Goal: Task Accomplishment & Management: Use online tool/utility

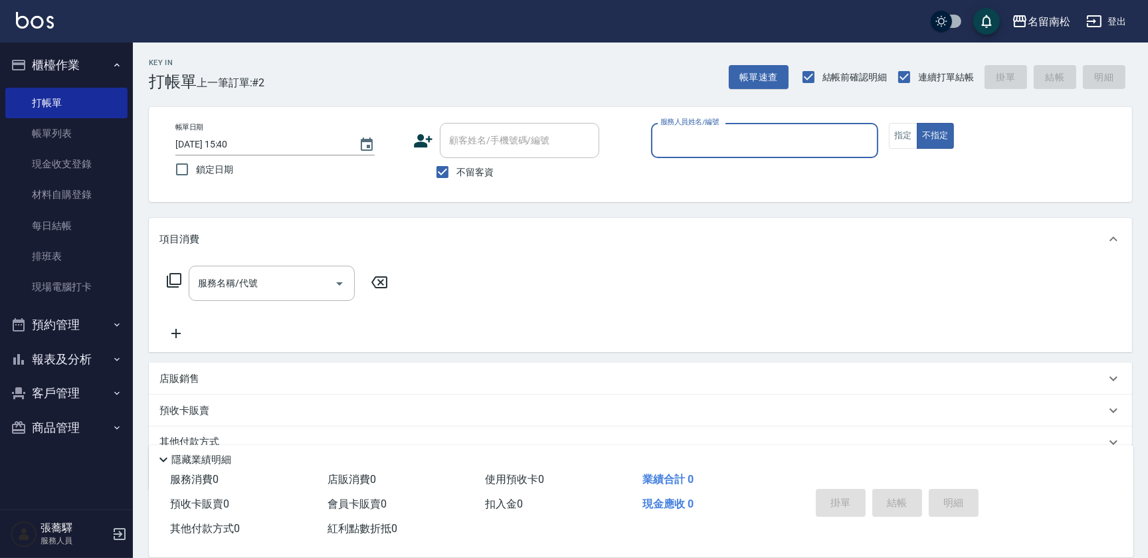
drag, startPoint x: 903, startPoint y: 138, endPoint x: 875, endPoint y: 138, distance: 27.9
click at [903, 138] on button "指定" at bounding box center [903, 136] width 29 height 26
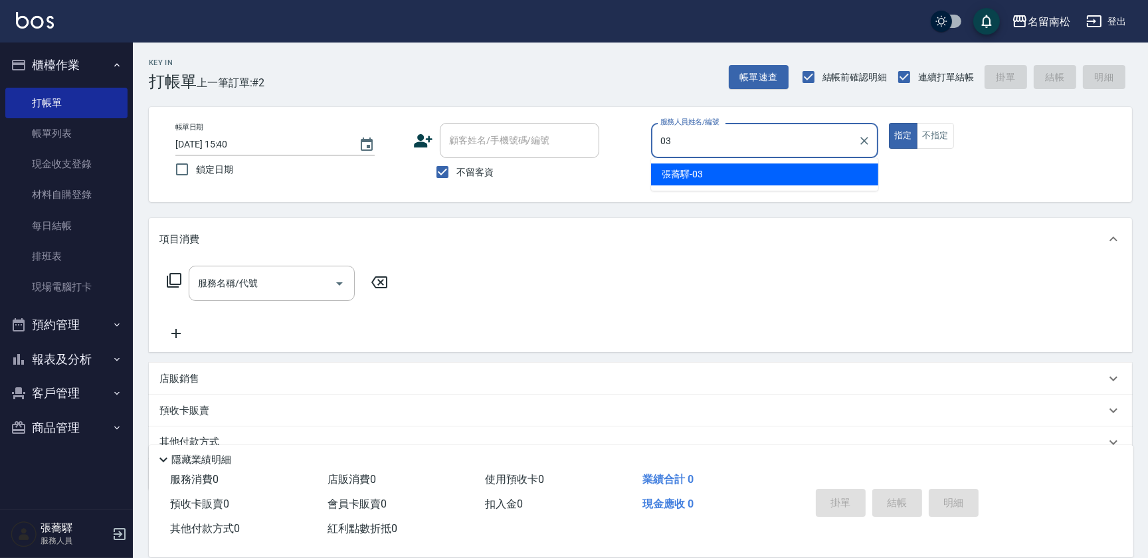
type input "[PERSON_NAME]-03"
type button "true"
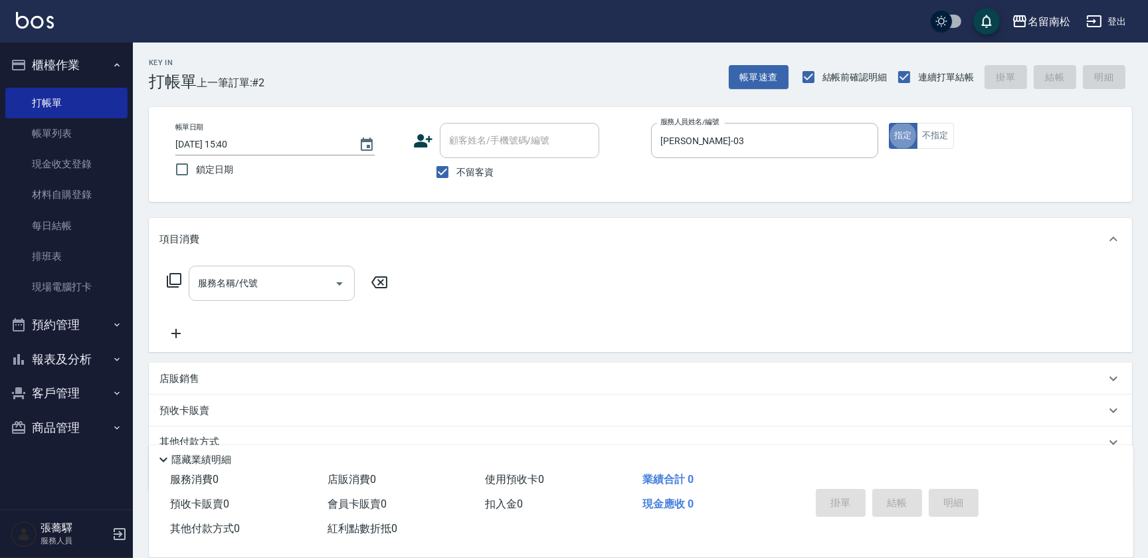
click at [268, 282] on input "服務名稱/代號" at bounding box center [262, 283] width 134 height 23
type input "5"
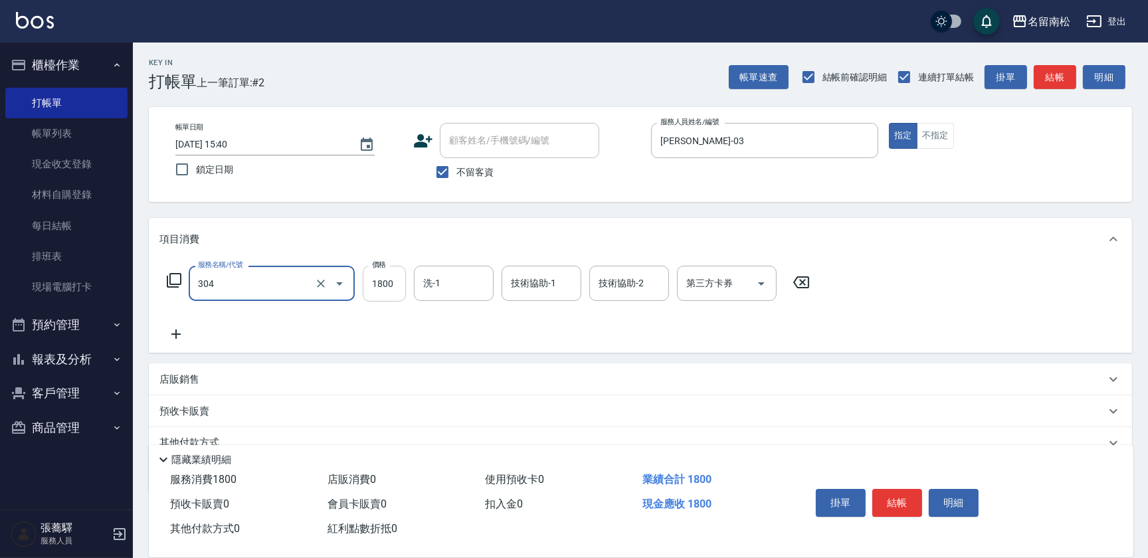
type input "離子燙[1800](304)"
click at [379, 299] on input "1800" at bounding box center [384, 284] width 43 height 36
type input "1000"
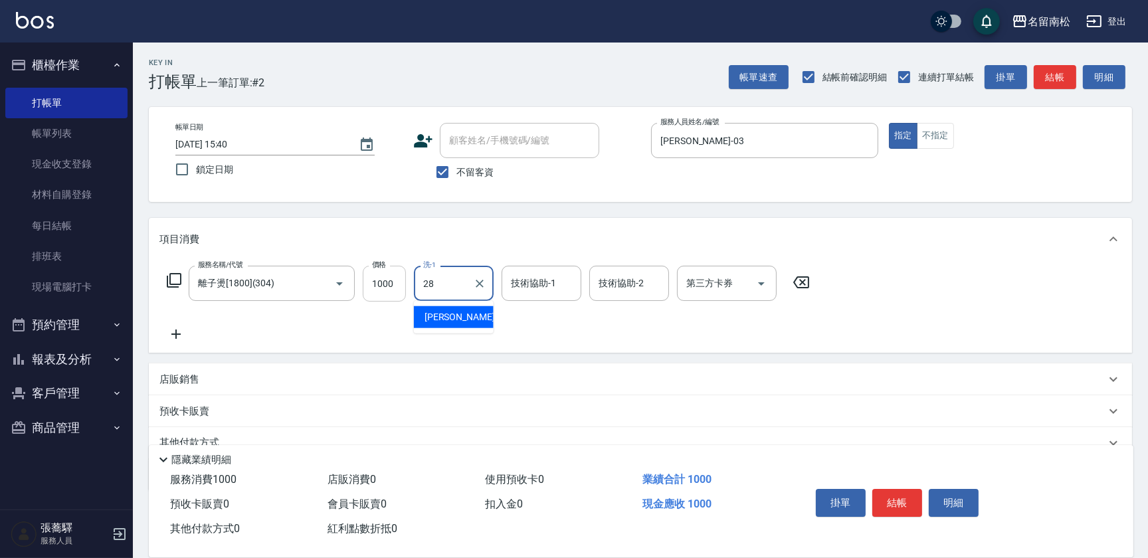
type input "[PERSON_NAME]-28"
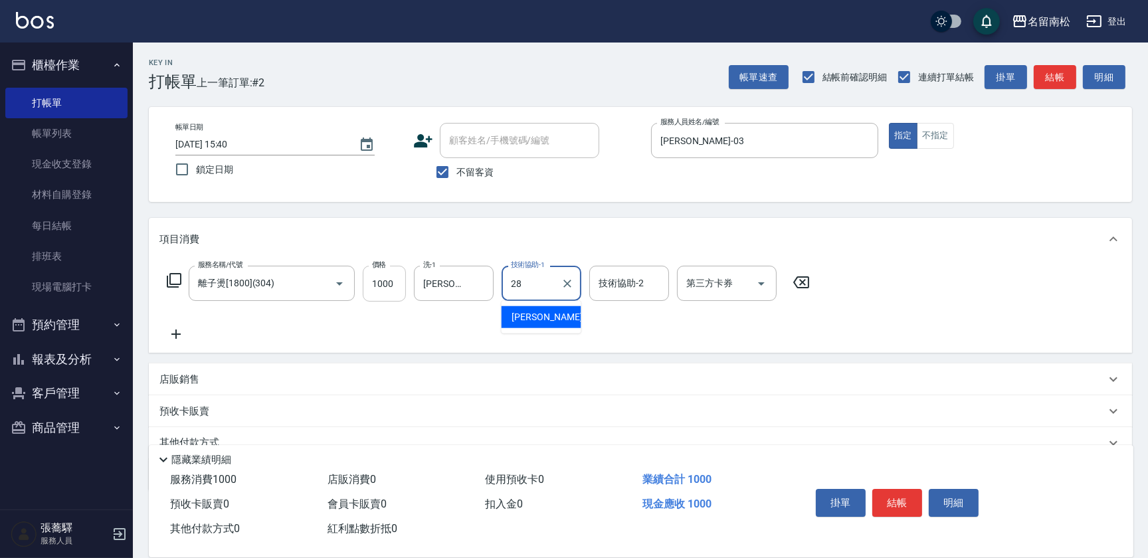
type input "[PERSON_NAME]-28"
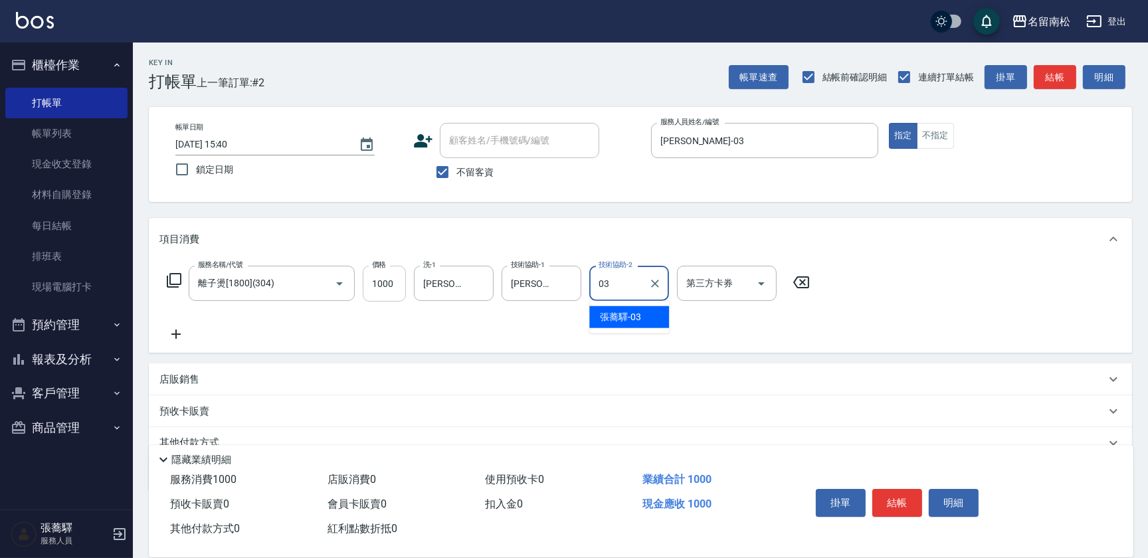
type input "[PERSON_NAME]-03"
click at [893, 499] on button "結帳" at bounding box center [897, 503] width 50 height 28
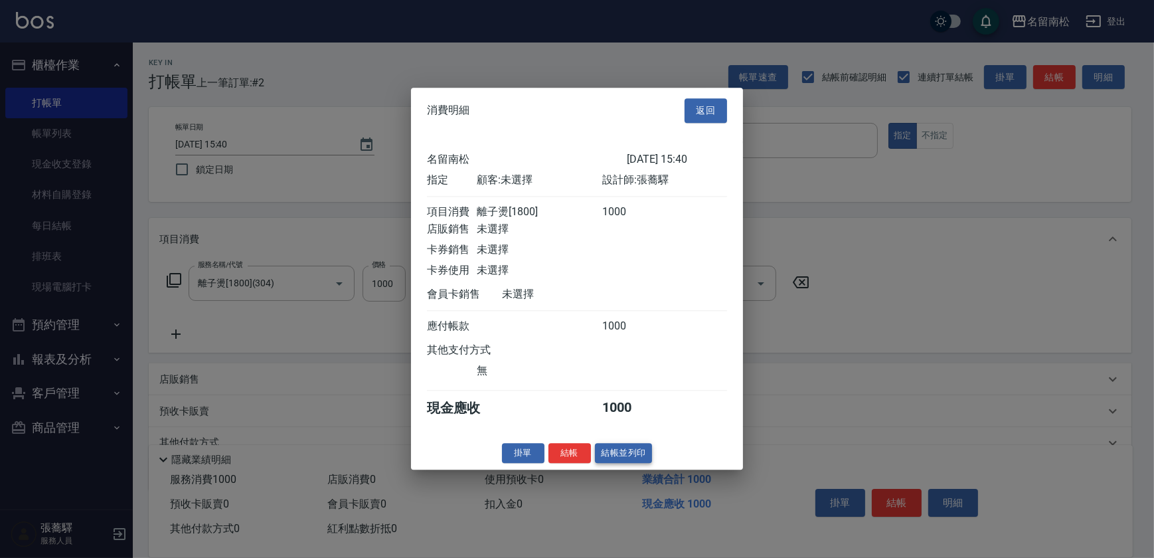
click at [628, 458] on button "結帳並列印" at bounding box center [624, 453] width 58 height 21
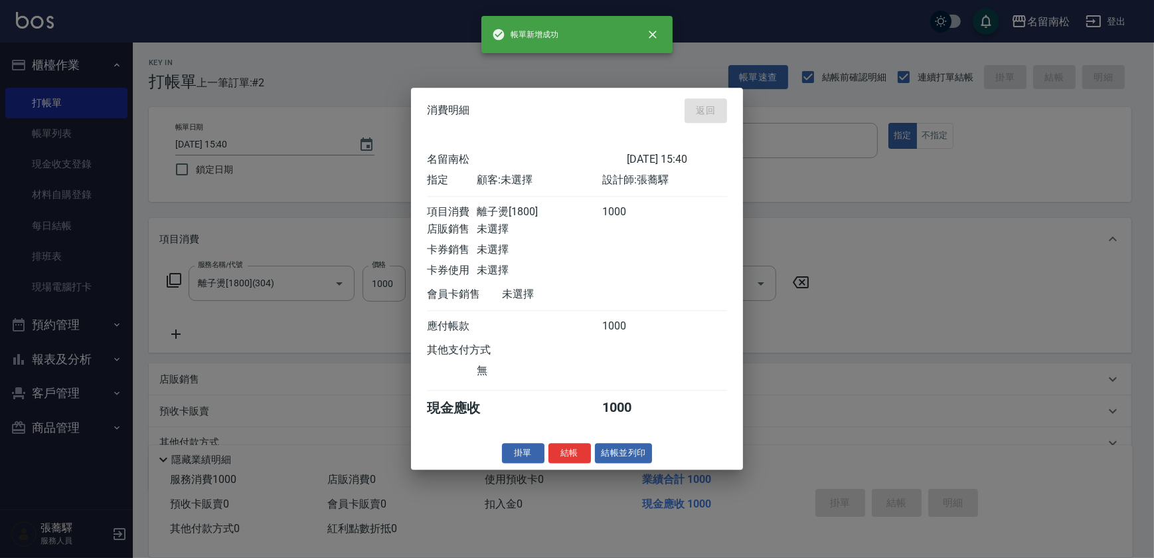
type input "[DATE] 19:15"
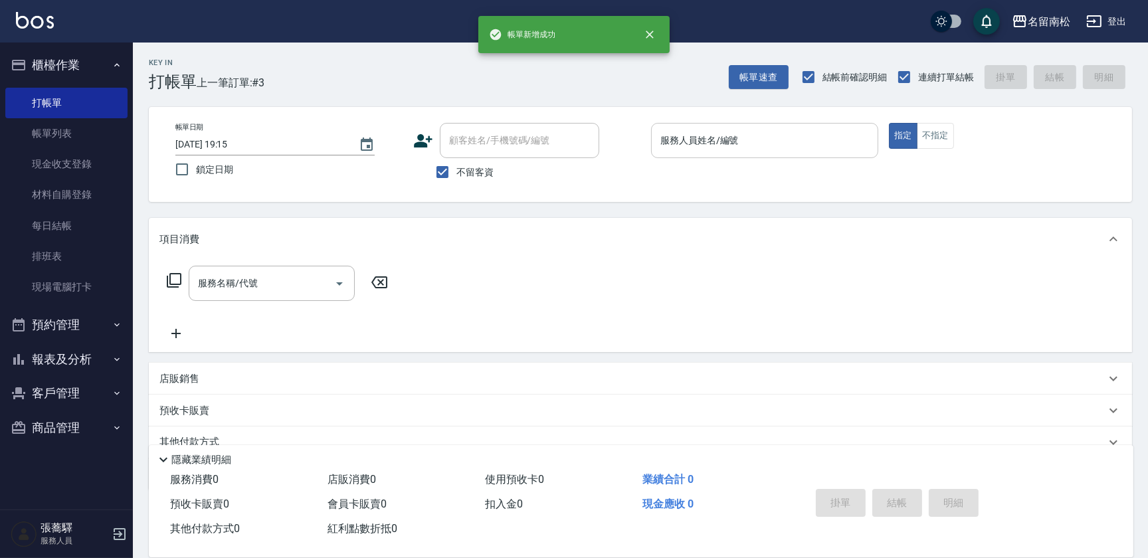
click at [811, 132] on input "服務人員姓名/編號" at bounding box center [764, 140] width 215 height 23
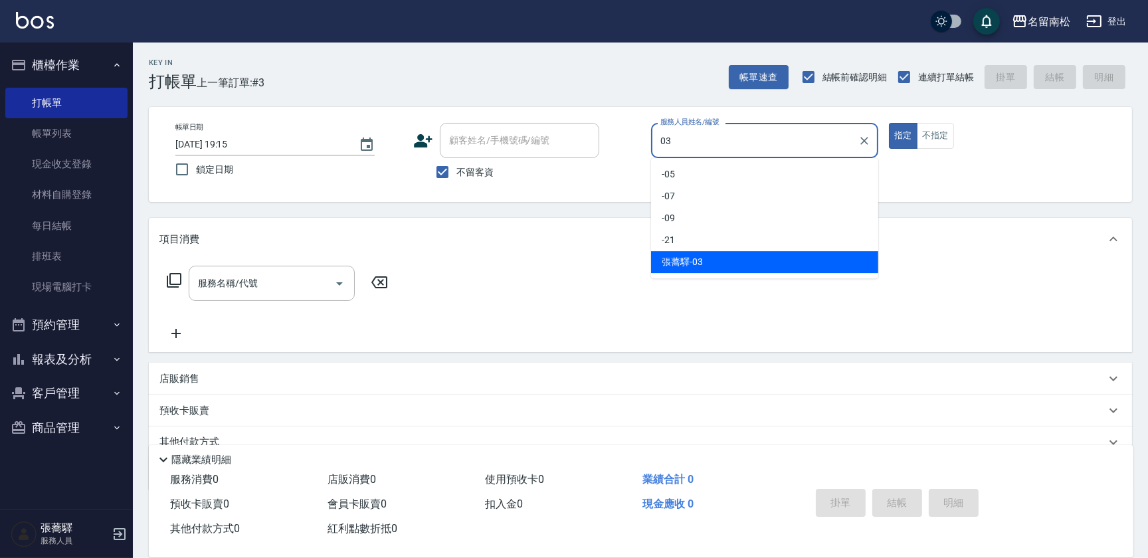
type input "[PERSON_NAME]-03"
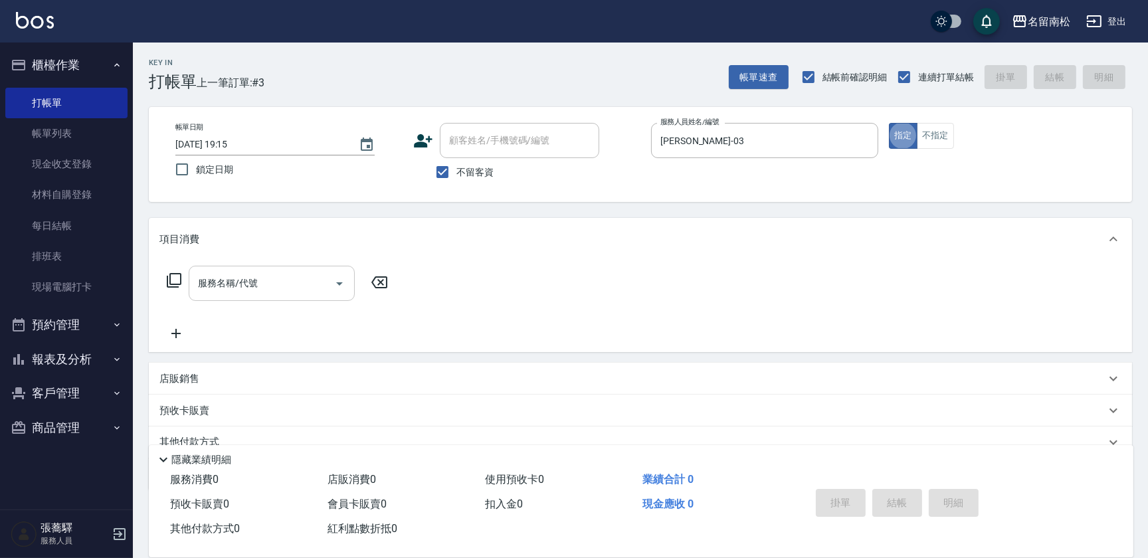
click at [234, 296] on div "服務名稱/代號" at bounding box center [272, 283] width 166 height 35
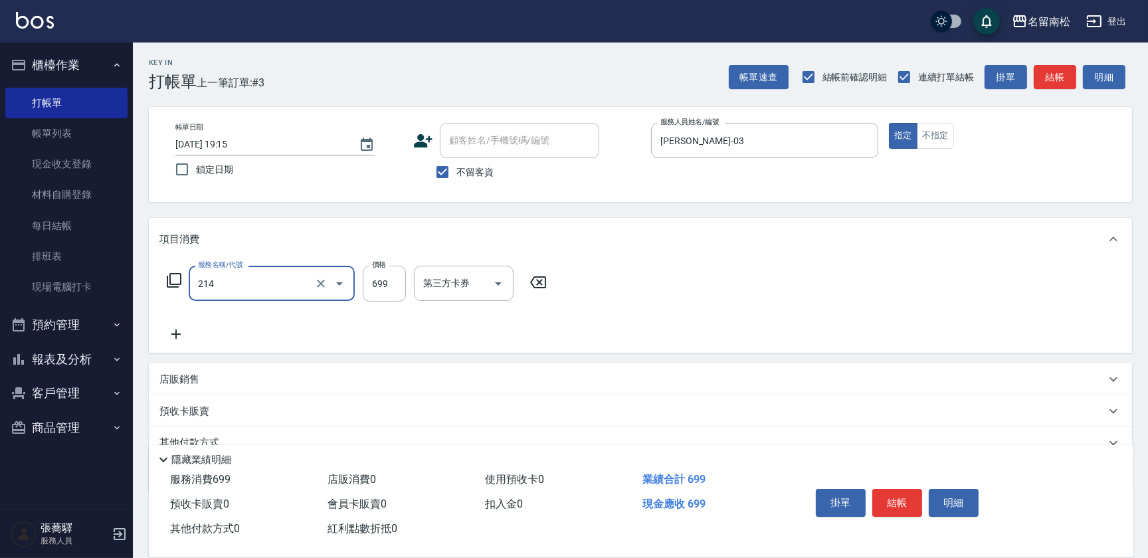
type input "滾珠洗髪699(214)"
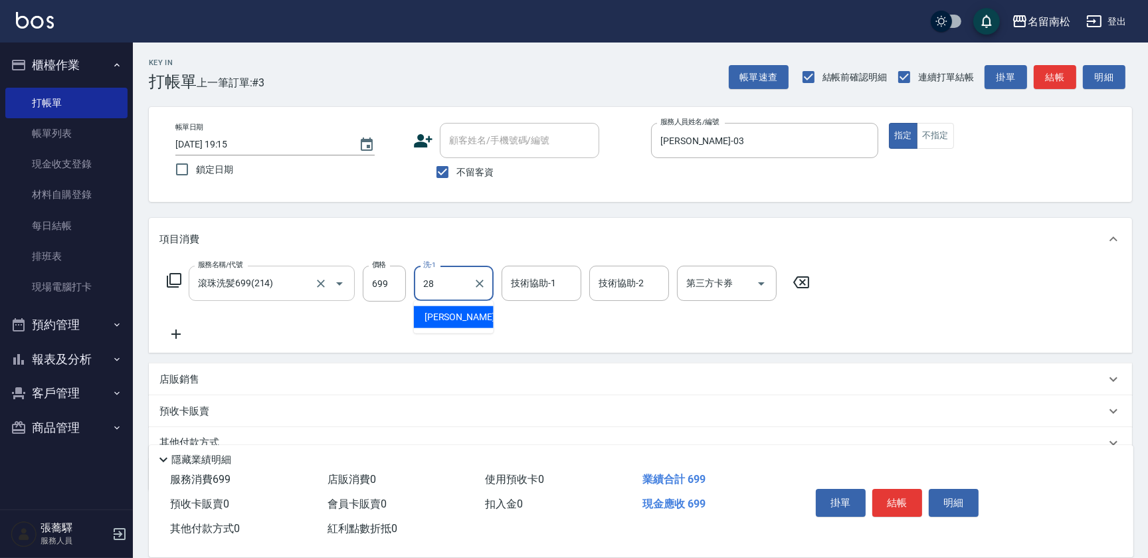
type input "[PERSON_NAME]-28"
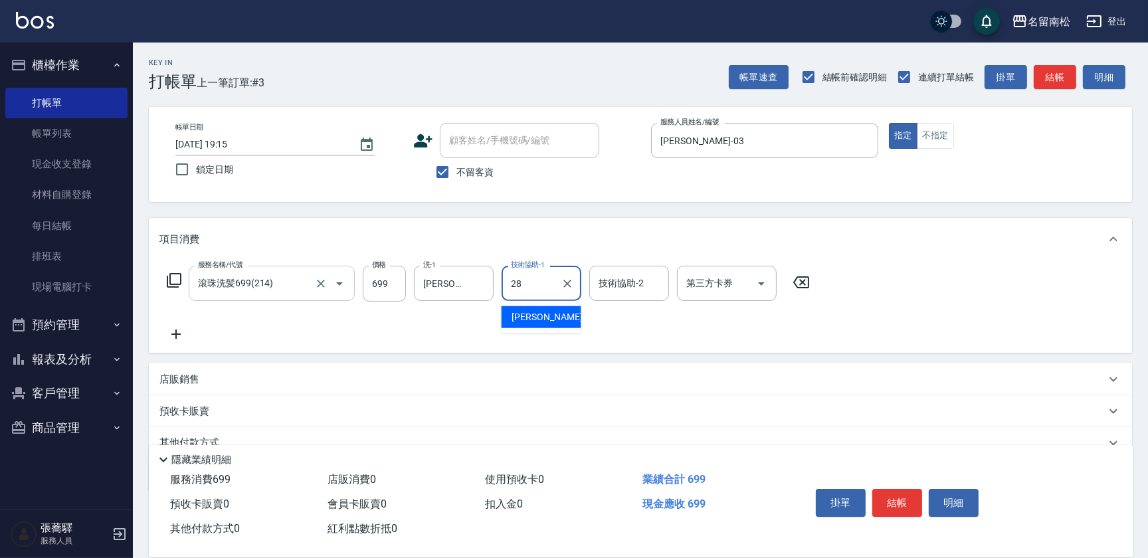
type input "[PERSON_NAME]-28"
click at [399, 288] on input "699" at bounding box center [384, 284] width 43 height 36
type input "700"
click at [174, 332] on icon at bounding box center [175, 334] width 33 height 16
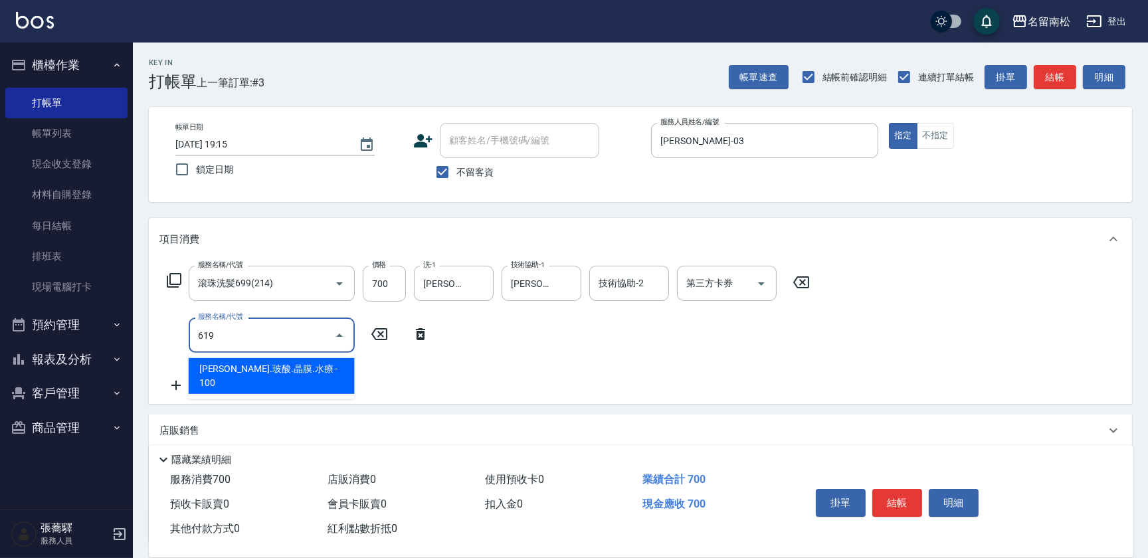
type input "煥彩.玻酸.晶膜.水療(619)"
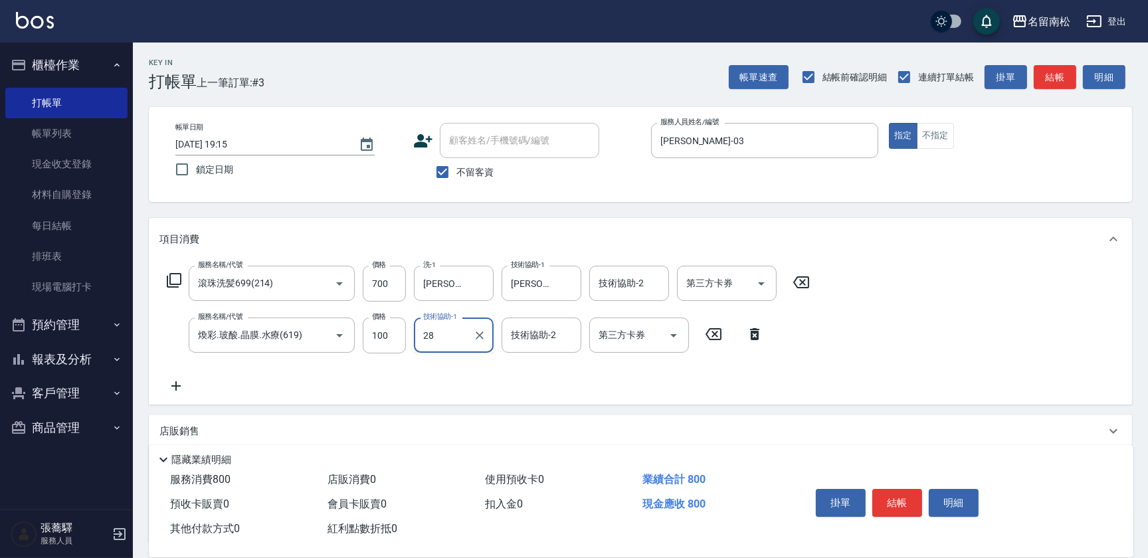
type input "[PERSON_NAME]-28"
click at [175, 384] on icon at bounding box center [175, 386] width 33 height 16
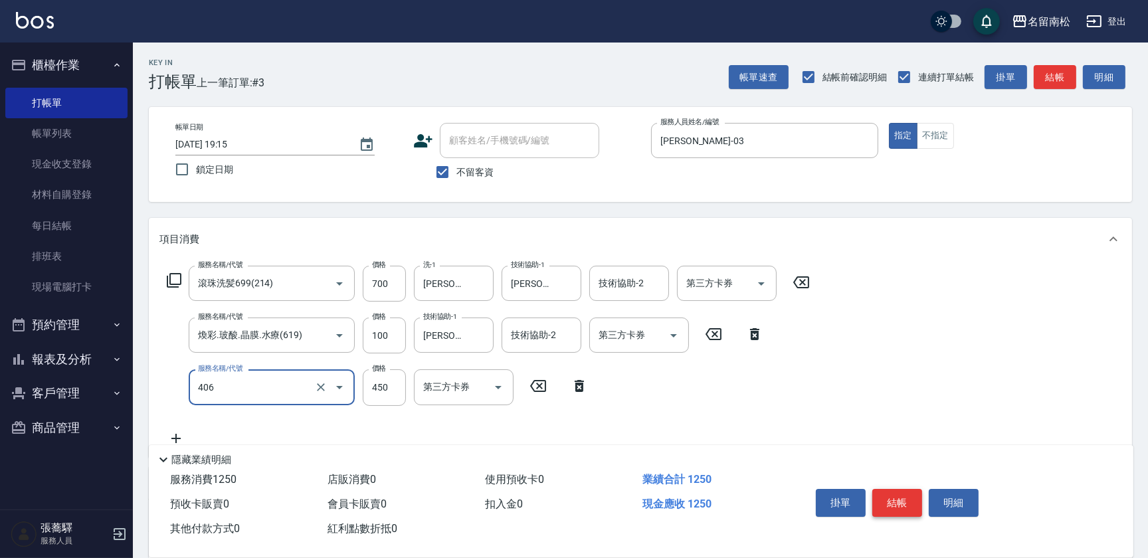
type input "剪髮(450)(406)"
click at [890, 503] on button "結帳" at bounding box center [897, 503] width 50 height 28
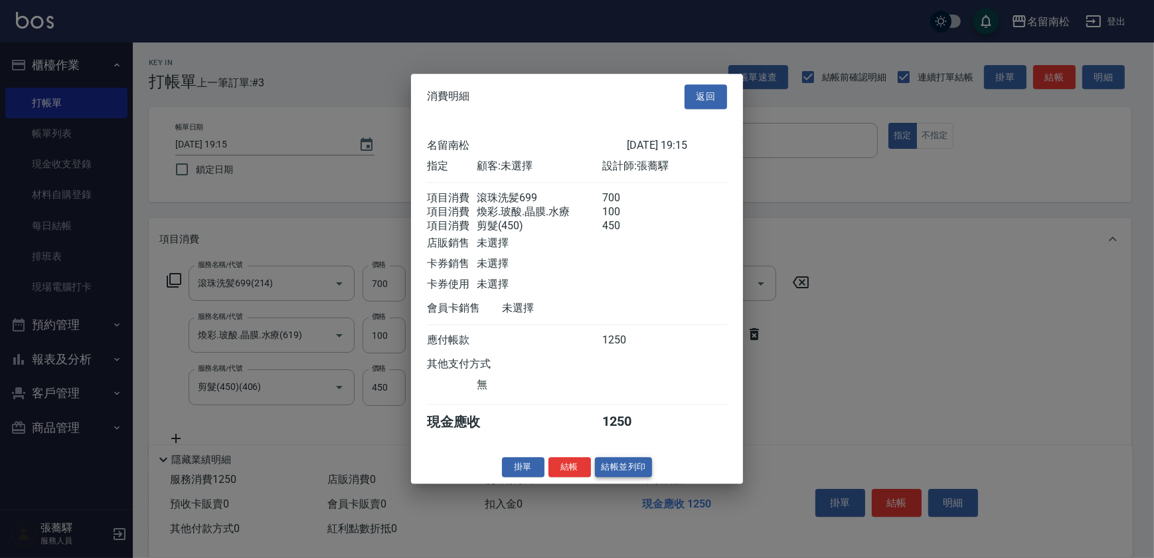
click at [630, 468] on button "結帳並列印" at bounding box center [624, 467] width 58 height 21
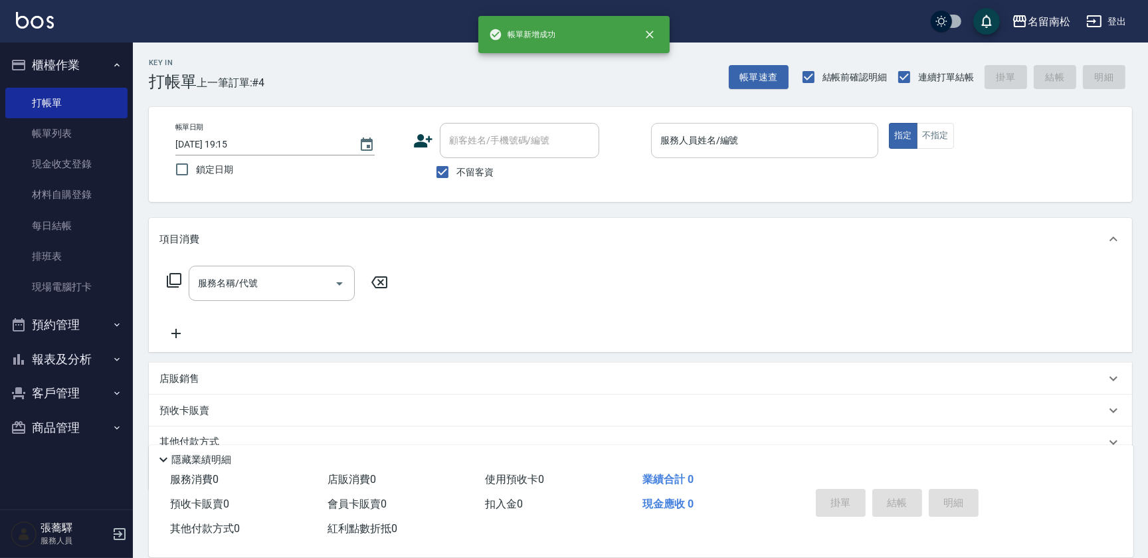
click at [835, 145] on input "服務人員姓名/編號" at bounding box center [764, 140] width 215 height 23
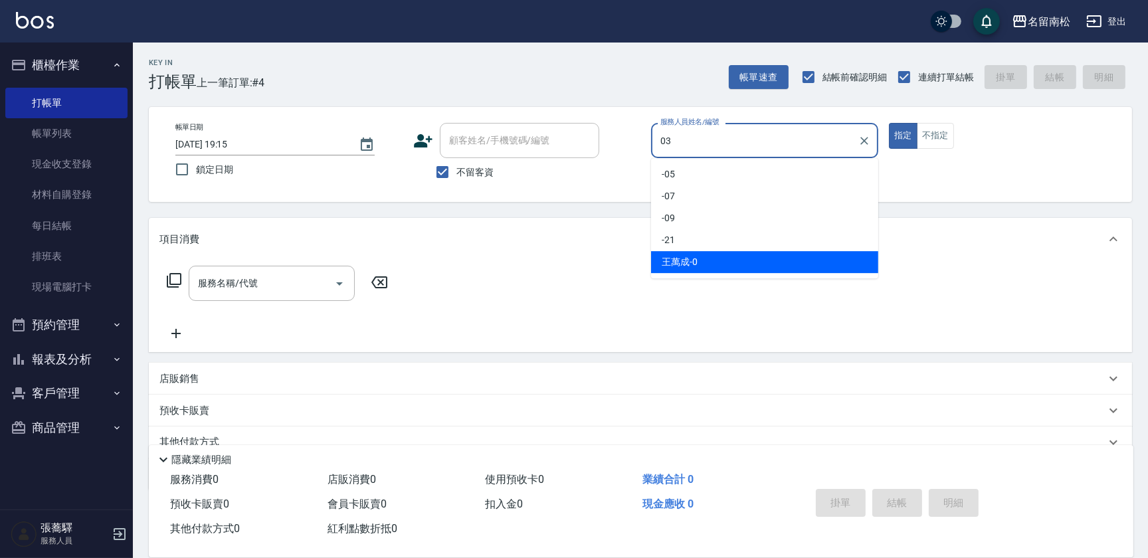
type input "[PERSON_NAME]-03"
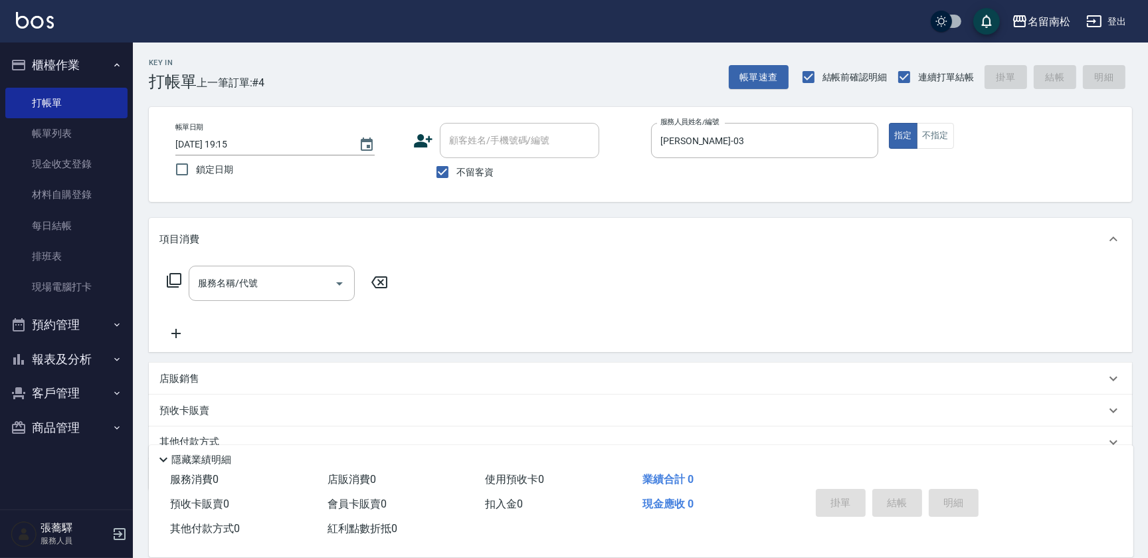
click at [242, 305] on div "服務名稱/代號 服務名稱/代號" at bounding box center [277, 304] width 236 height 76
click at [246, 289] on input "服務名稱/代號" at bounding box center [262, 283] width 134 height 23
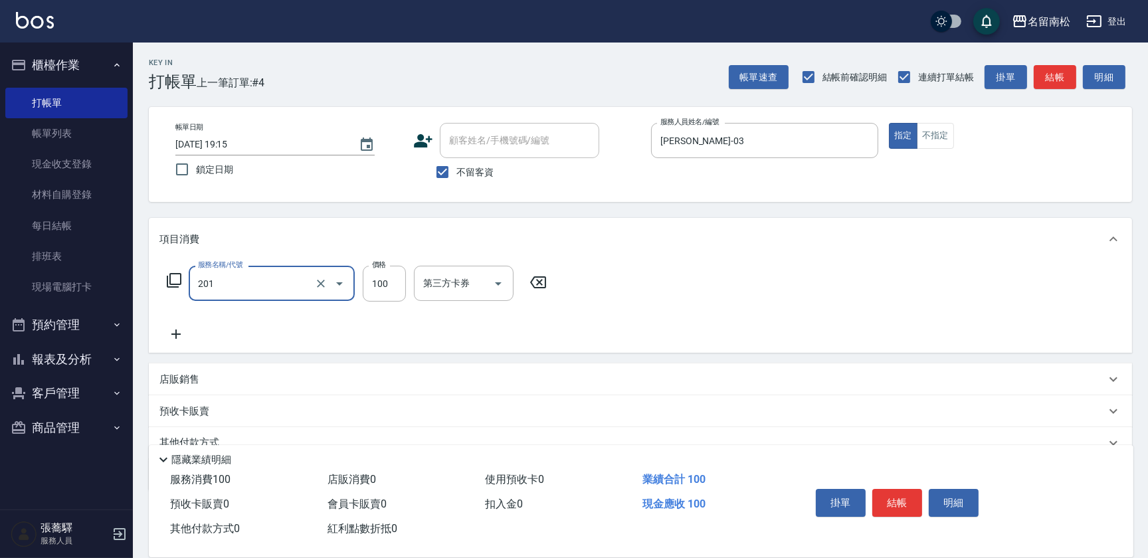
type input "洗髮[100](201)"
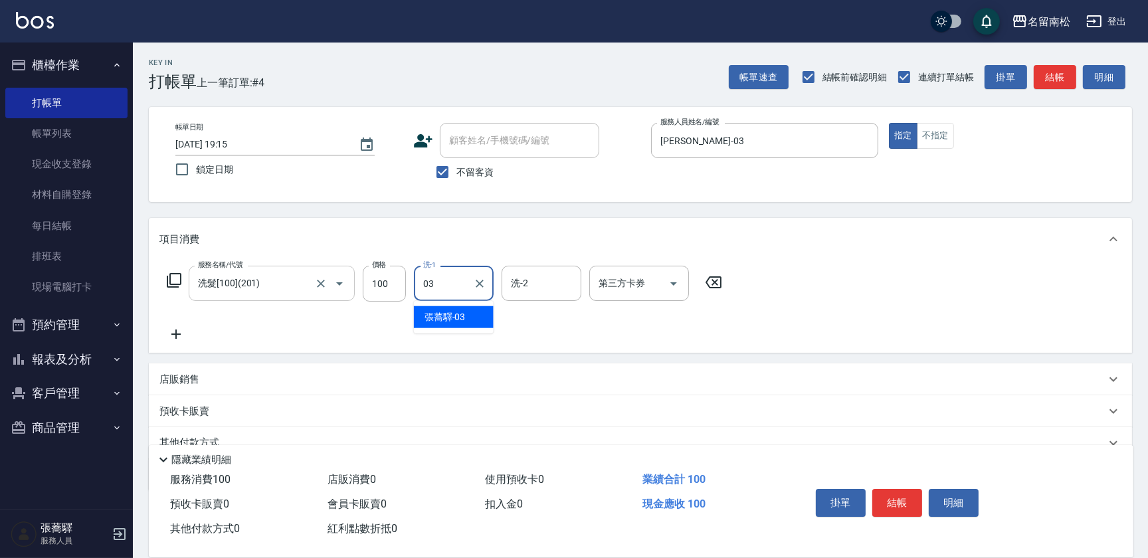
type input "[PERSON_NAME]-03"
click at [482, 286] on icon "Clear" at bounding box center [480, 284] width 8 height 8
type input "[PERSON_NAME]-28"
click at [181, 326] on icon at bounding box center [175, 334] width 33 height 16
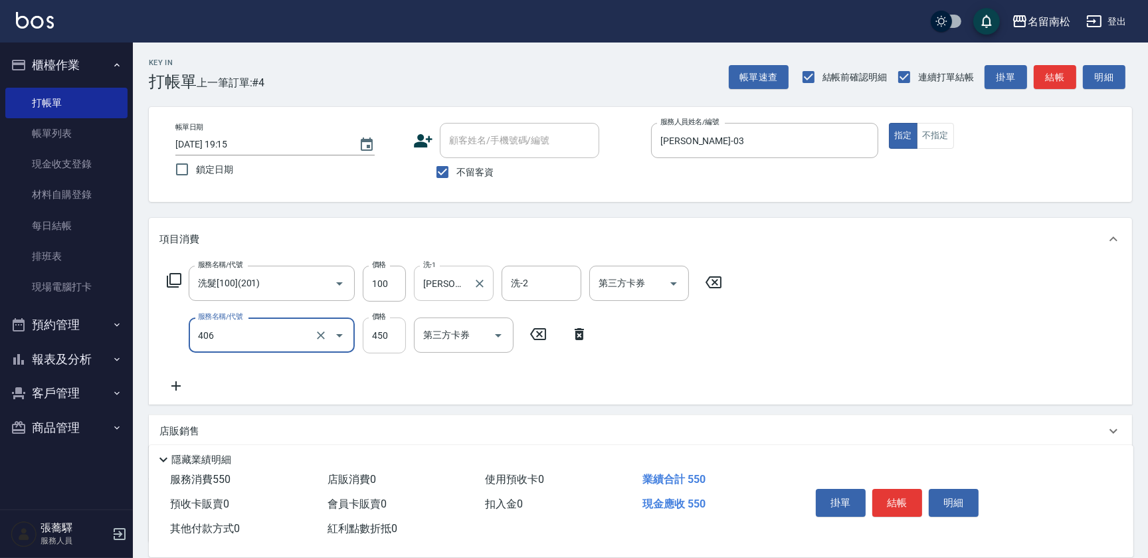
type input "剪髮(450)(406)"
click at [381, 335] on input "450" at bounding box center [384, 335] width 43 height 36
type input "480"
click at [906, 497] on button "結帳" at bounding box center [897, 503] width 50 height 28
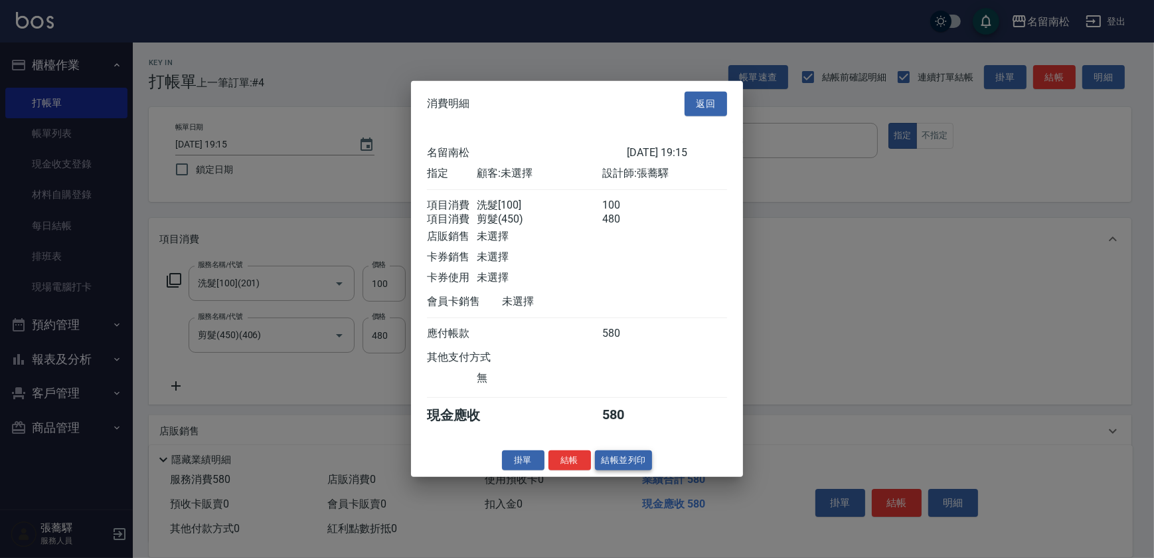
click at [623, 466] on button "結帳並列印" at bounding box center [624, 460] width 58 height 21
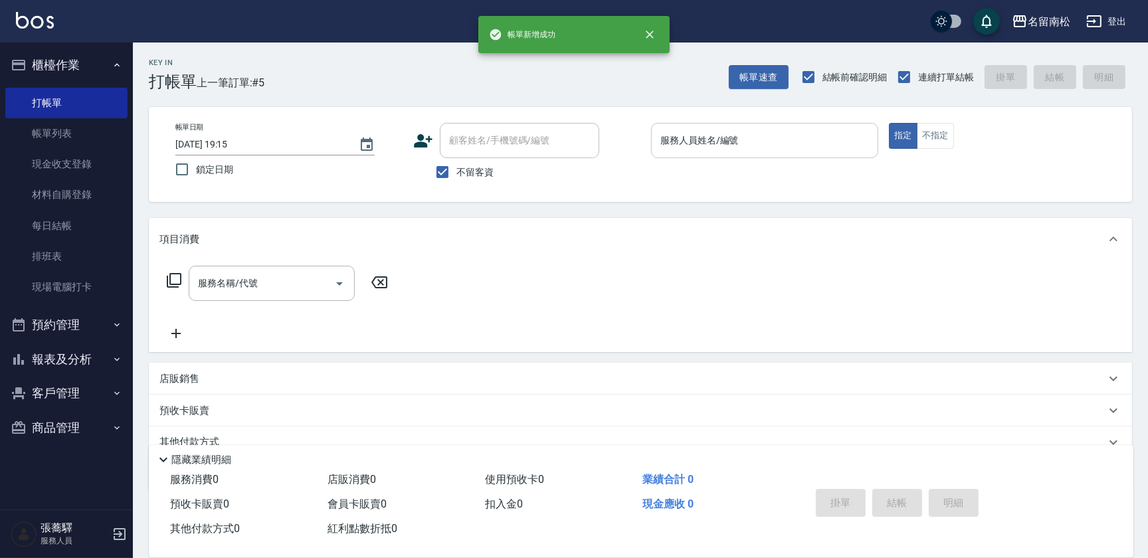
click at [756, 139] on input "服務人員姓名/編號" at bounding box center [764, 140] width 215 height 23
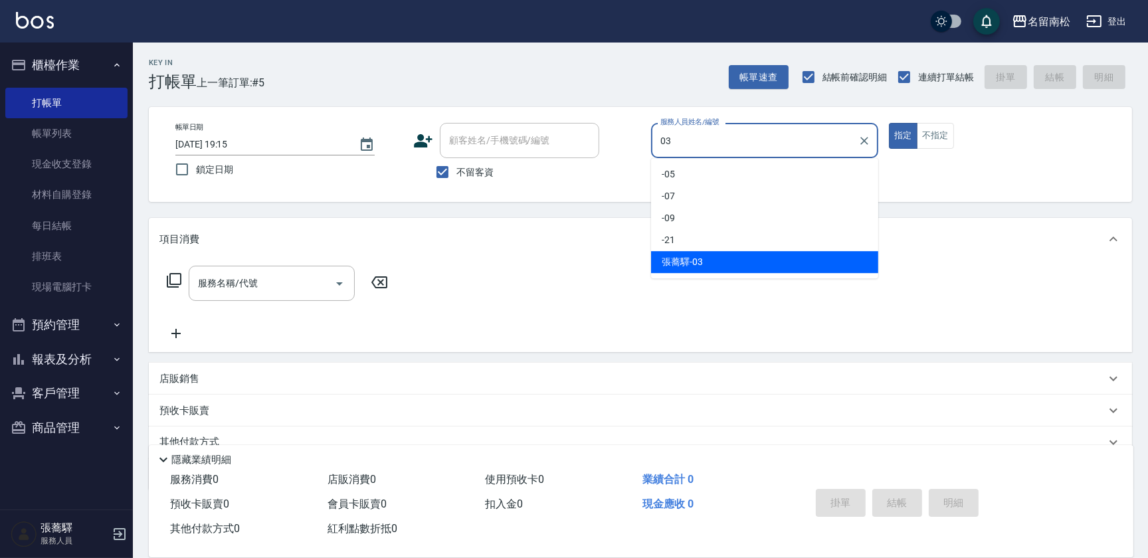
type input "[PERSON_NAME]-03"
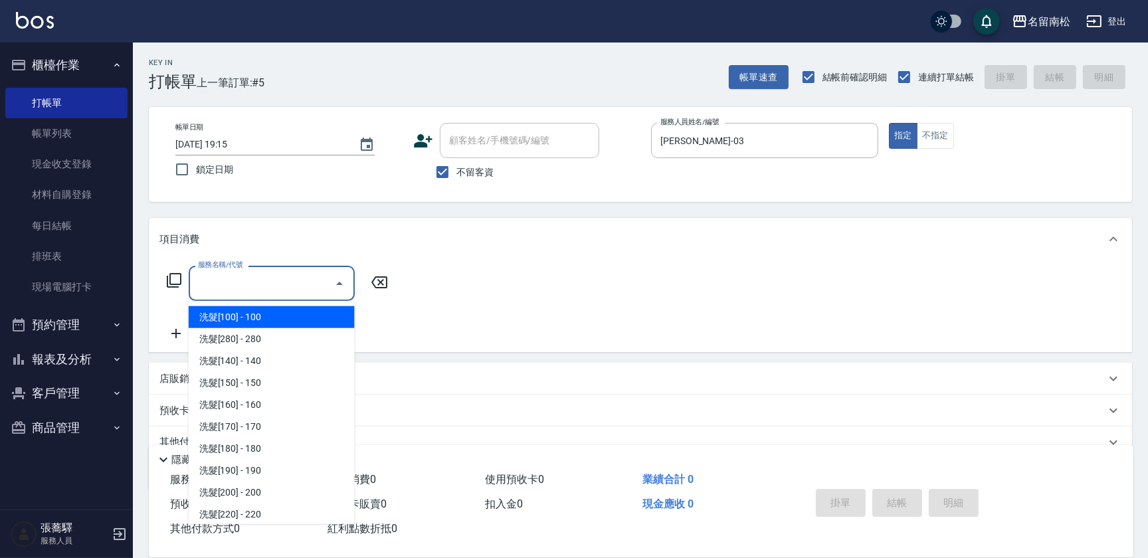
click at [268, 284] on input "服務名稱/代號" at bounding box center [262, 283] width 134 height 23
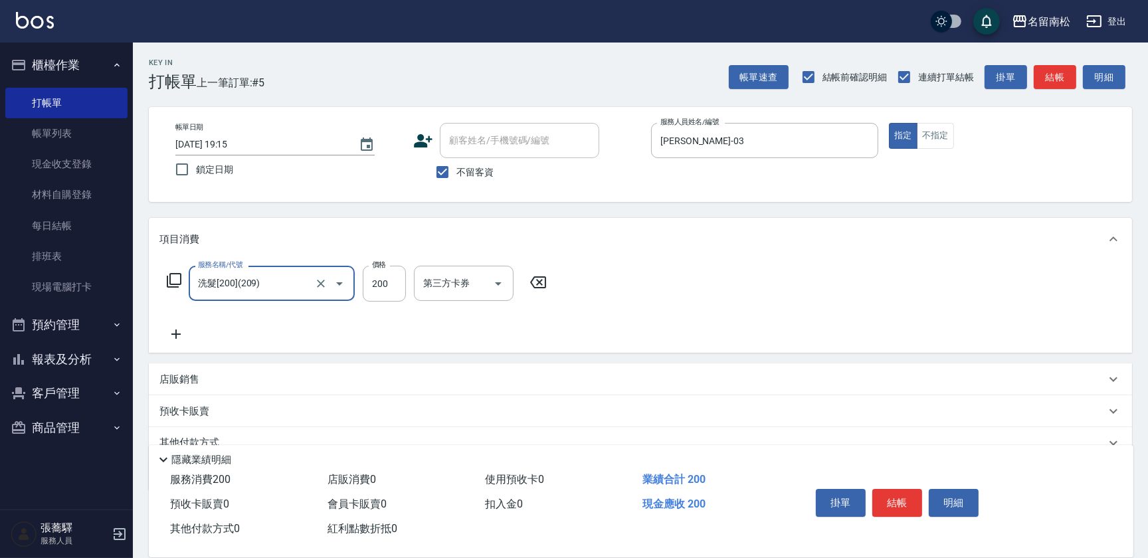
type input "洗髮[200](209)"
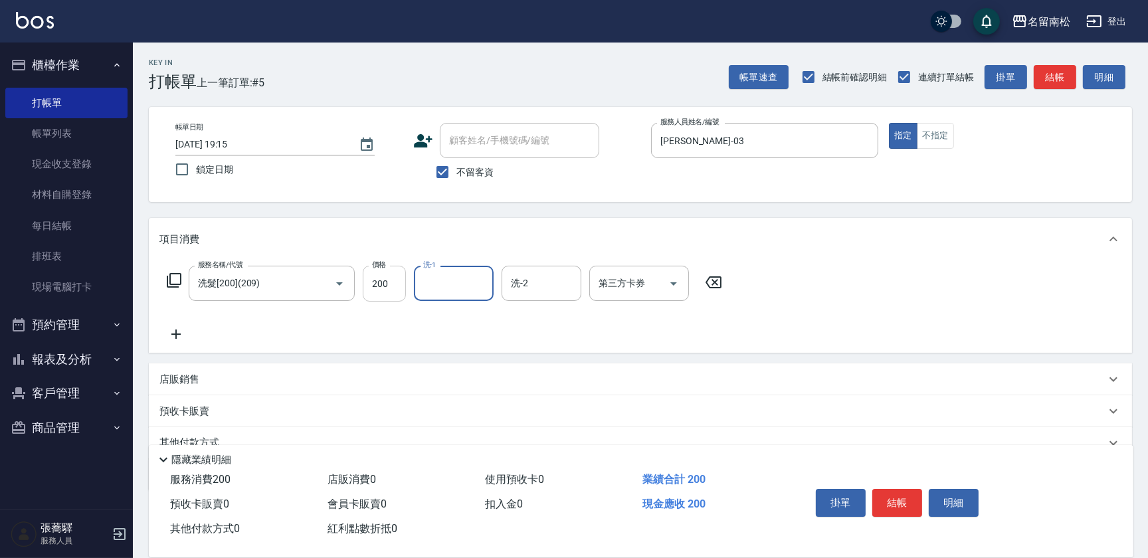
click at [385, 282] on input "200" at bounding box center [384, 284] width 43 height 36
type input "280"
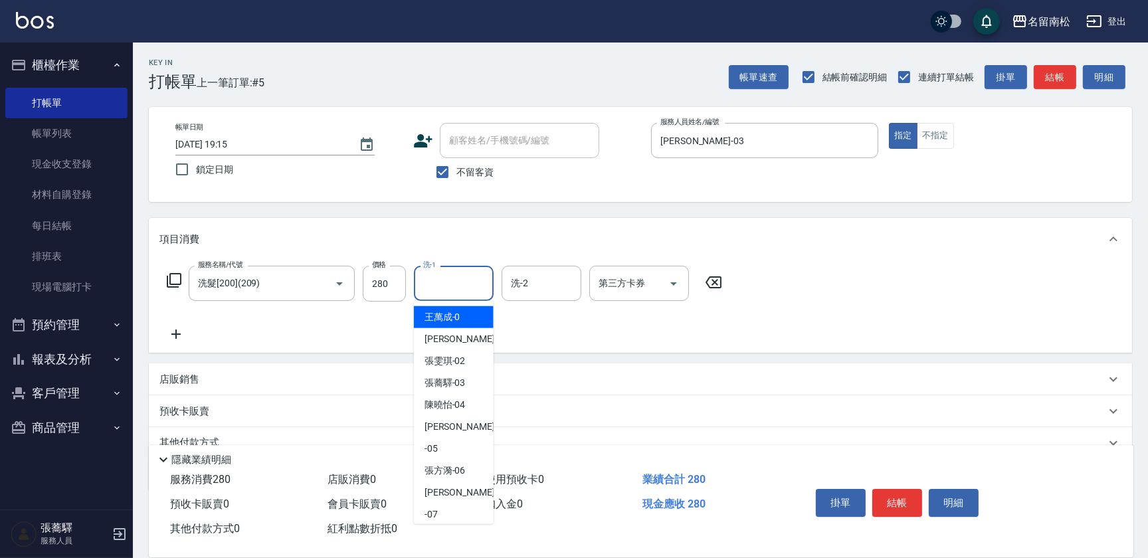
click at [475, 280] on input "洗-1" at bounding box center [454, 283] width 68 height 23
type input "[PERSON_NAME]-03"
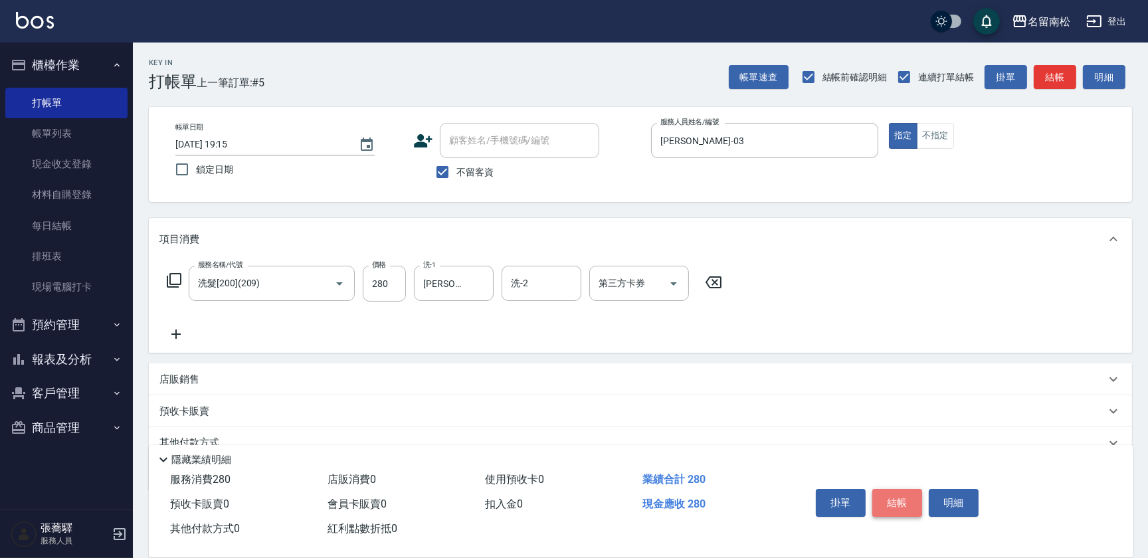
click at [890, 489] on button "結帳" at bounding box center [897, 503] width 50 height 28
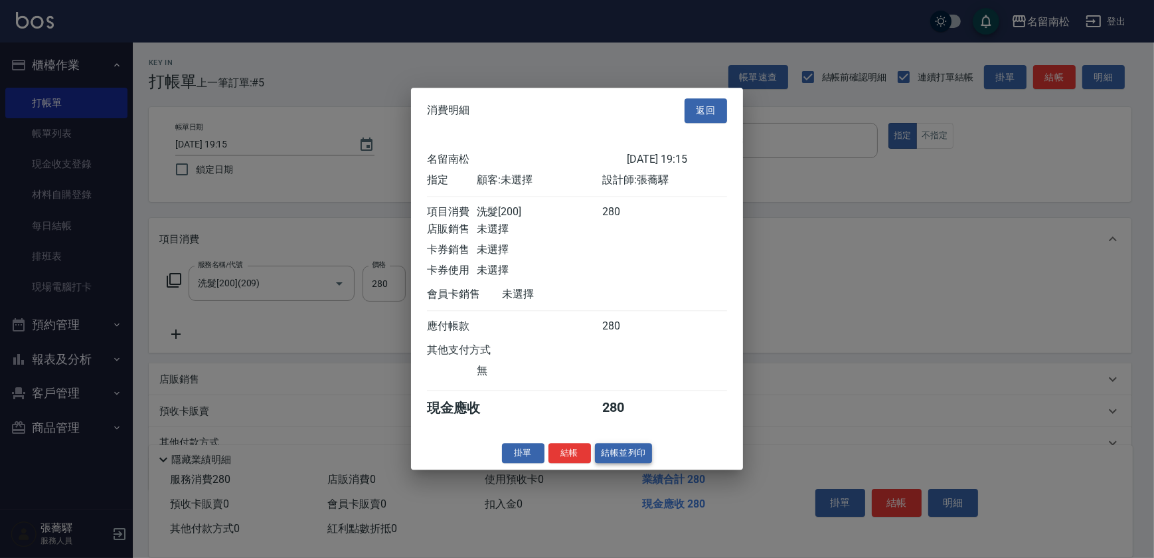
click at [616, 464] on button "結帳並列印" at bounding box center [624, 453] width 58 height 21
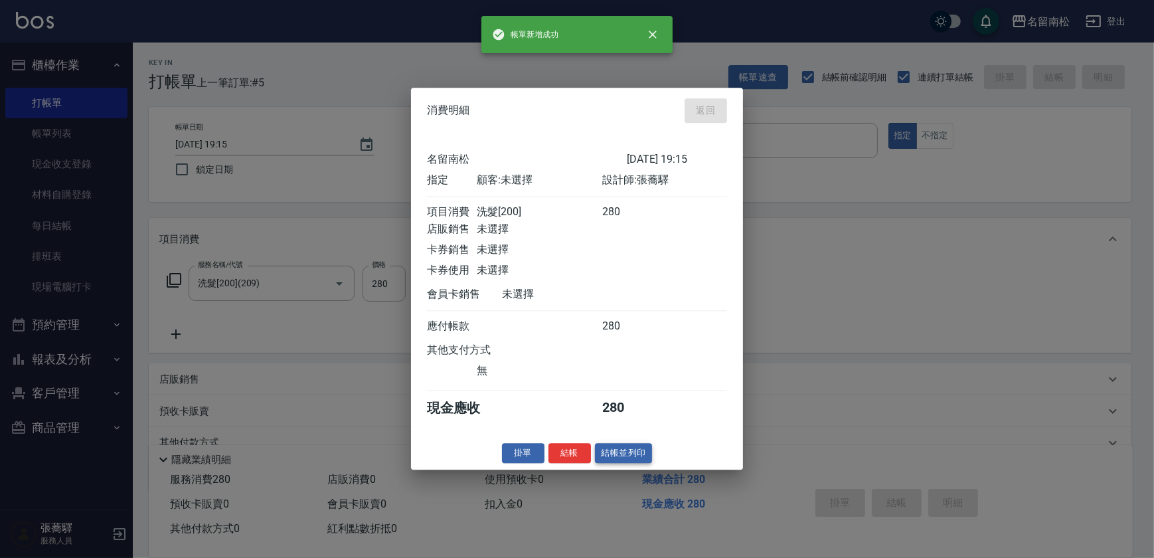
type input "[DATE] 19:16"
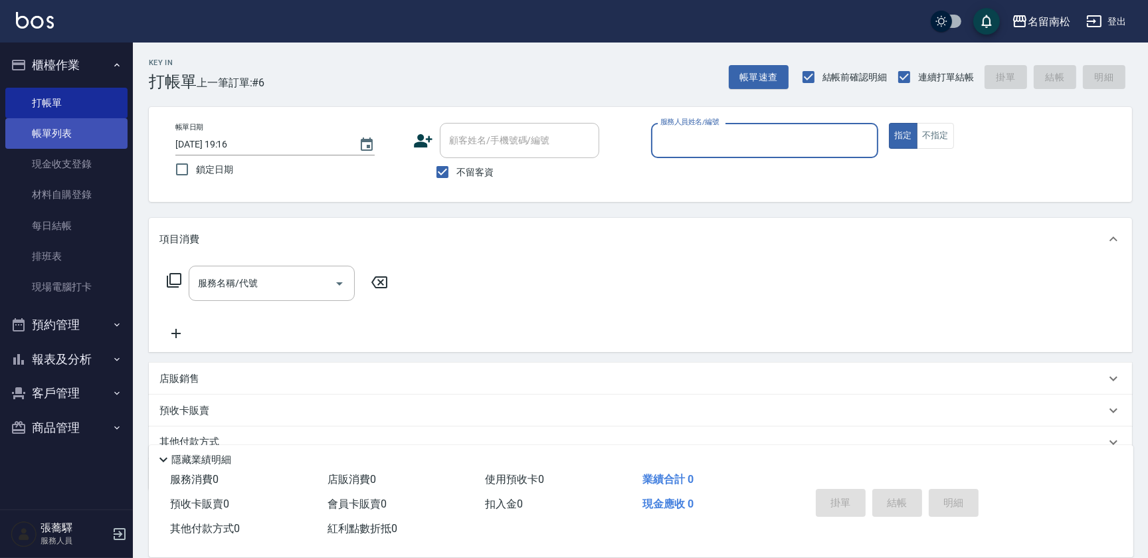
click at [96, 139] on link "帳單列表" at bounding box center [66, 133] width 122 height 31
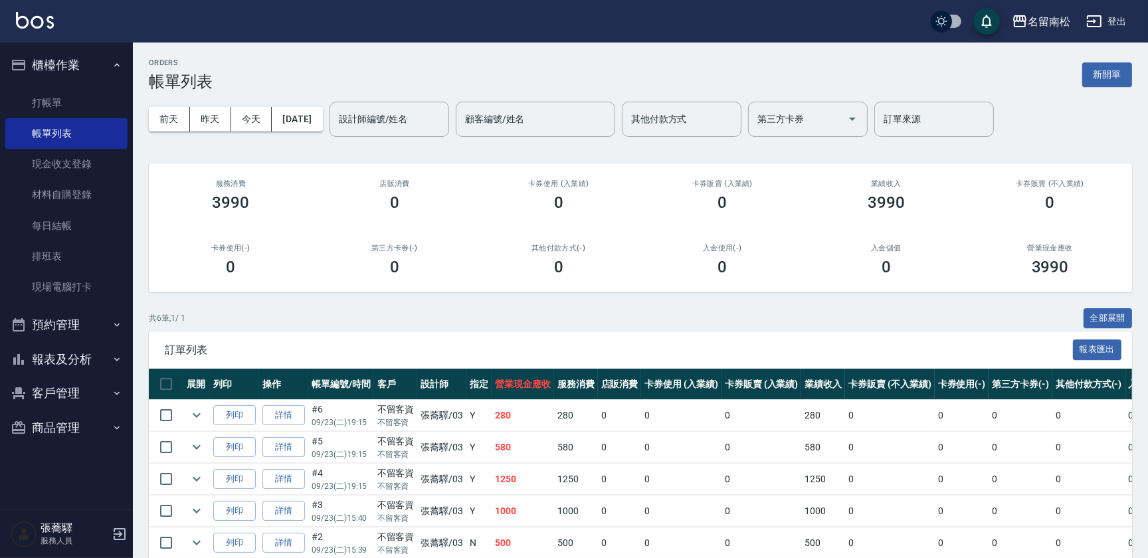
click at [387, 120] on input "設計師編號/姓名" at bounding box center [389, 119] width 108 height 23
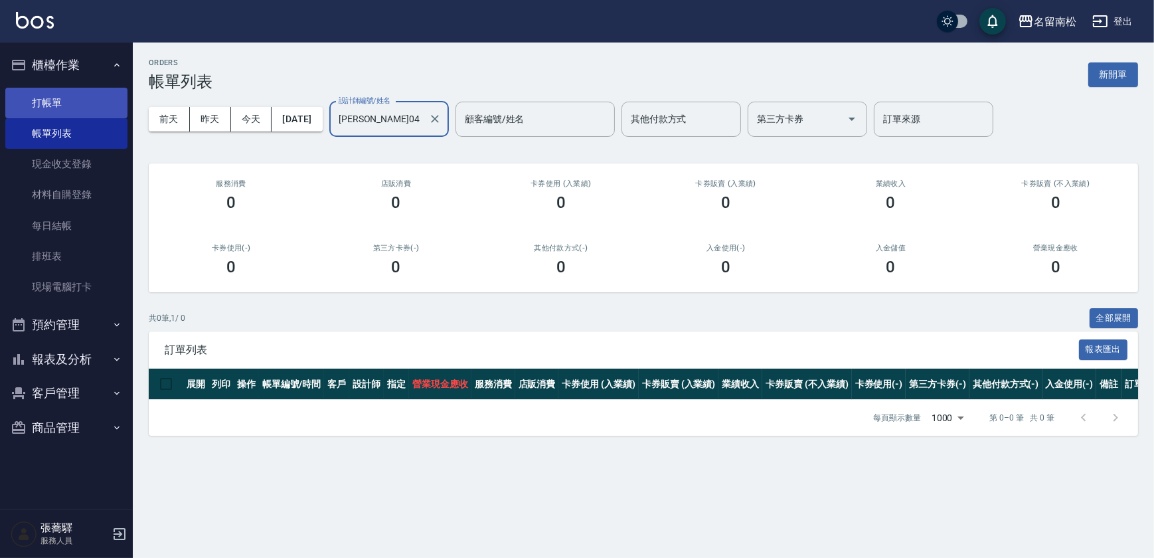
type input "[PERSON_NAME]04"
click at [53, 99] on link "打帳單" at bounding box center [66, 103] width 122 height 31
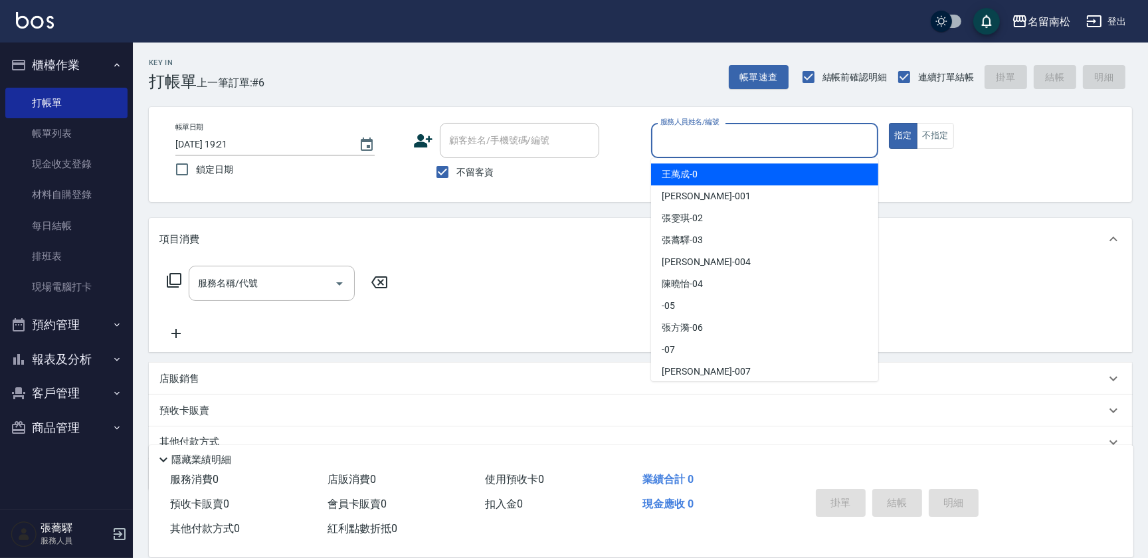
click at [737, 147] on input "服務人員姓名/編號" at bounding box center [764, 140] width 215 height 23
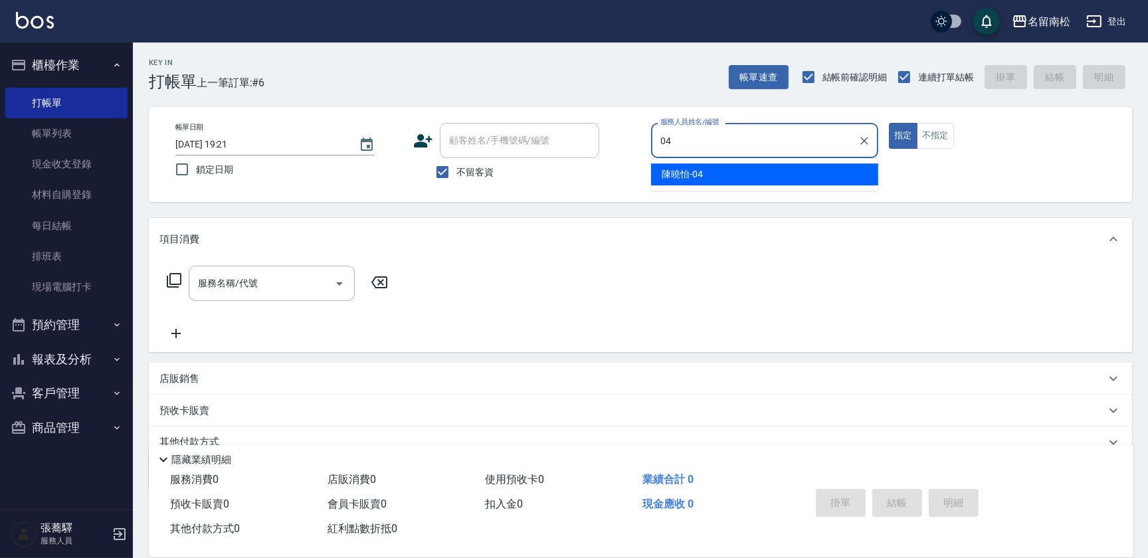
type input "[PERSON_NAME]04"
type button "true"
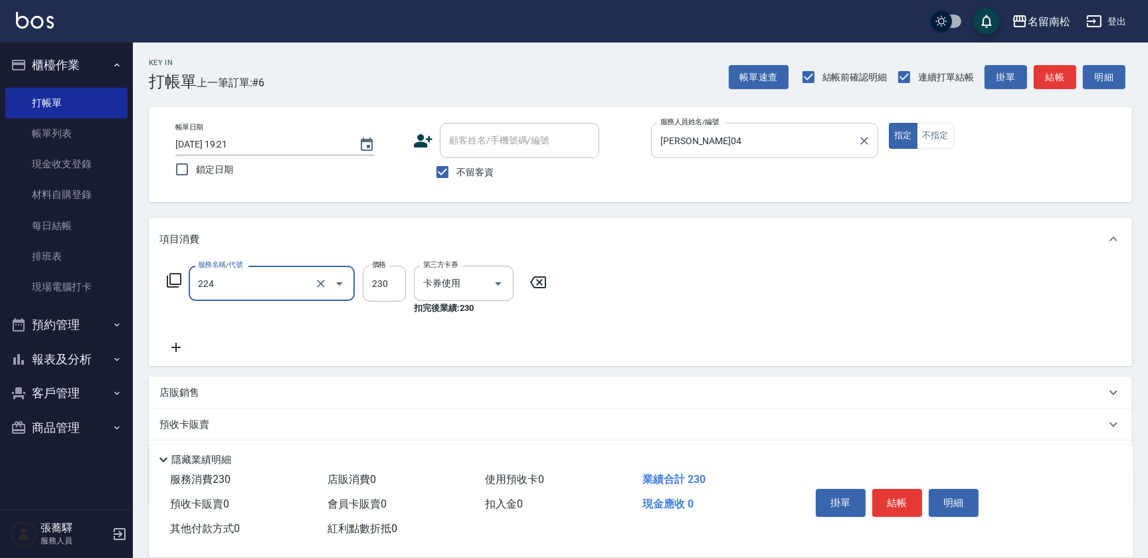
type input "洗髮(卡)230(224)"
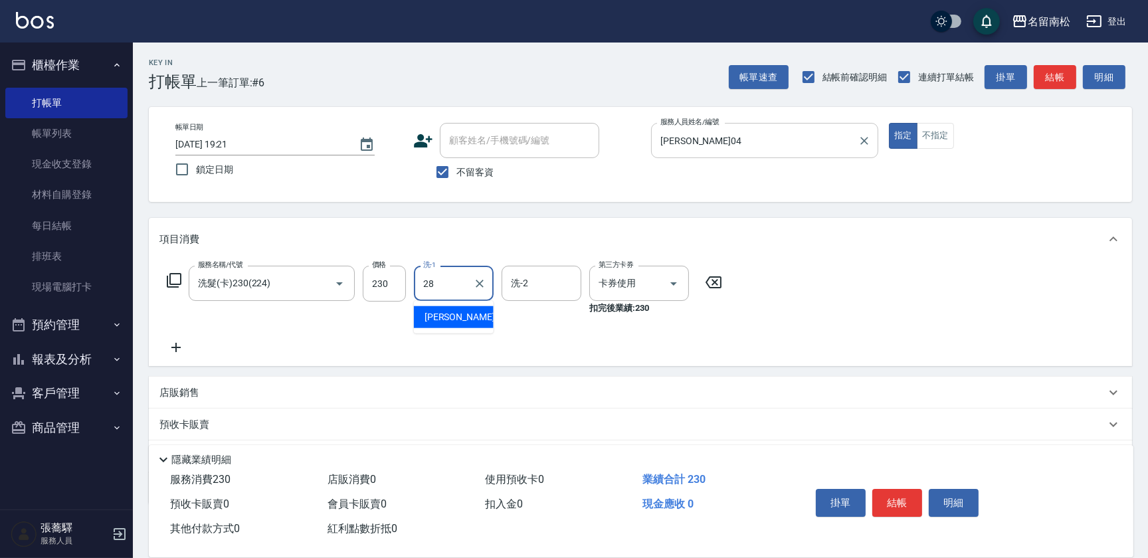
type input "[PERSON_NAME]-28"
click at [471, 175] on span "不留客資" at bounding box center [474, 172] width 37 height 14
click at [456, 175] on input "不留客資" at bounding box center [442, 172] width 28 height 28
checkbox input "false"
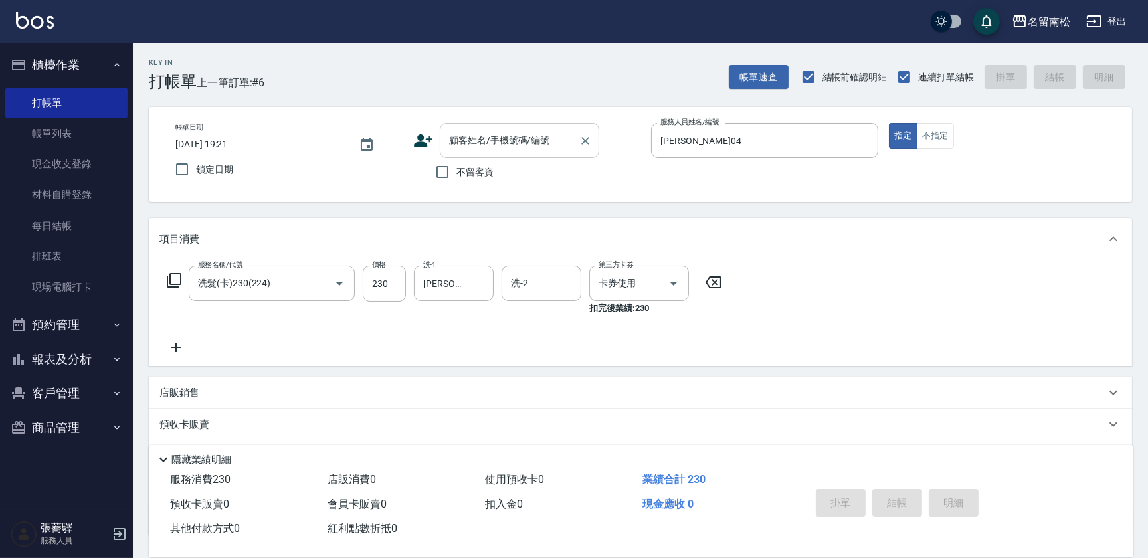
click at [499, 154] on div "顧客姓名/手機號碼/編號" at bounding box center [519, 140] width 159 height 35
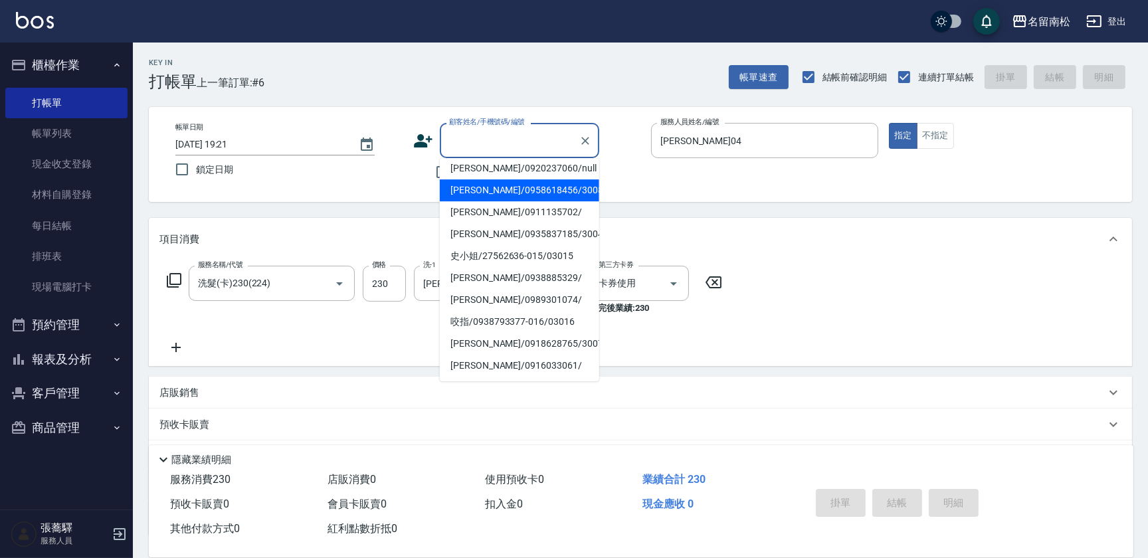
scroll to position [120, 0]
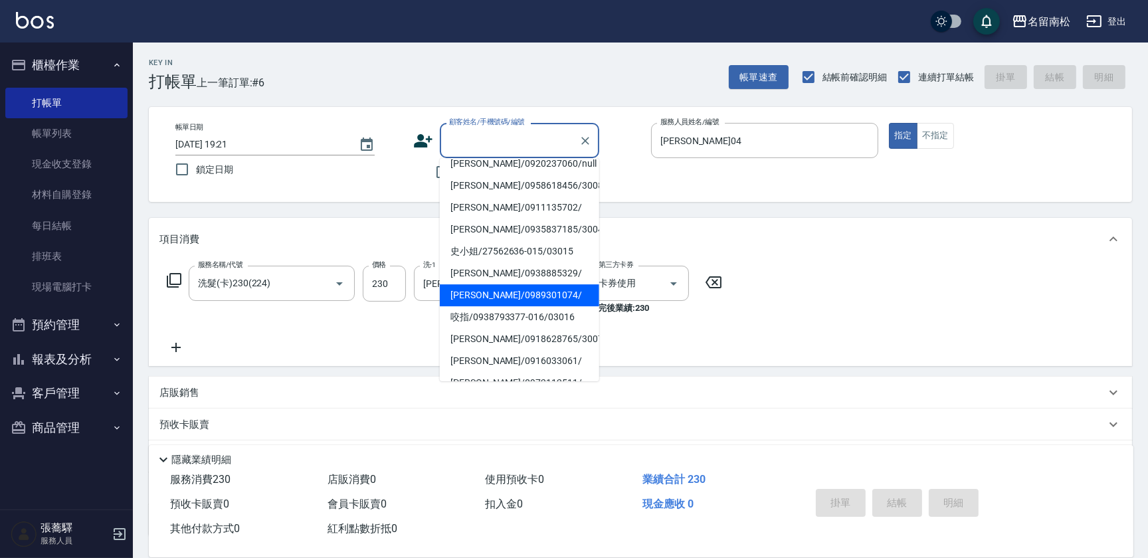
click at [513, 300] on li "[PERSON_NAME]/0989301074/" at bounding box center [519, 295] width 159 height 22
type input "[PERSON_NAME]/0989301074/"
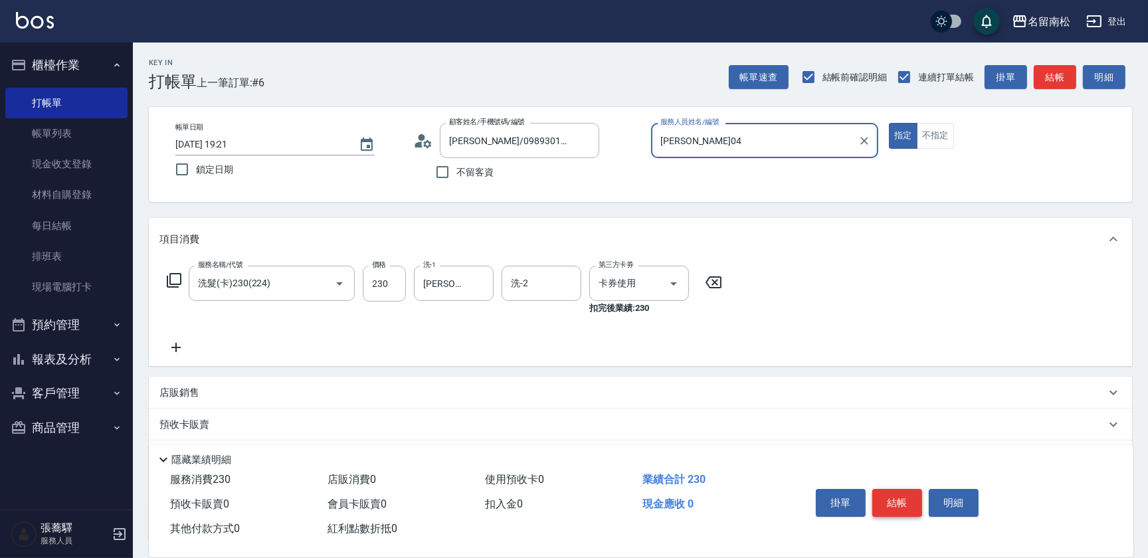
click at [891, 495] on button "結帳" at bounding box center [897, 503] width 50 height 28
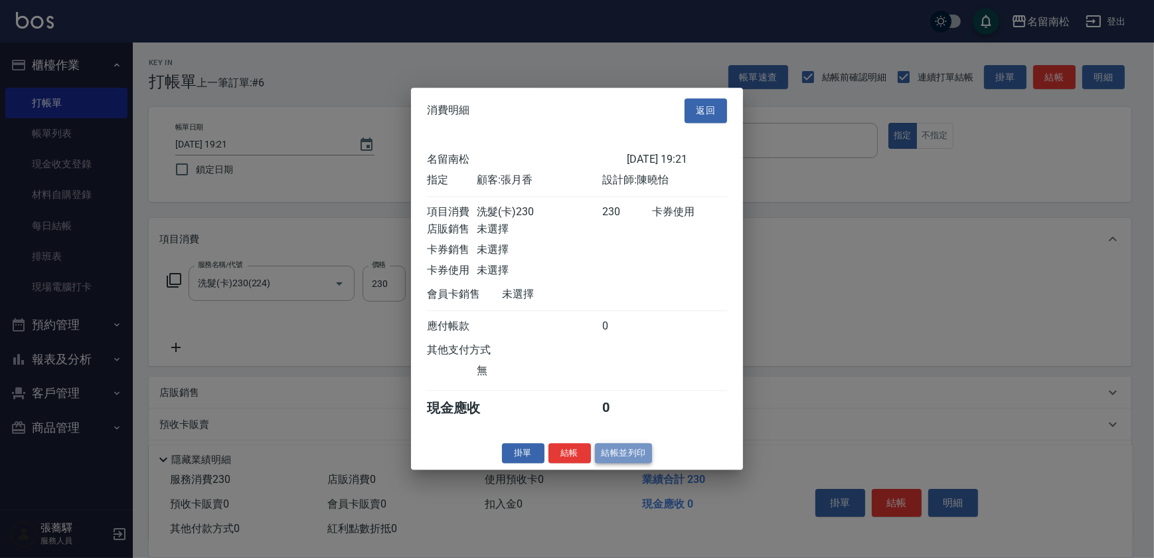
click at [651, 452] on button "結帳並列印" at bounding box center [624, 453] width 58 height 21
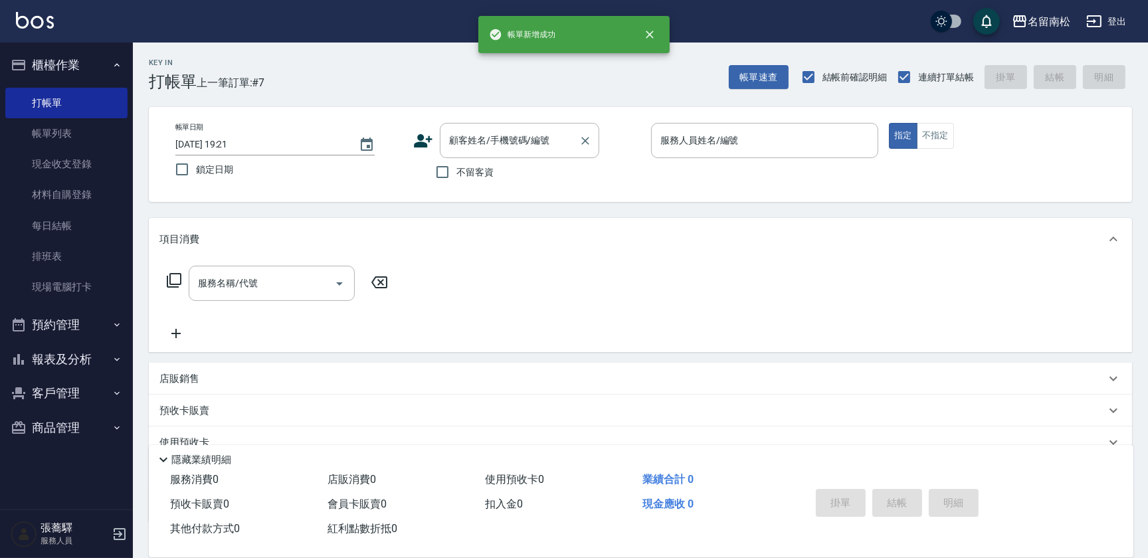
click at [492, 135] on div "顧客姓名/手機號碼/編號 顧客姓名/手機號碼/編號" at bounding box center [519, 140] width 159 height 35
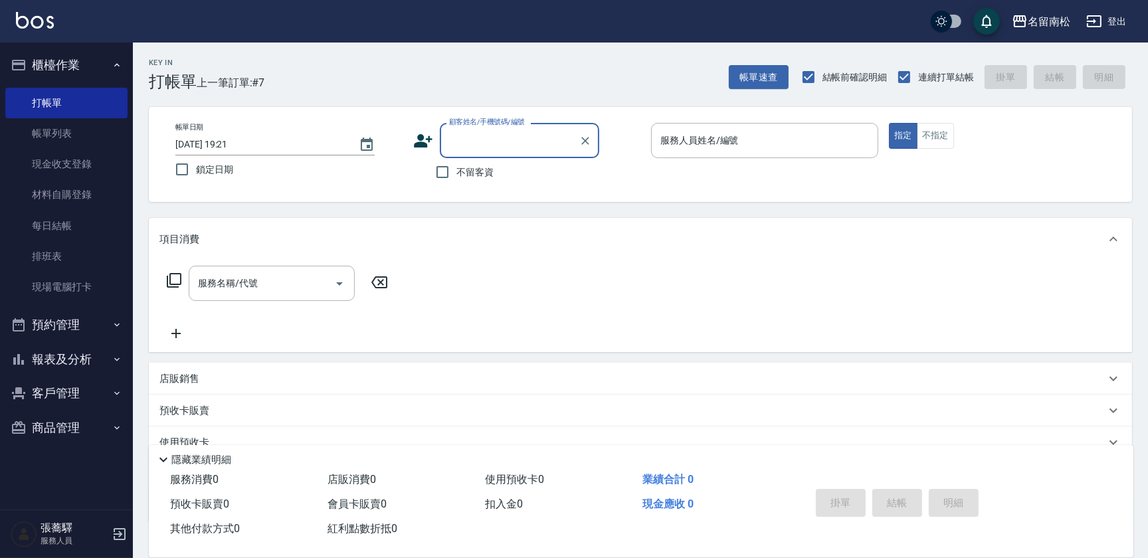
click at [509, 145] on input "顧客姓名/手機號碼/編號" at bounding box center [510, 140] width 128 height 23
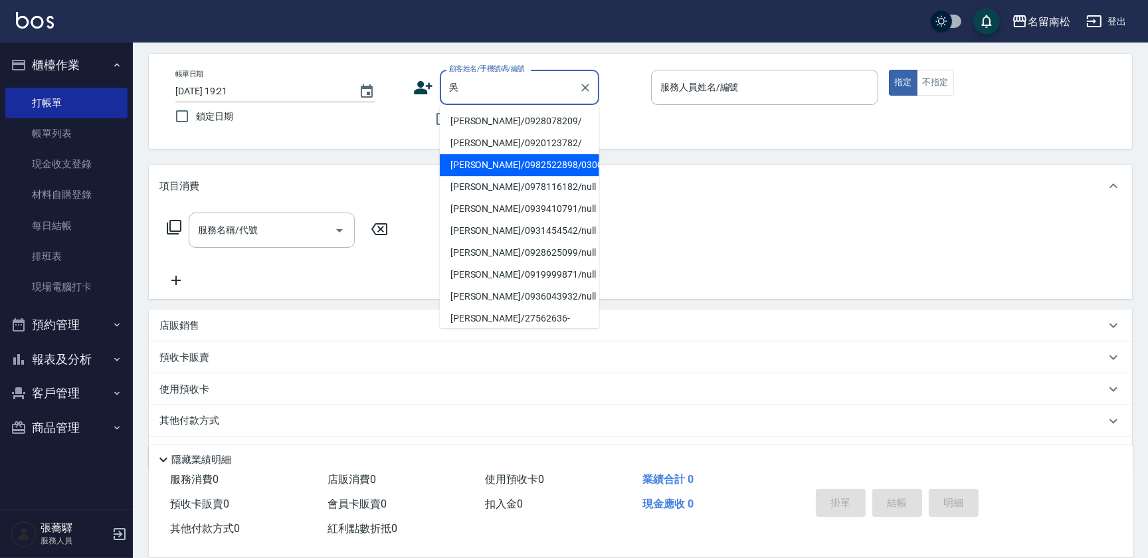
scroll to position [28, 0]
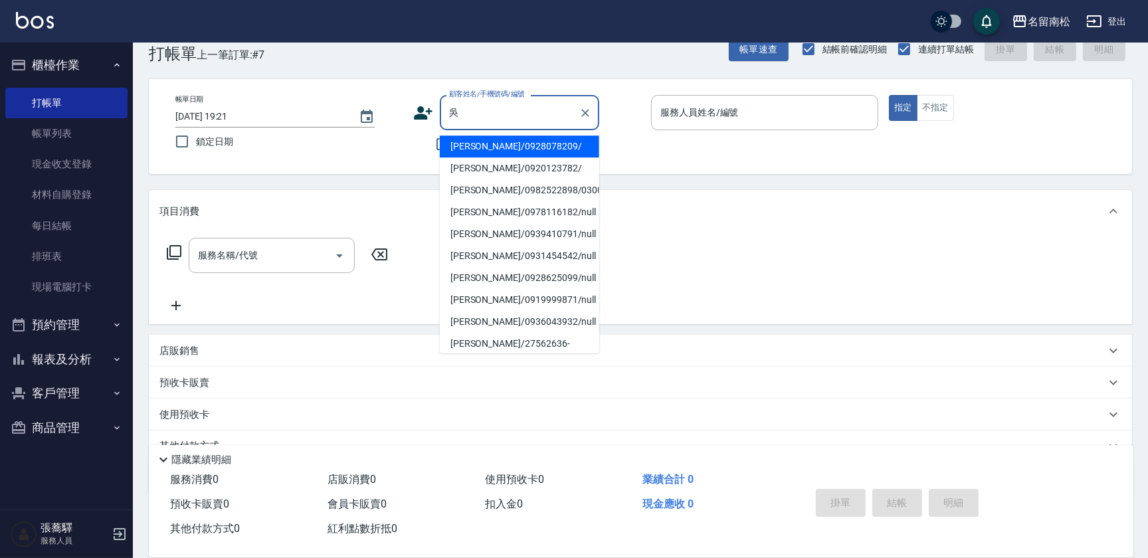
click at [507, 147] on li "[PERSON_NAME]/0928078209/" at bounding box center [519, 146] width 159 height 22
type input "[PERSON_NAME]/0928078209/"
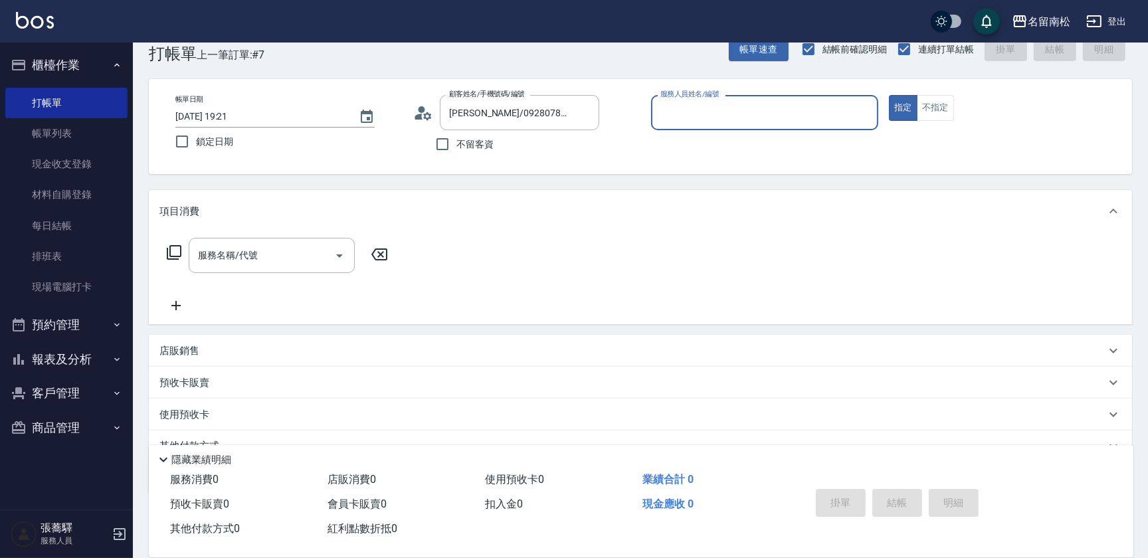
type input "[PERSON_NAME]04"
click at [889, 95] on button "指定" at bounding box center [903, 108] width 29 height 26
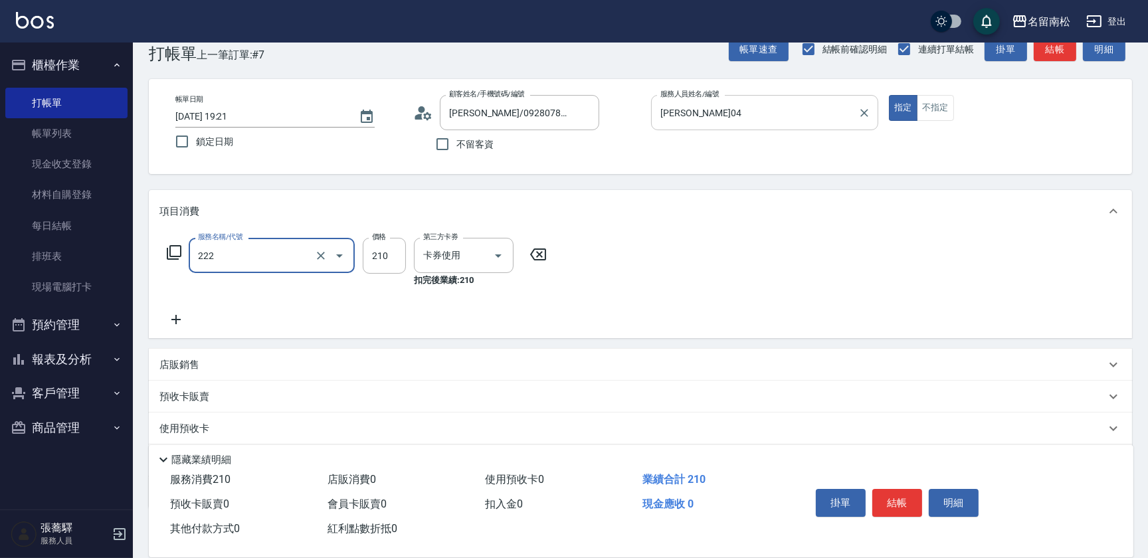
type input "洗髮卡券[210](222)"
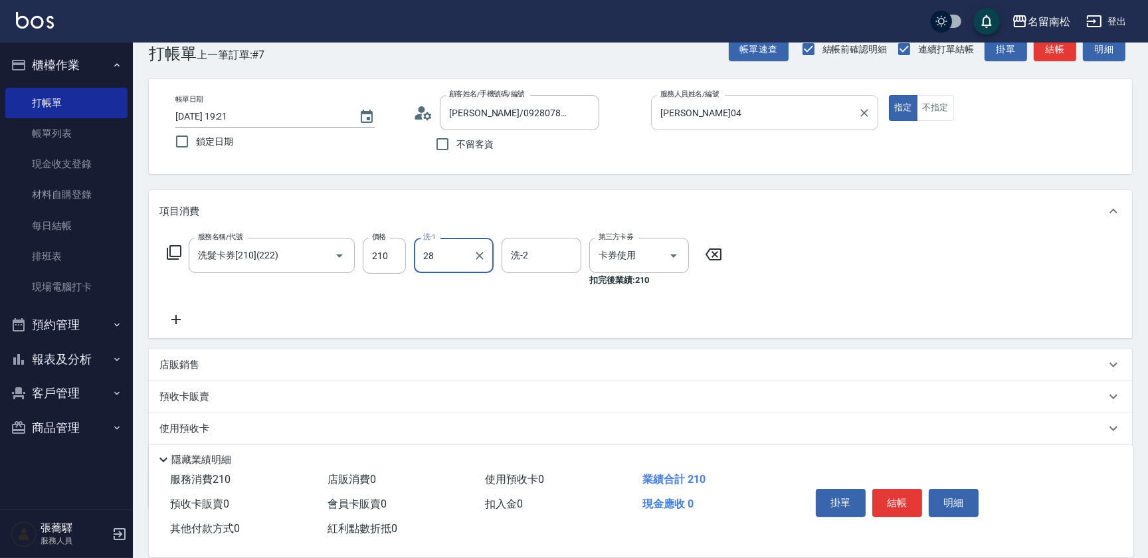
type input "[PERSON_NAME]-28"
click at [897, 511] on button "結帳" at bounding box center [897, 503] width 50 height 28
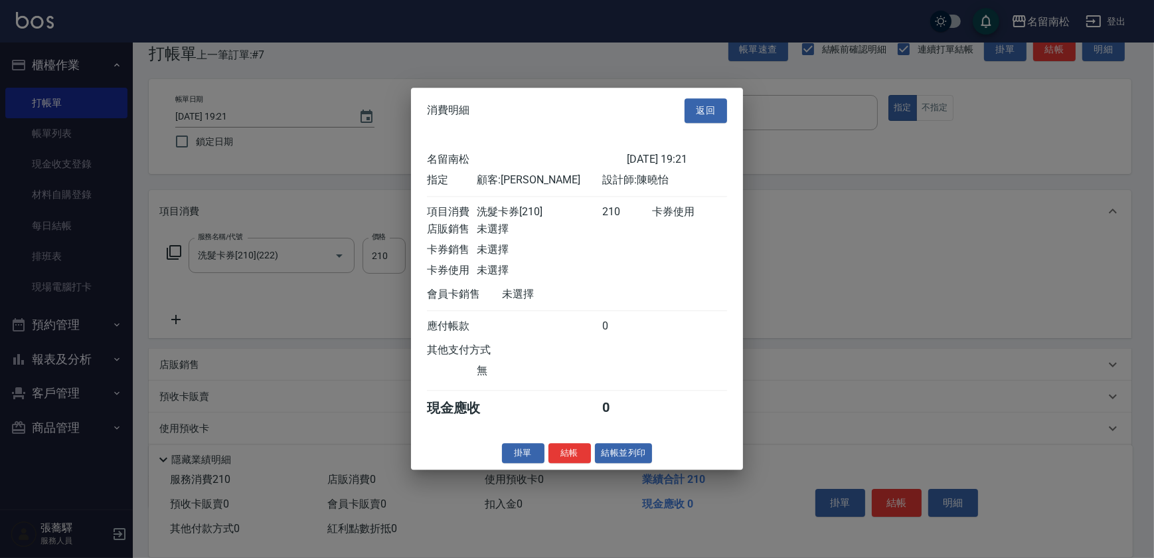
click at [637, 457] on button "結帳並列印" at bounding box center [624, 453] width 58 height 21
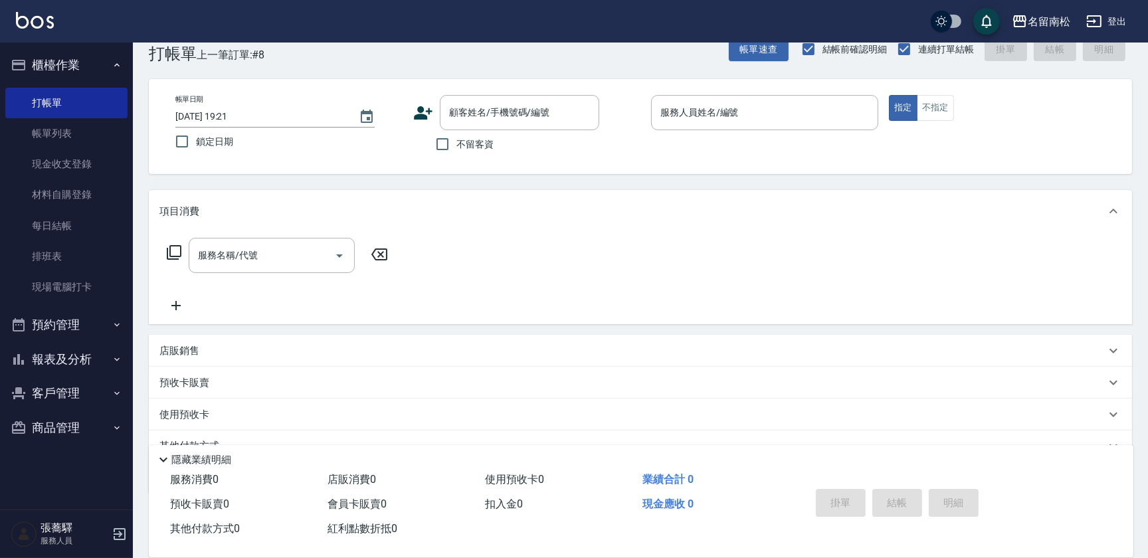
click at [482, 145] on span "不留客資" at bounding box center [474, 144] width 37 height 14
click at [456, 145] on input "不留客資" at bounding box center [442, 144] width 28 height 28
checkbox input "true"
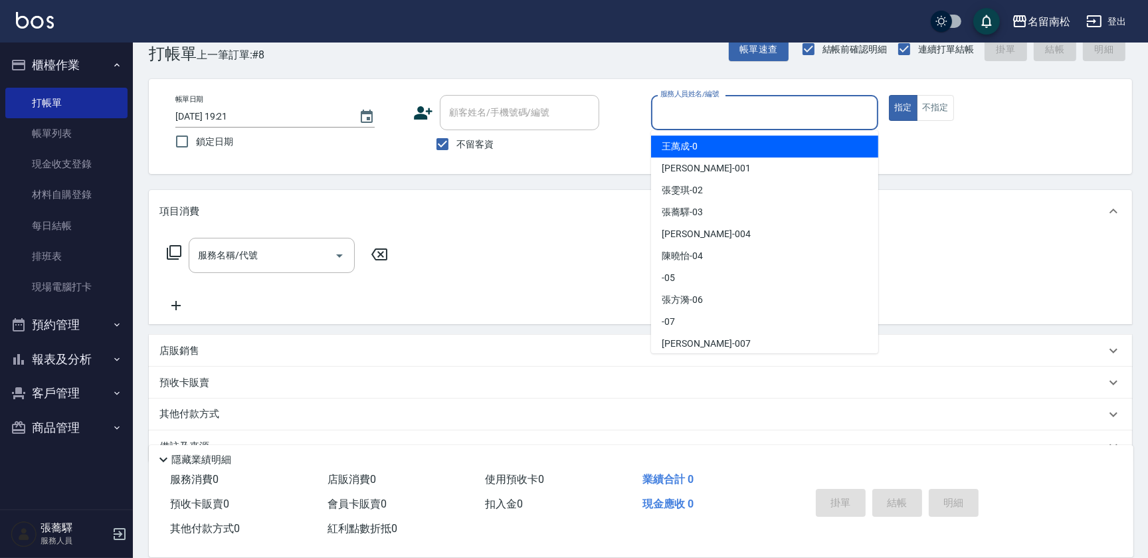
click at [784, 120] on input "服務人員姓名/編號" at bounding box center [764, 112] width 215 height 23
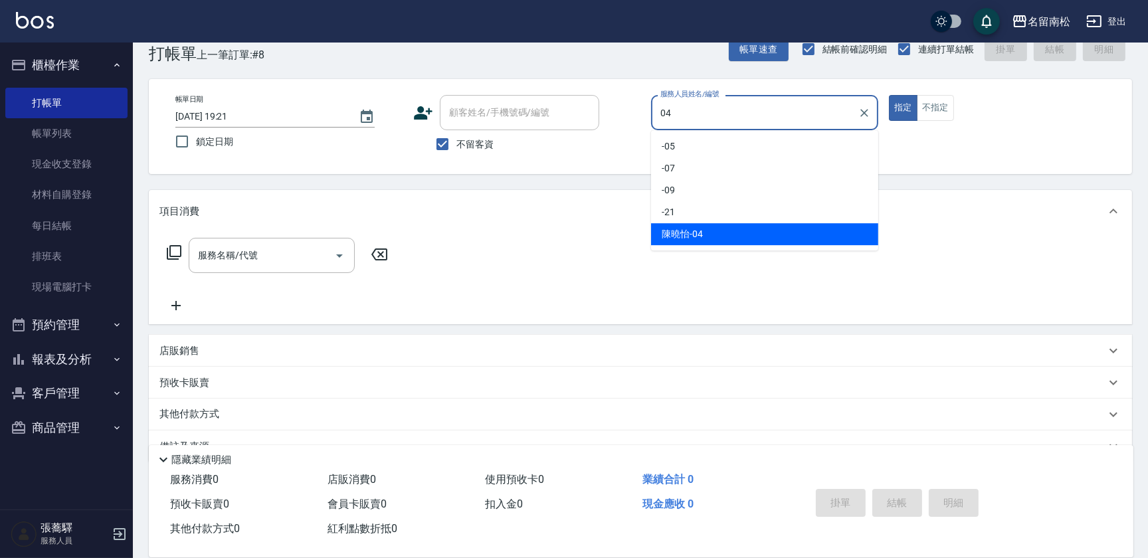
type input "[PERSON_NAME]04"
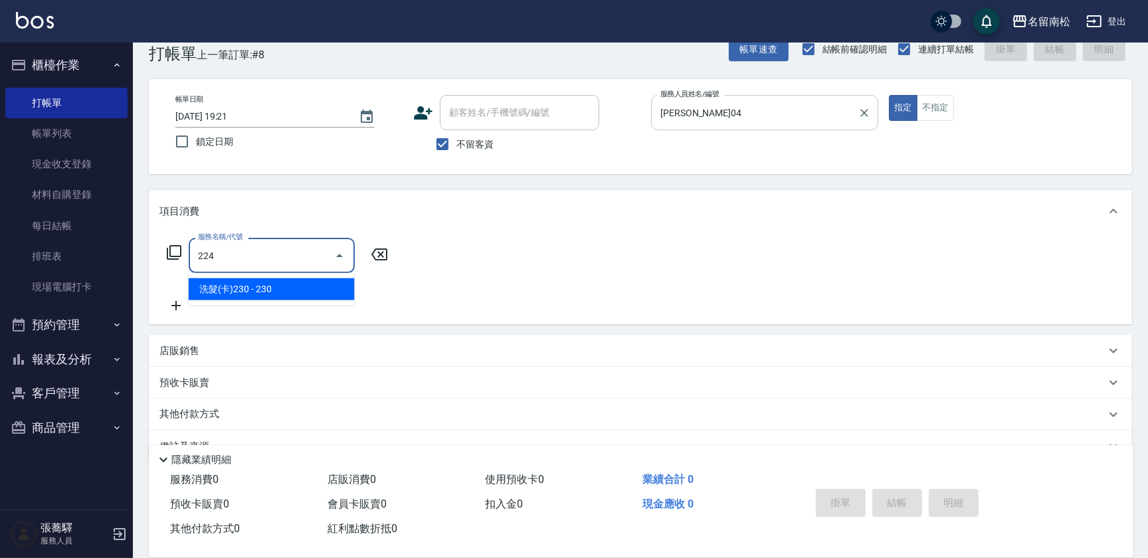
type input "洗髮(卡)230(224)"
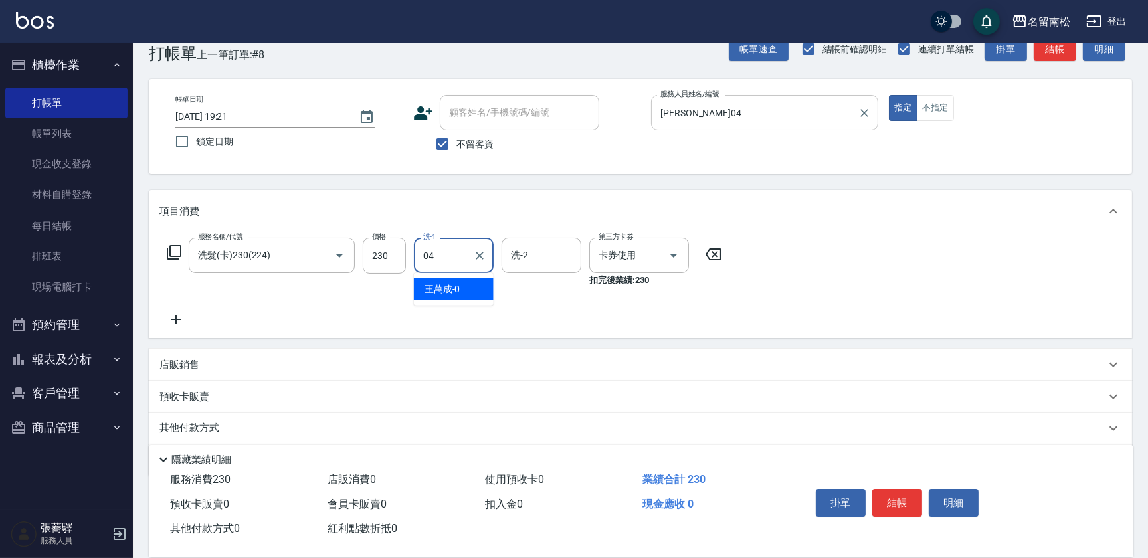
type input "[PERSON_NAME]04"
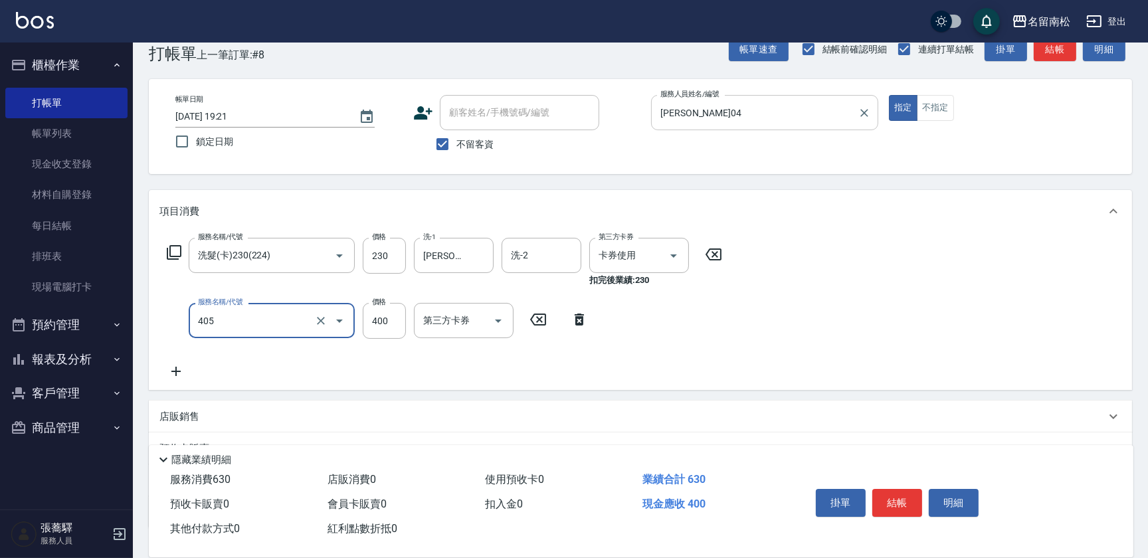
type input "剪髮(400)(405)"
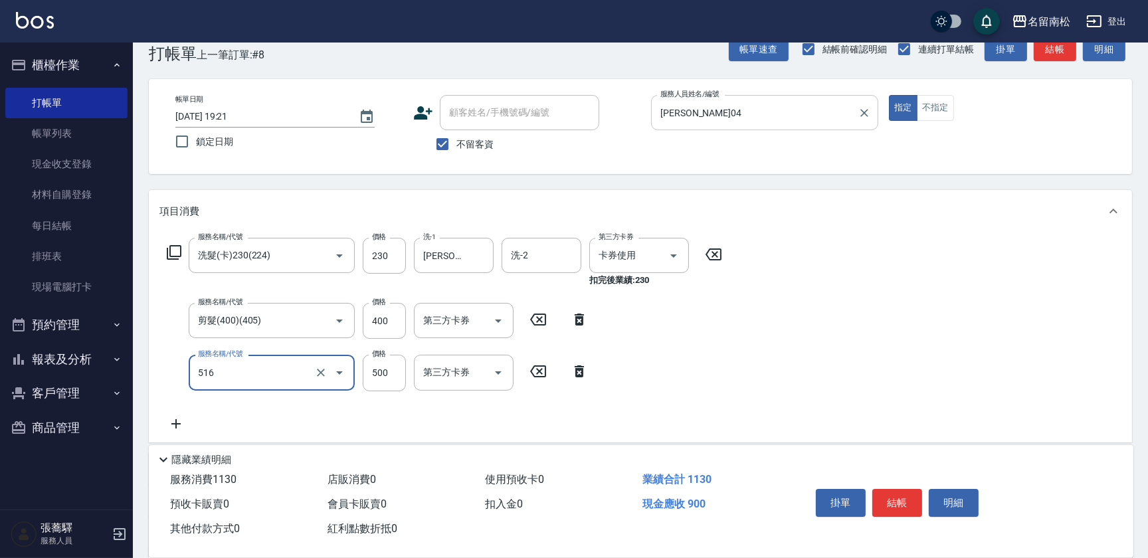
type input "染髮特別處理(516)"
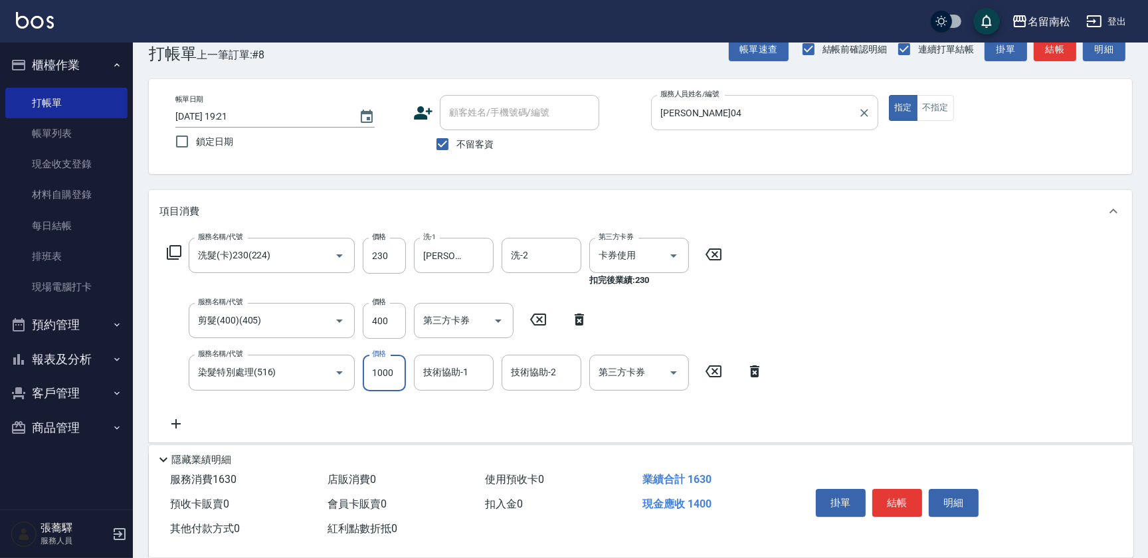
type input "1000"
type input "[PERSON_NAME]04"
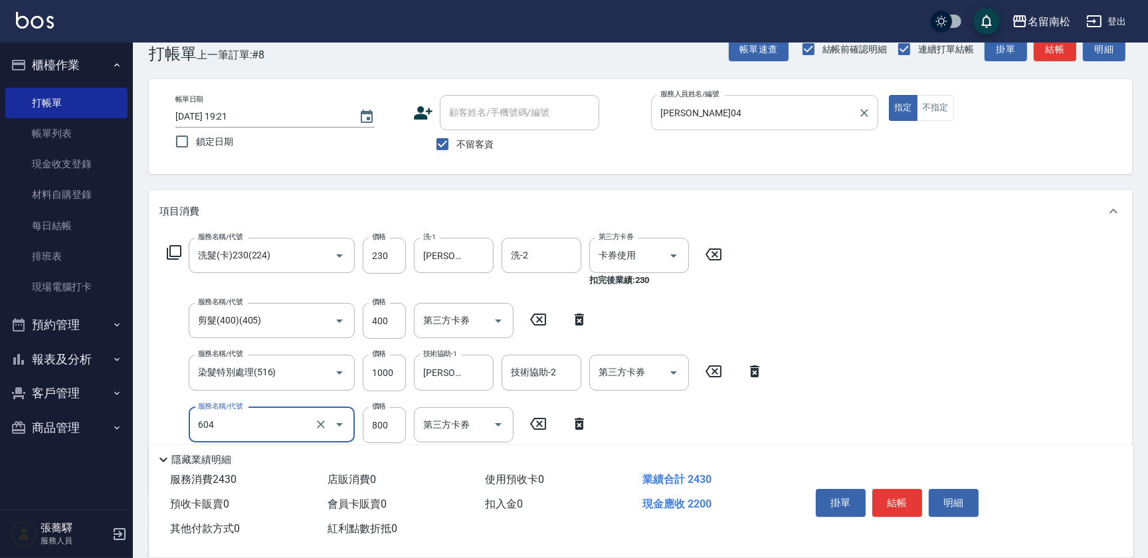
type input "護髮[800](604)"
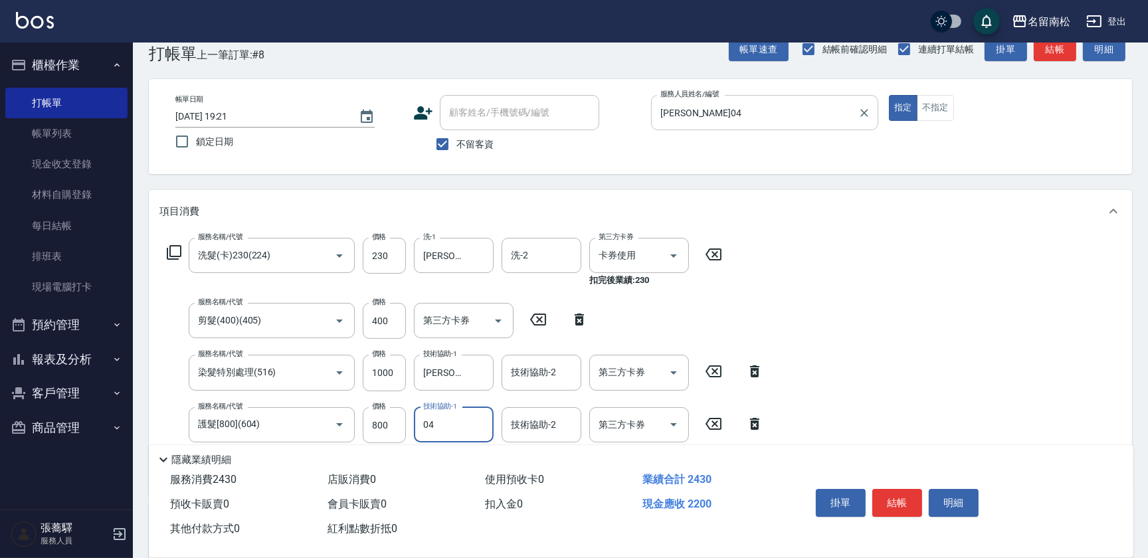
type input "[PERSON_NAME]04"
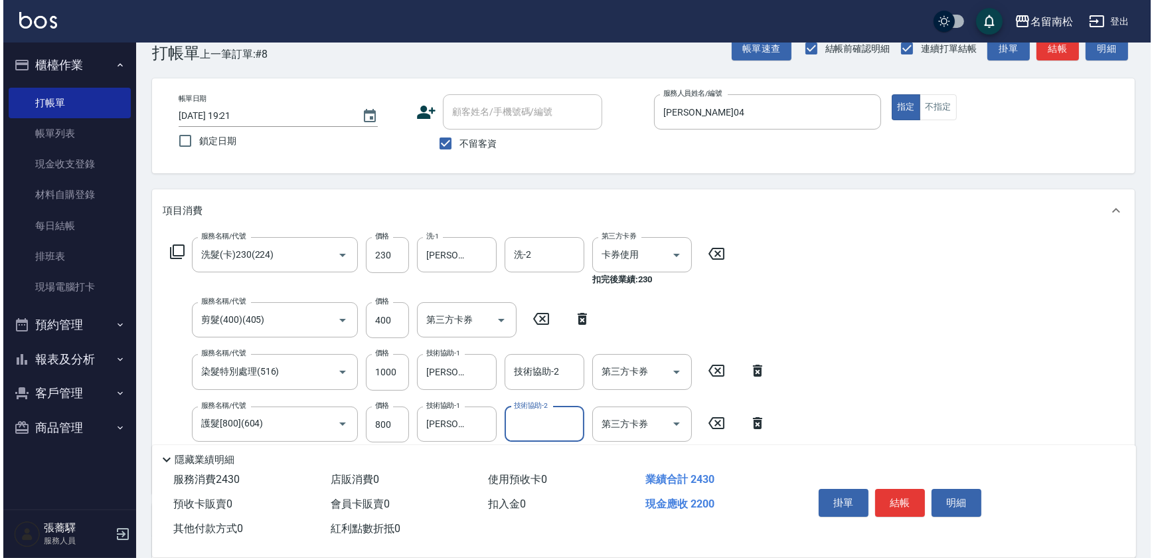
scroll to position [88, 0]
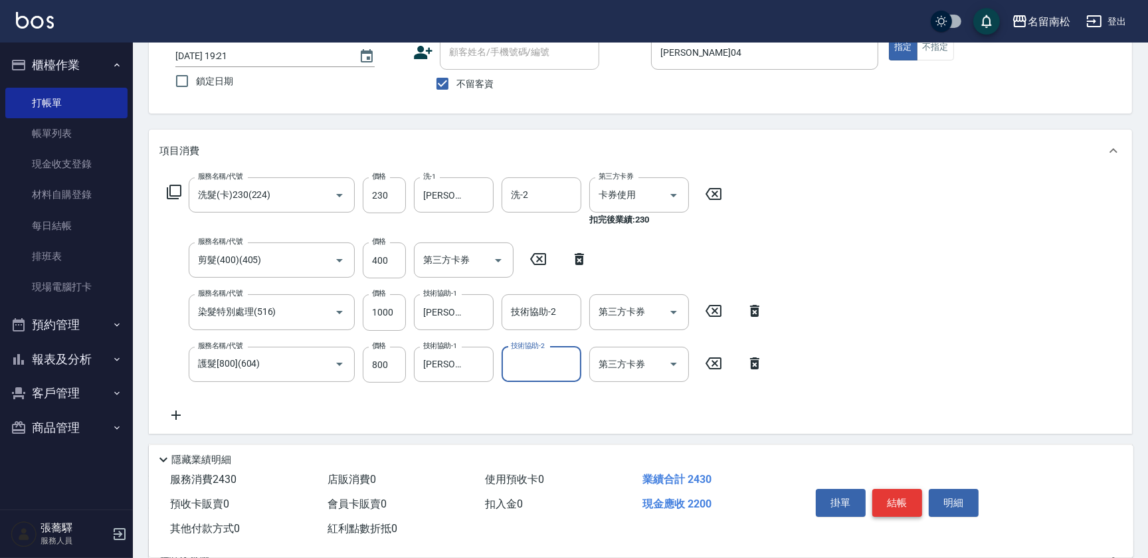
click at [889, 496] on button "結帳" at bounding box center [897, 503] width 50 height 28
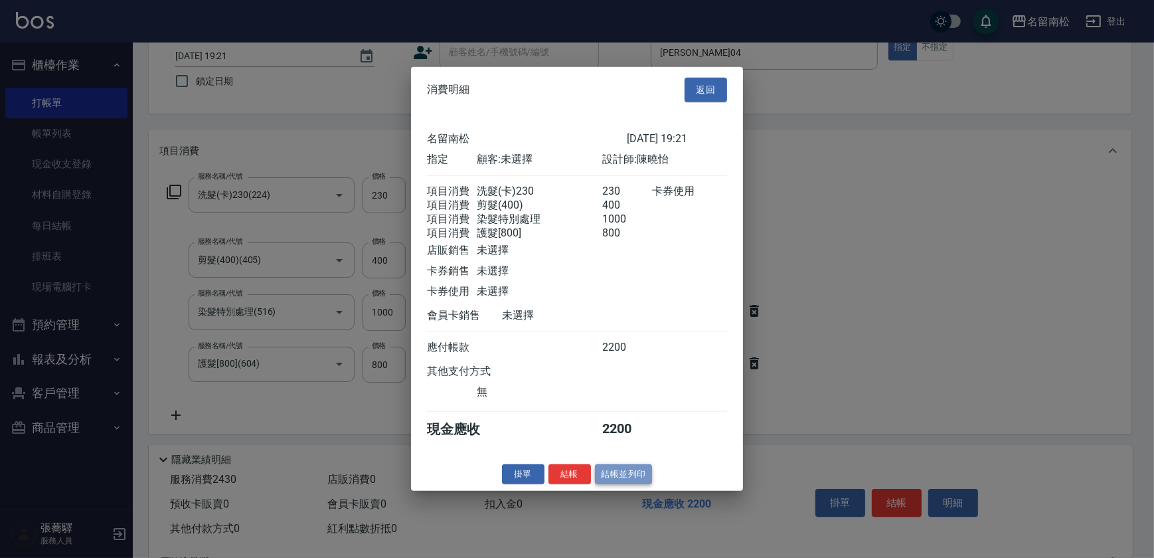
click at [628, 484] on button "結帳並列印" at bounding box center [624, 474] width 58 height 21
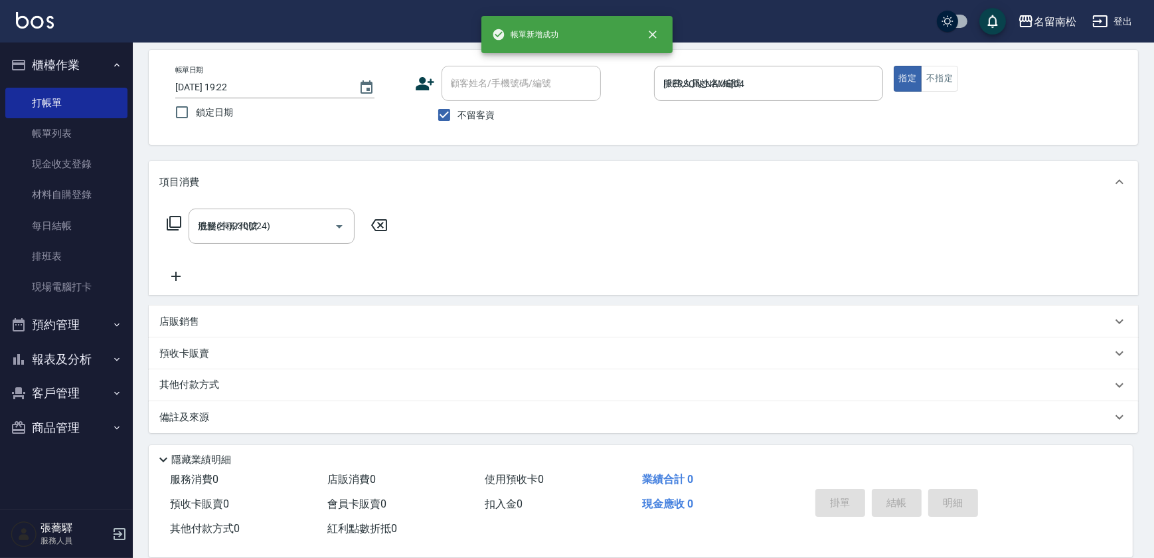
type input "[DATE] 19:22"
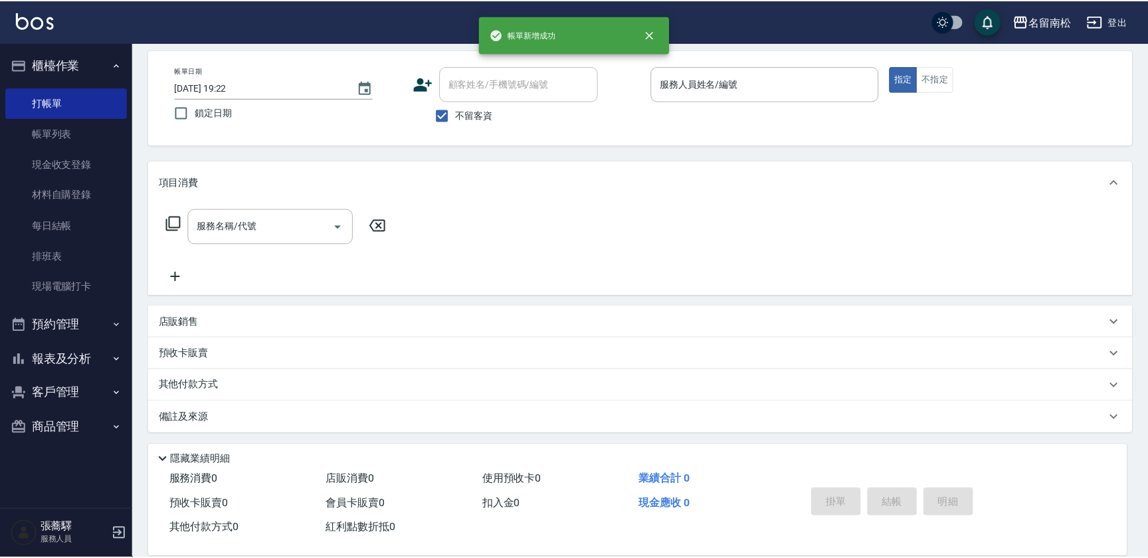
scroll to position [57, 0]
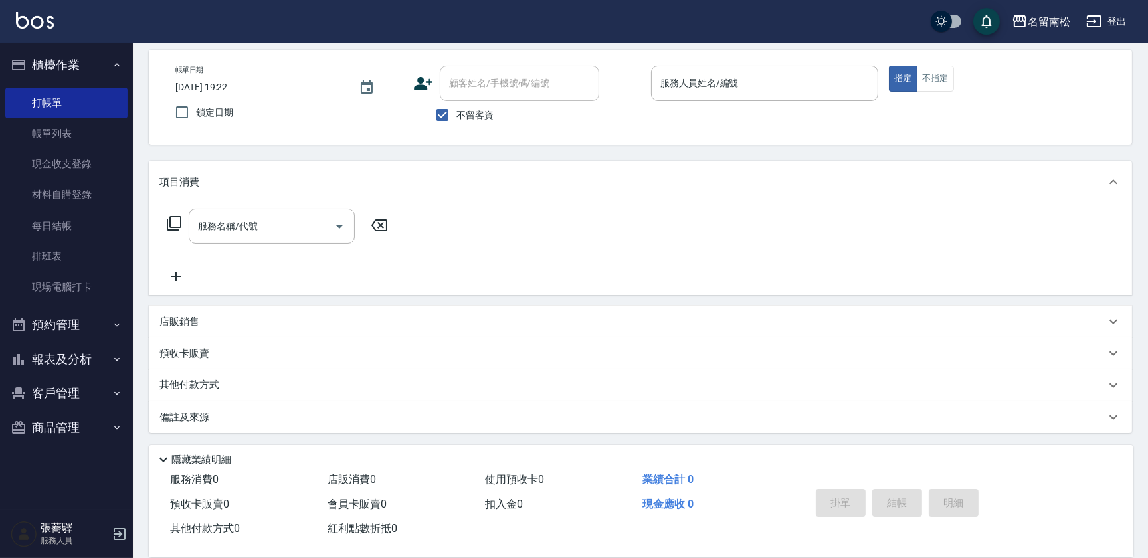
click at [464, 121] on span "不留客資" at bounding box center [474, 115] width 37 height 14
click at [456, 121] on input "不留客資" at bounding box center [442, 115] width 28 height 28
checkbox input "false"
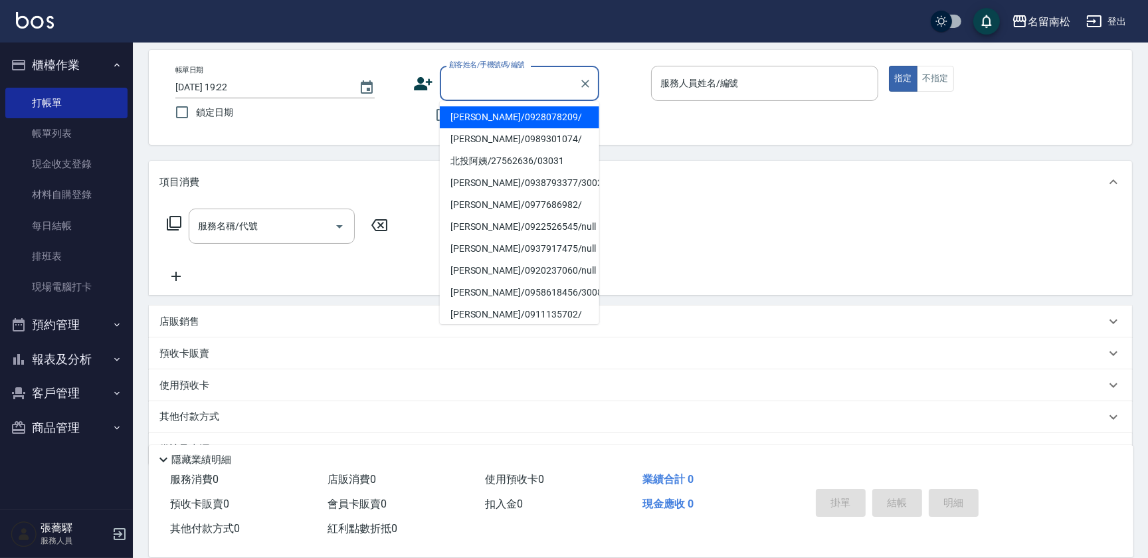
click at [511, 93] on input "顧客姓名/手機號碼/編號" at bounding box center [510, 83] width 128 height 23
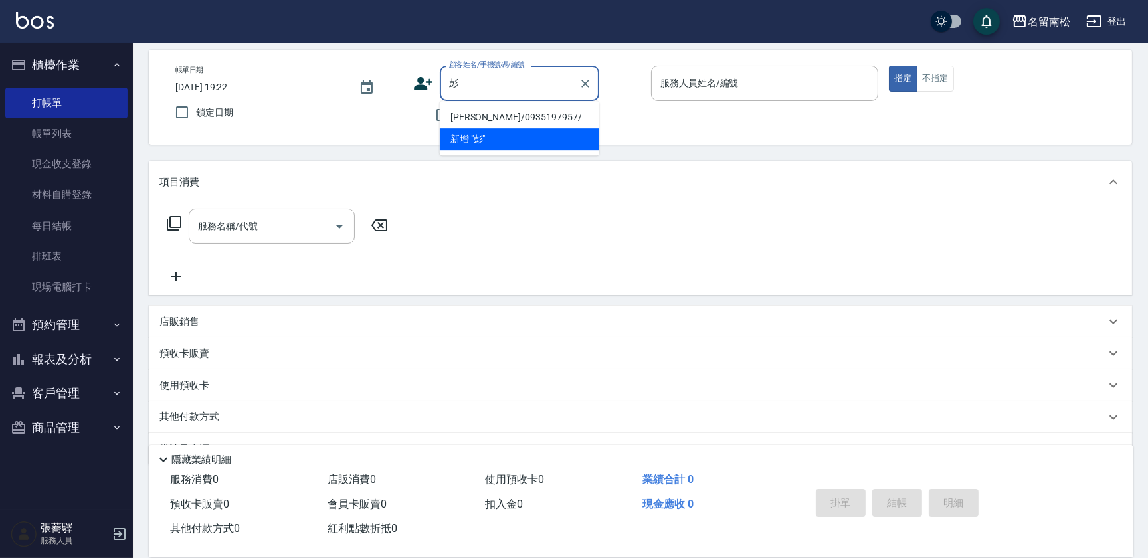
click at [486, 116] on li "[PERSON_NAME]/0935197957/" at bounding box center [519, 117] width 159 height 22
type input "[PERSON_NAME]/0935197957/"
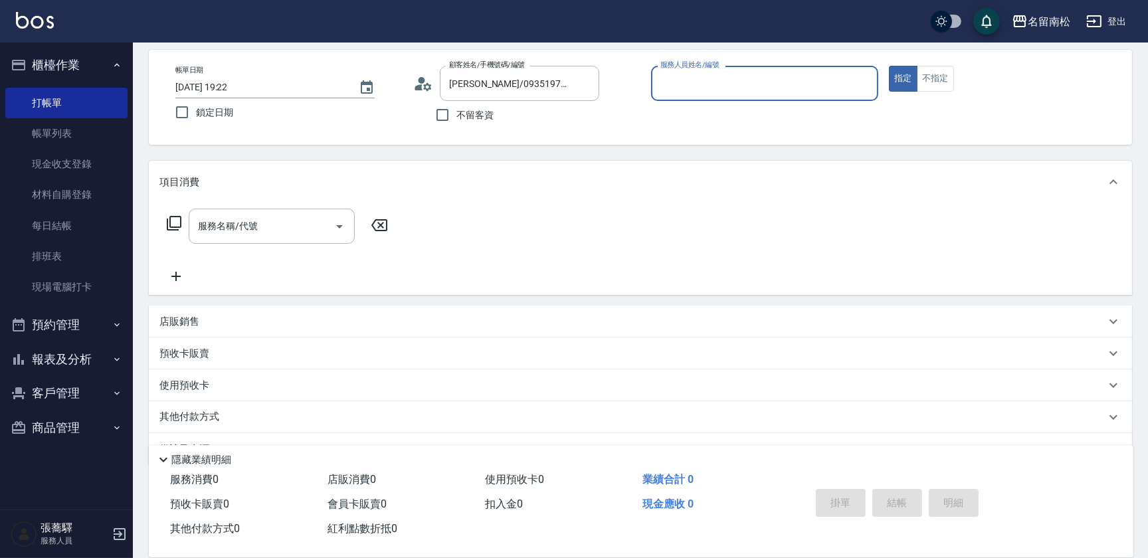
type input "[PERSON_NAME]04"
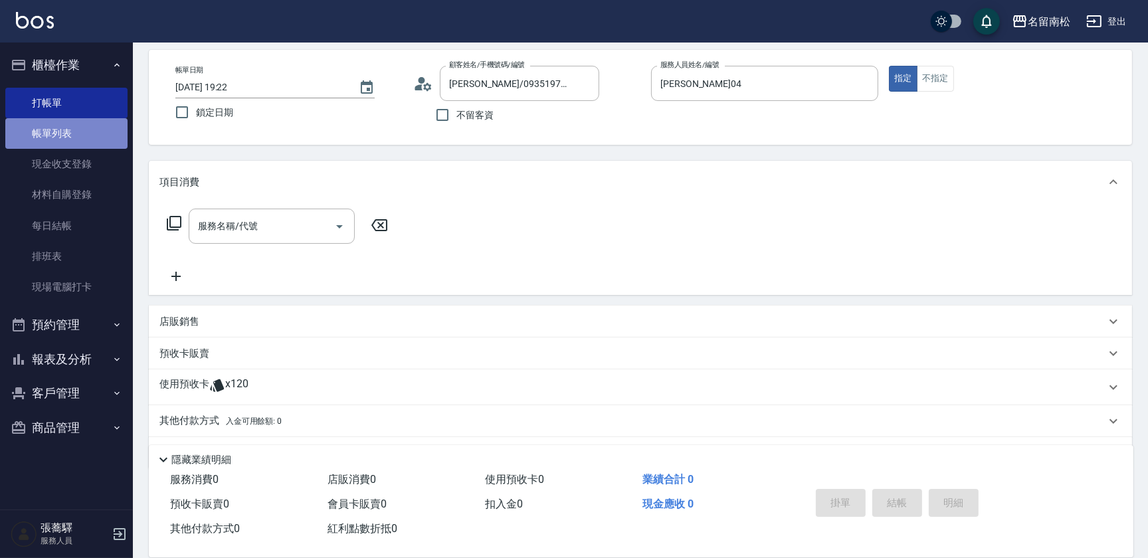
click at [33, 133] on link "帳單列表" at bounding box center [66, 133] width 122 height 31
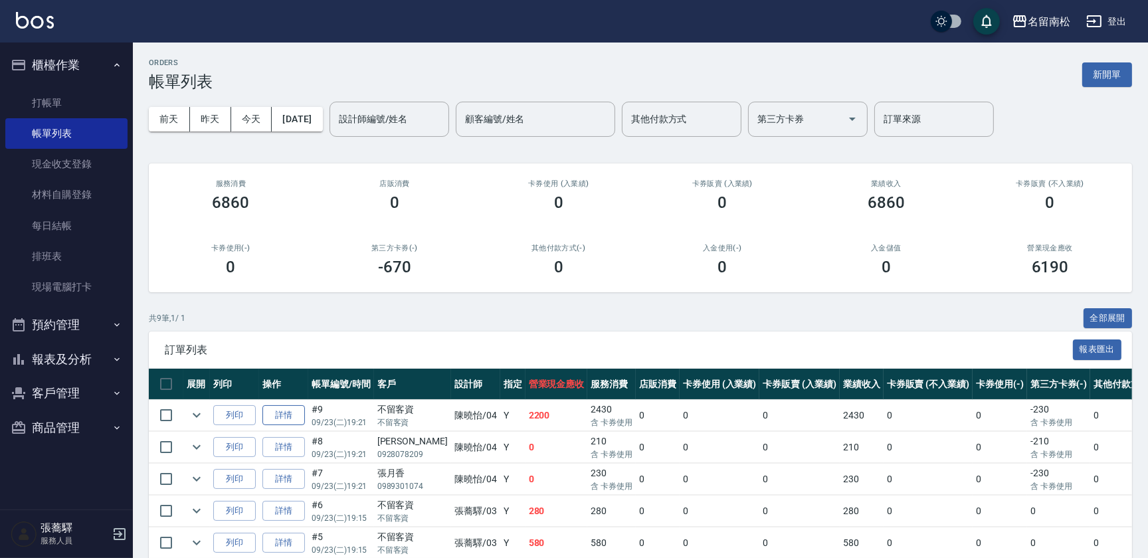
click at [286, 414] on link "詳情" at bounding box center [283, 415] width 43 height 21
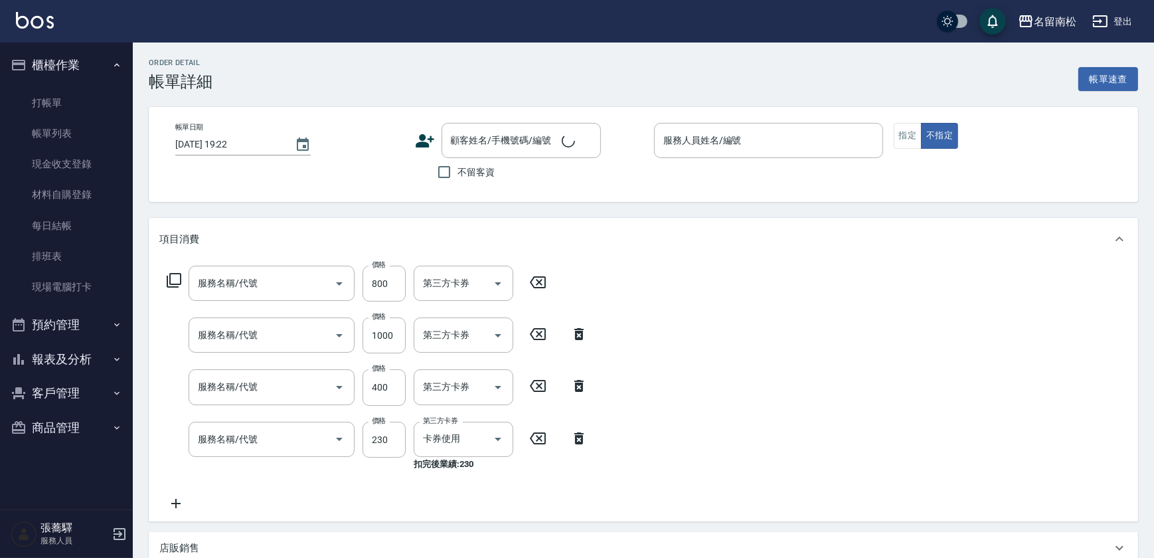
type input "[DATE] 19:21"
checkbox input "true"
type input "[PERSON_NAME]04"
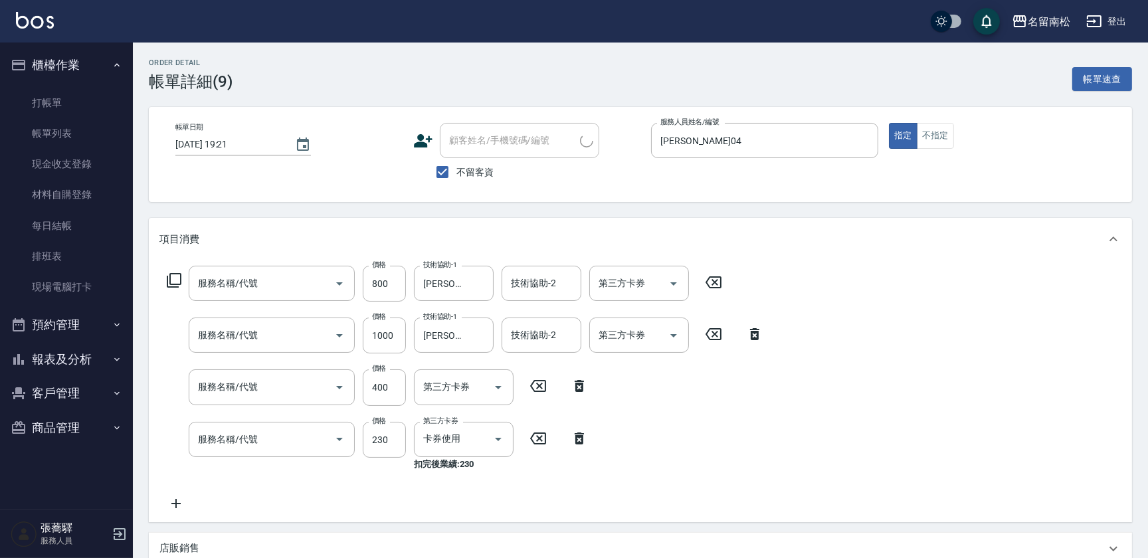
type input "護髮[800](604)"
type input "染髮特別處理(516)"
type input "剪髮(400)(405)"
type input "洗髮(卡)230(224)"
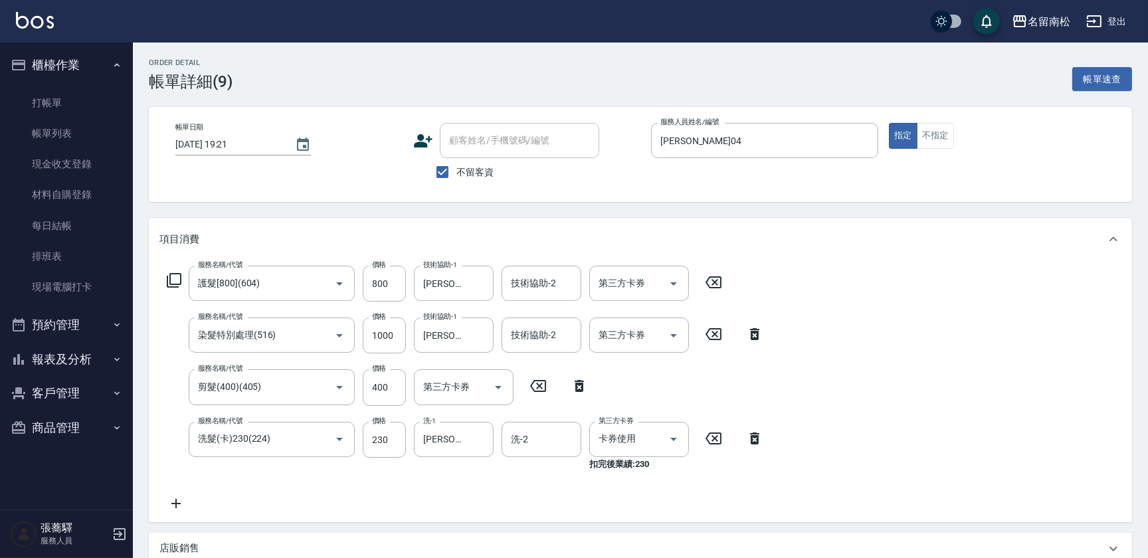
click at [468, 169] on span "不留客資" at bounding box center [474, 172] width 37 height 14
click at [456, 169] on input "不留客資" at bounding box center [442, 172] width 28 height 28
checkbox input "false"
click at [480, 149] on input "顧客姓名/手機號碼/編號" at bounding box center [510, 140] width 128 height 23
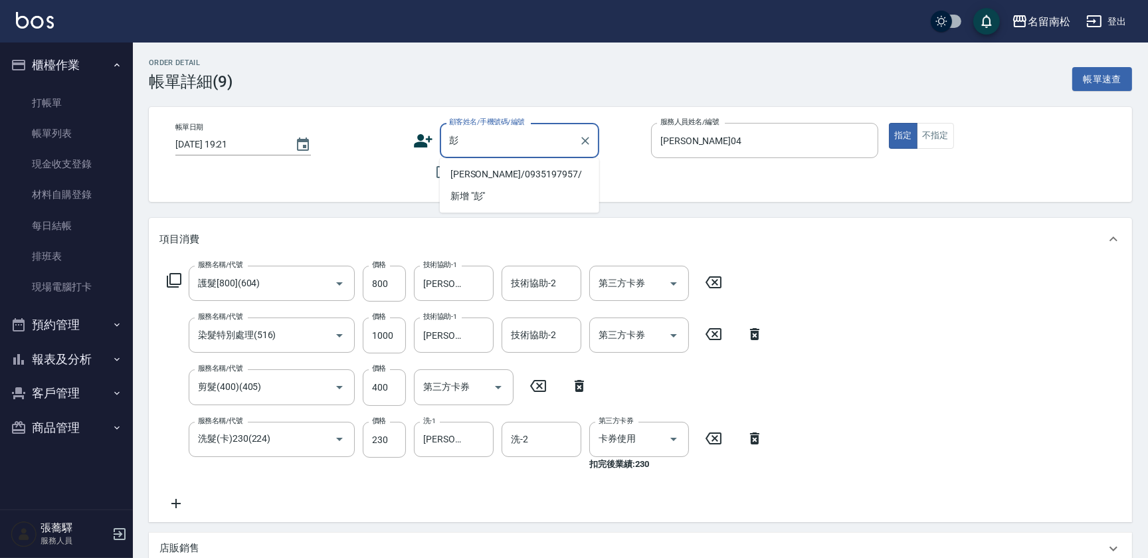
click at [484, 168] on li "[PERSON_NAME]/0935197957/" at bounding box center [519, 174] width 159 height 22
type input "[PERSON_NAME]/0935197957/"
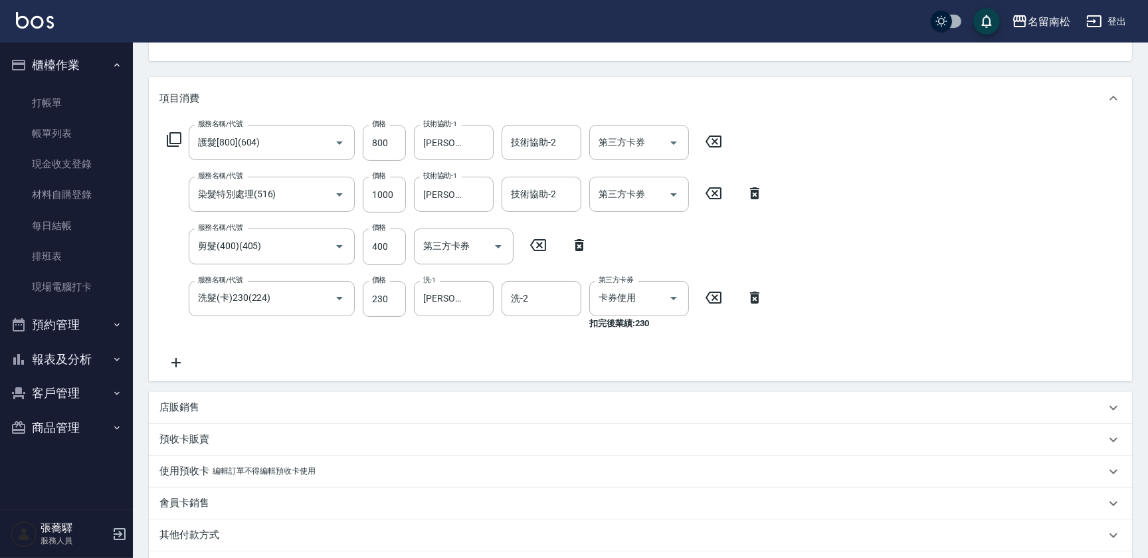
scroll to position [241, 0]
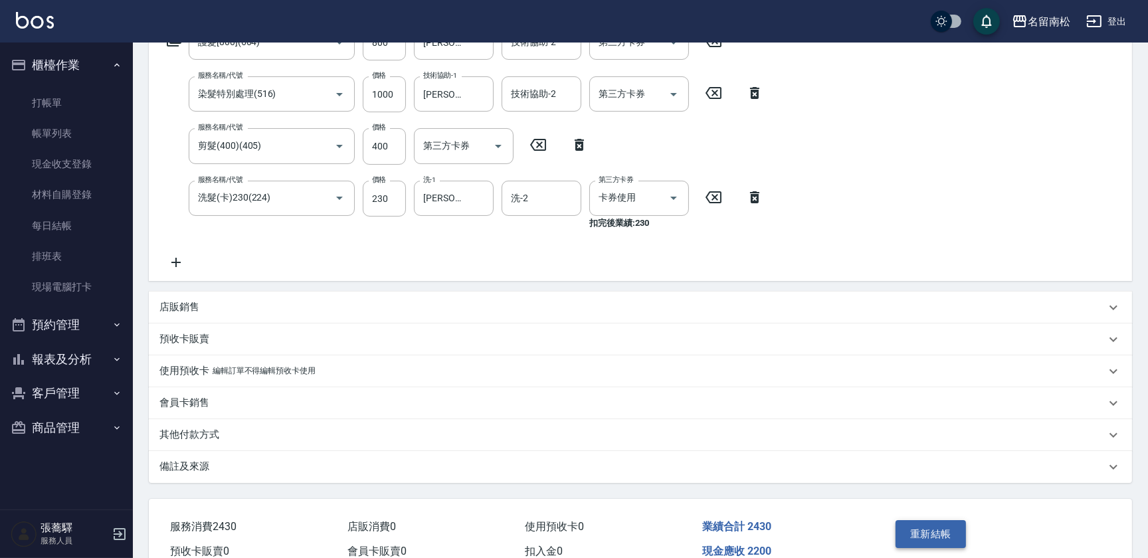
click at [928, 535] on button "重新結帳" at bounding box center [930, 534] width 70 height 28
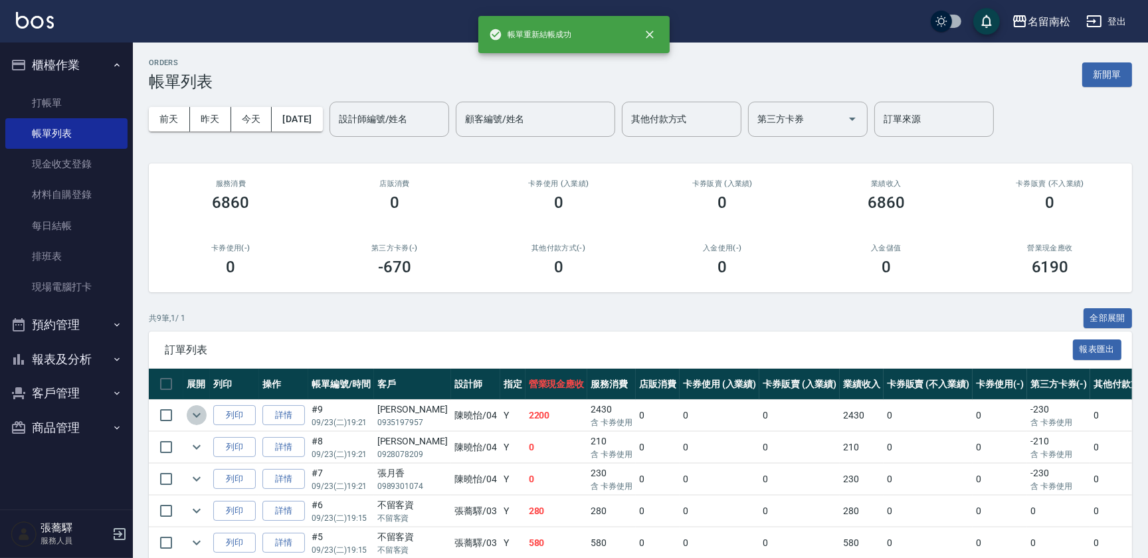
click at [189, 417] on icon "expand row" at bounding box center [197, 415] width 16 height 16
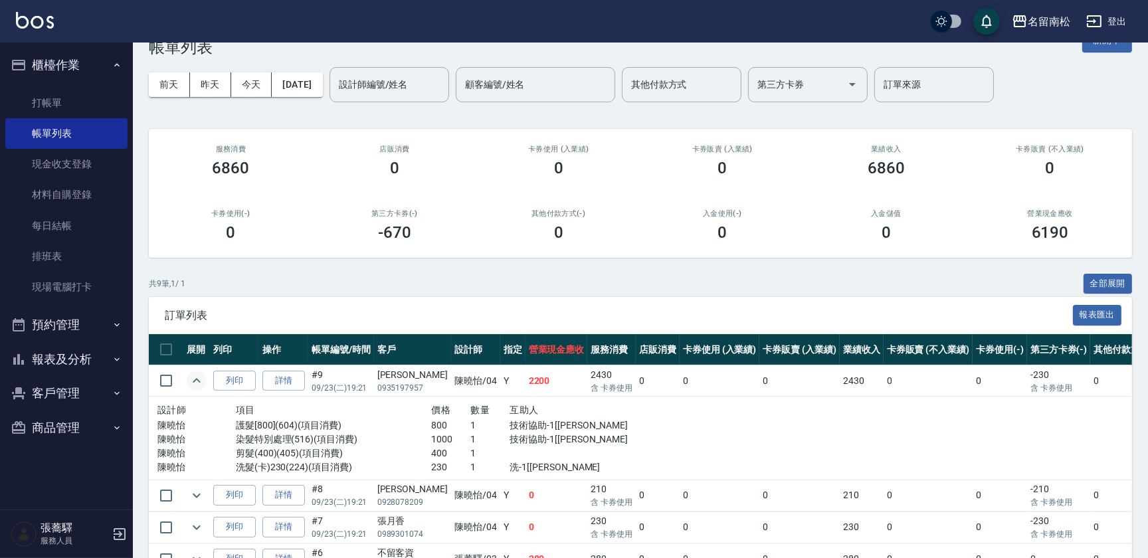
scroll to position [60, 0]
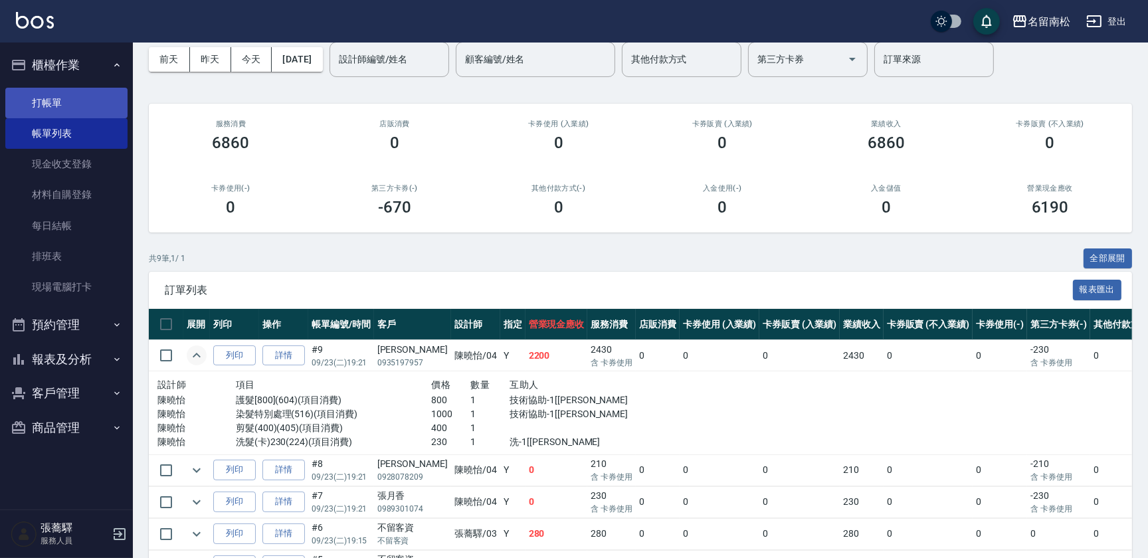
click at [31, 98] on link "打帳單" at bounding box center [66, 103] width 122 height 31
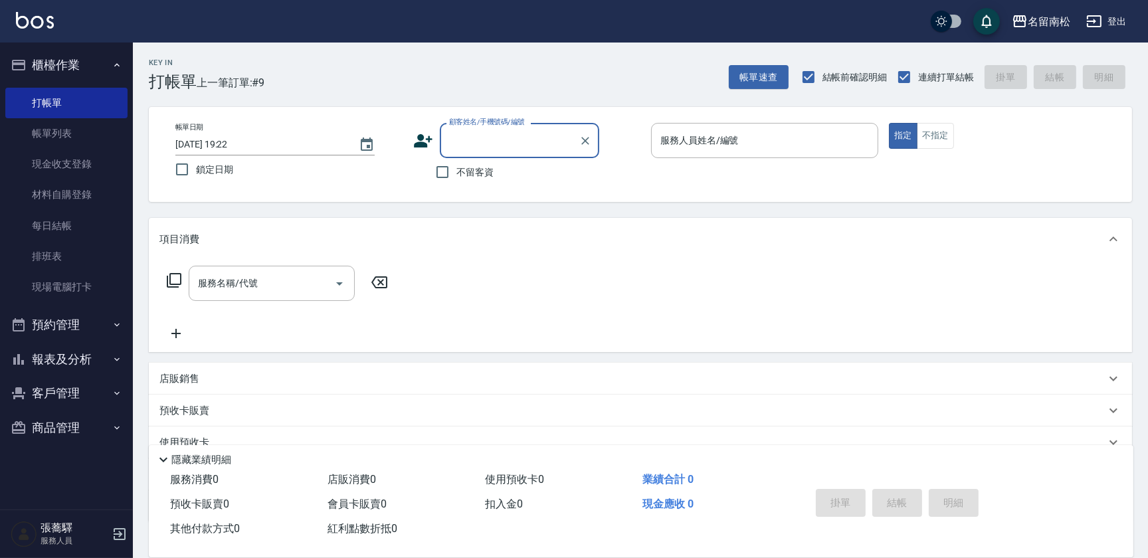
drag, startPoint x: 460, startPoint y: 173, endPoint x: 466, endPoint y: 172, distance: 6.7
click at [461, 171] on span "不留客資" at bounding box center [474, 172] width 37 height 14
click at [443, 181] on input "不留客資" at bounding box center [442, 172] width 28 height 28
checkbox input "true"
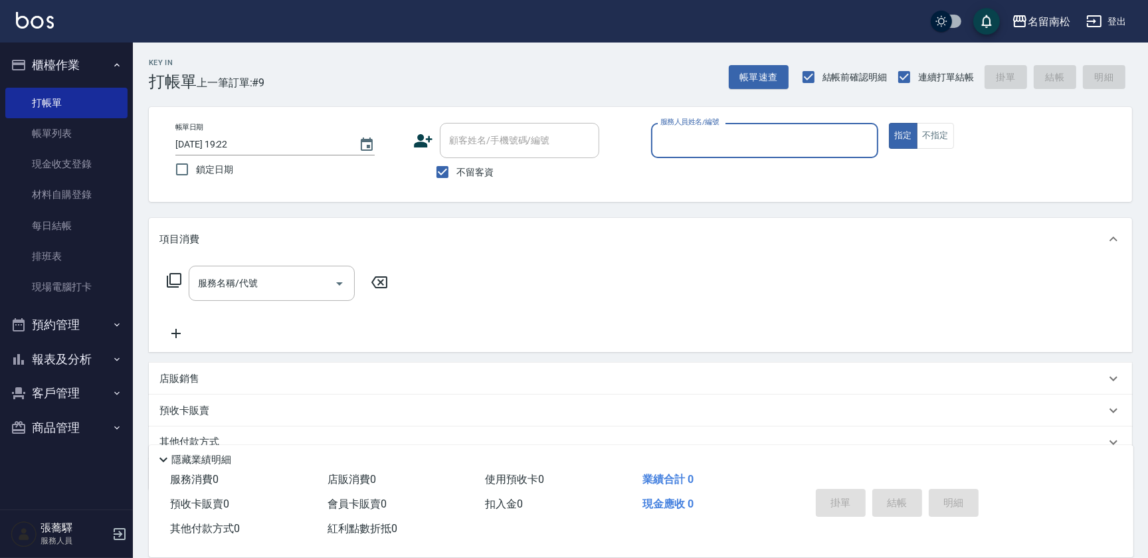
click at [704, 141] on input "服務人員姓名/編號" at bounding box center [764, 140] width 215 height 23
type input "[PERSON_NAME]04"
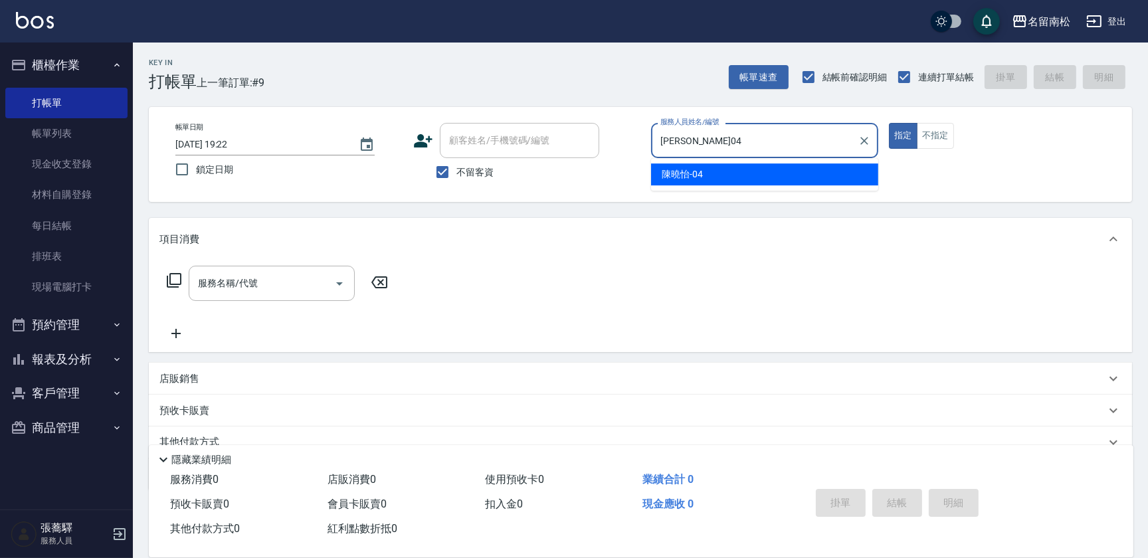
type button "true"
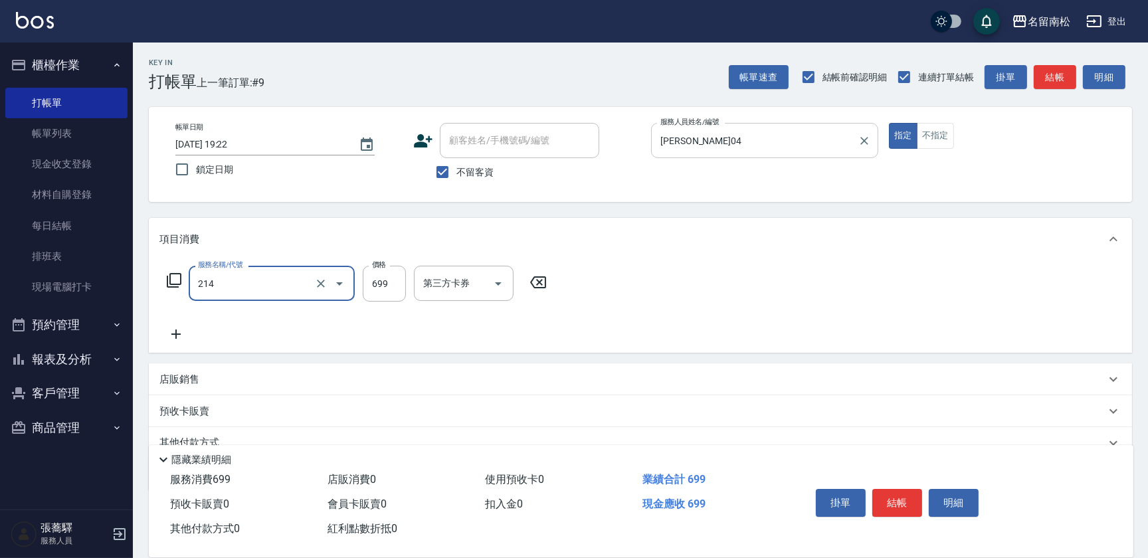
type input "滾珠洗髪699(214)"
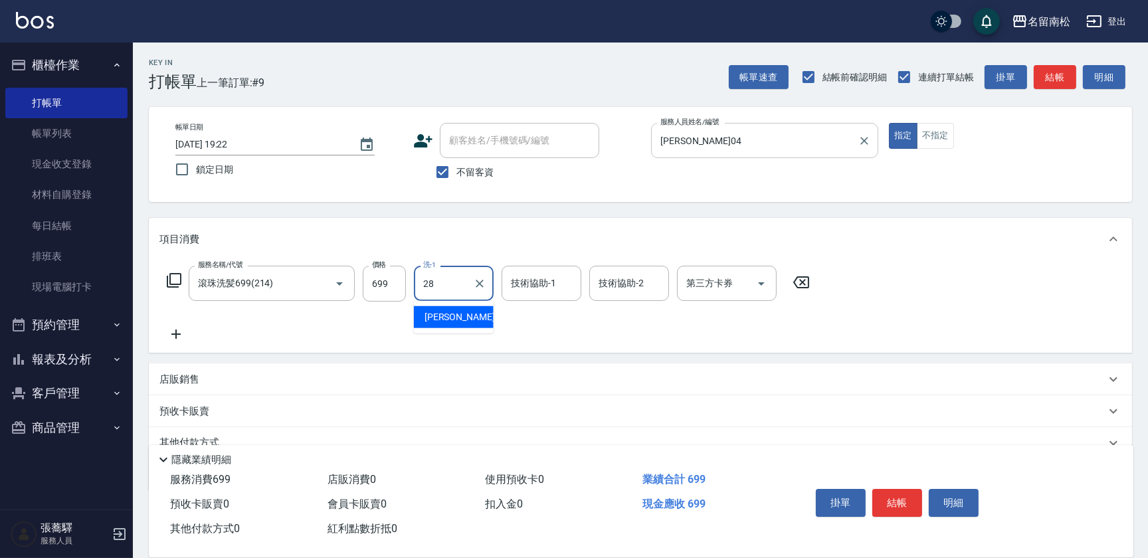
type input "[PERSON_NAME]-28"
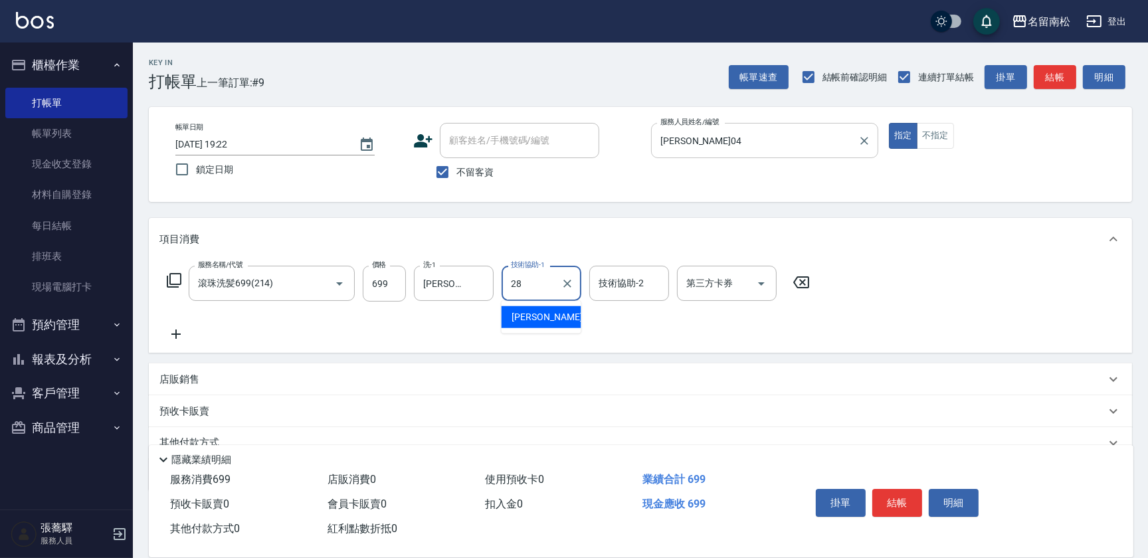
type input "[PERSON_NAME]-28"
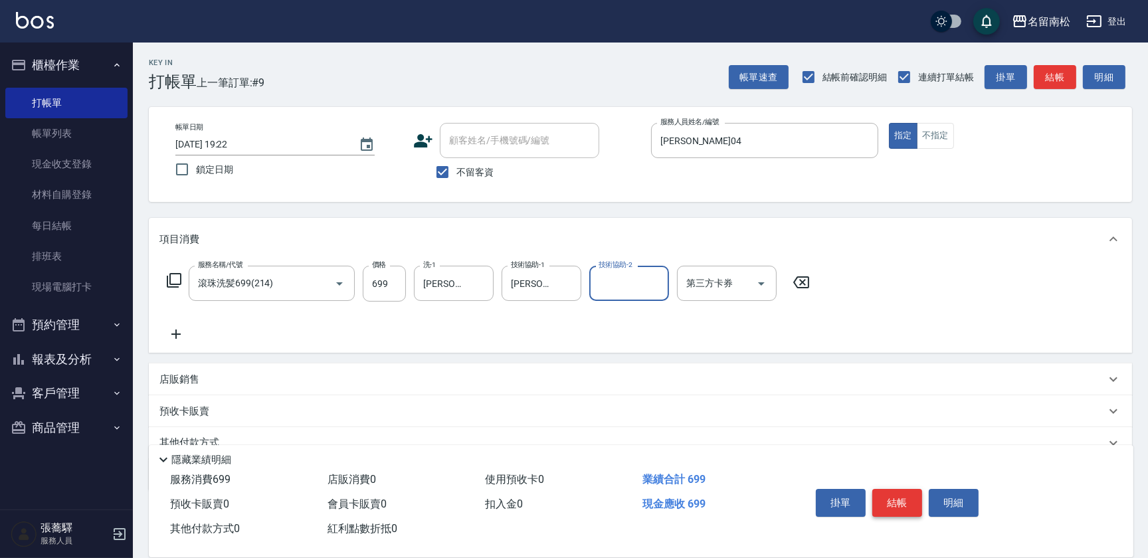
click at [885, 508] on button "結帳" at bounding box center [897, 503] width 50 height 28
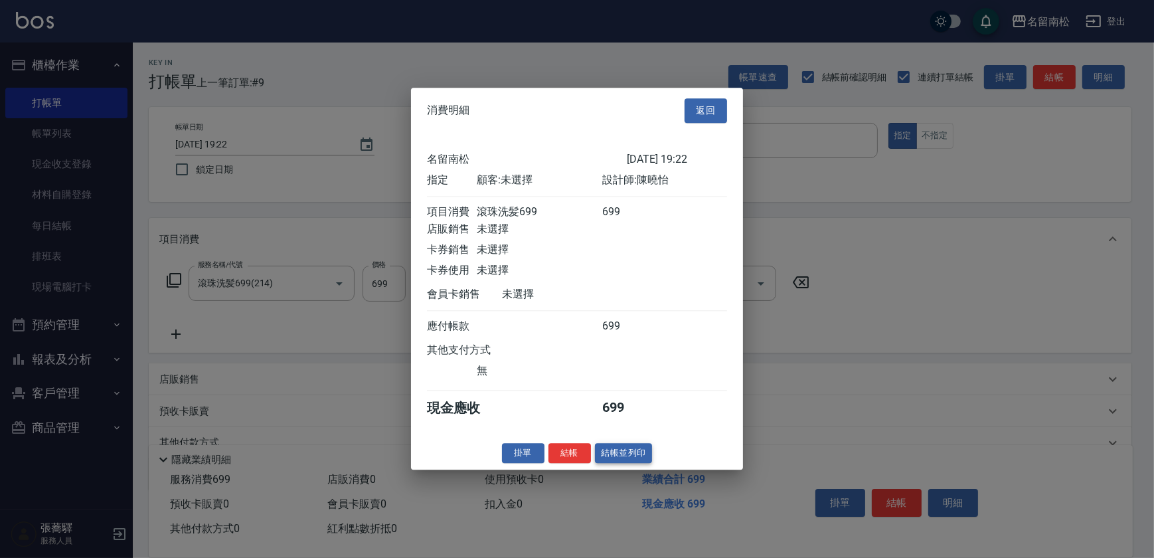
click at [641, 454] on button "結帳並列印" at bounding box center [624, 453] width 58 height 21
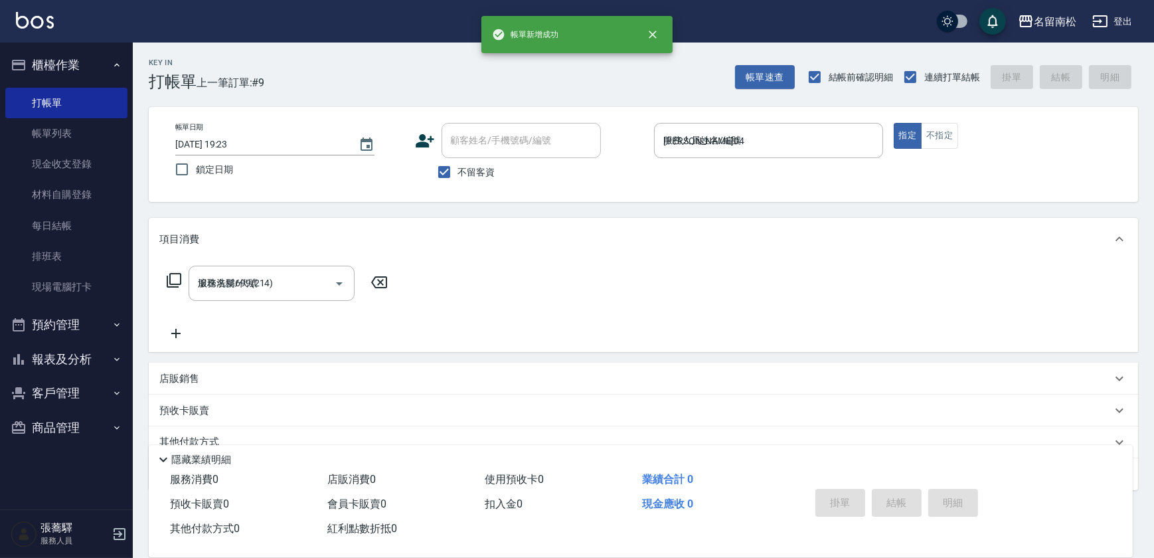
type input "[DATE] 19:23"
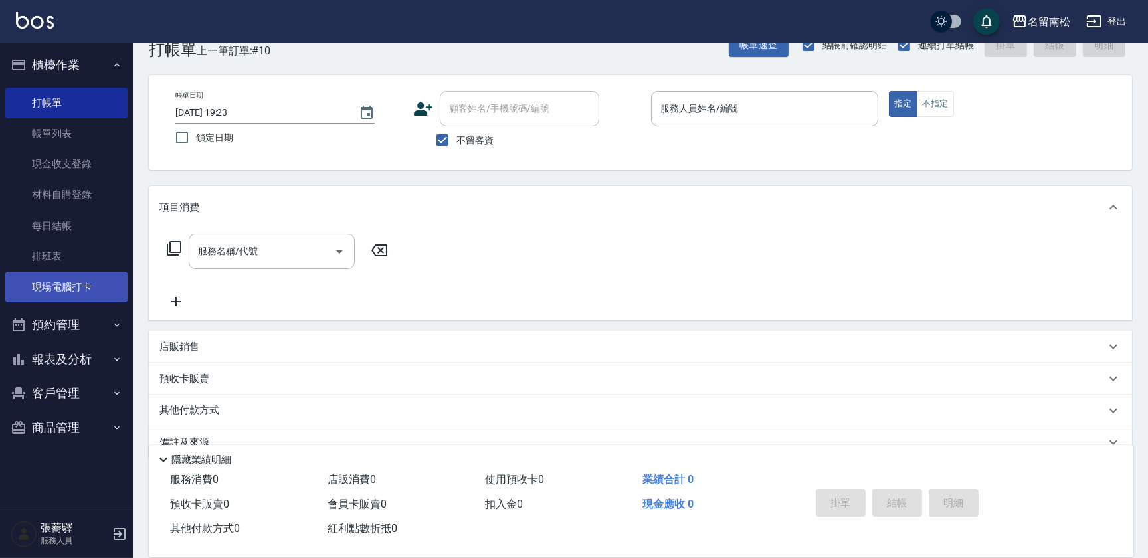
scroll to position [57, 0]
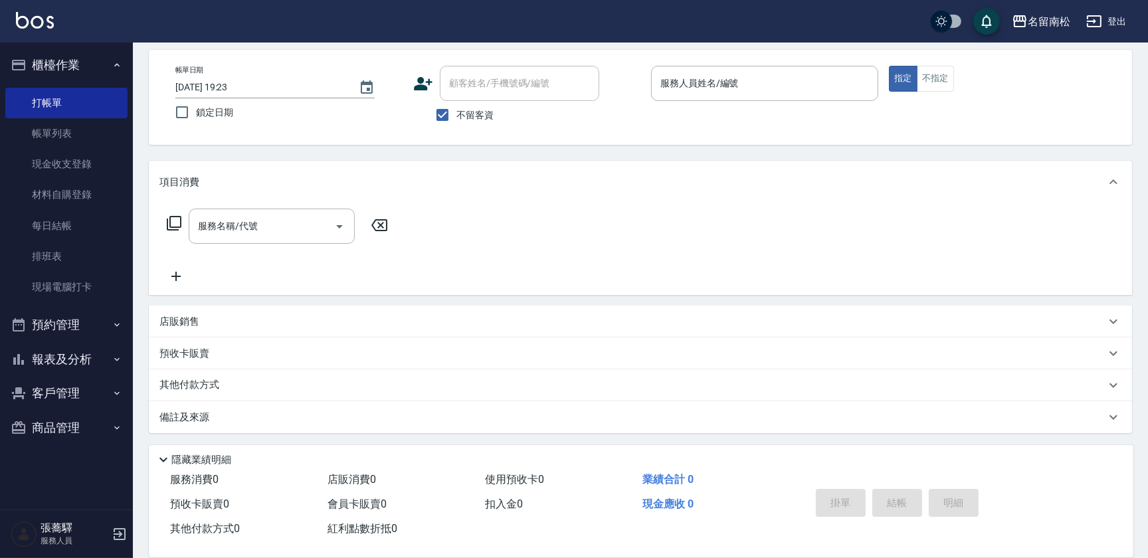
click at [71, 318] on button "預約管理" at bounding box center [66, 324] width 122 height 35
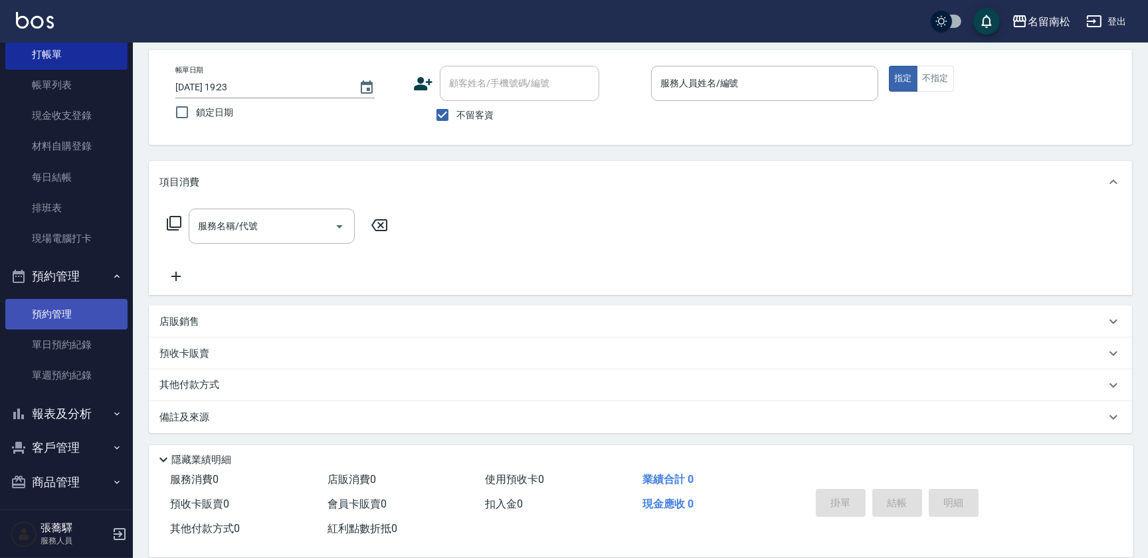
scroll to position [53, 0]
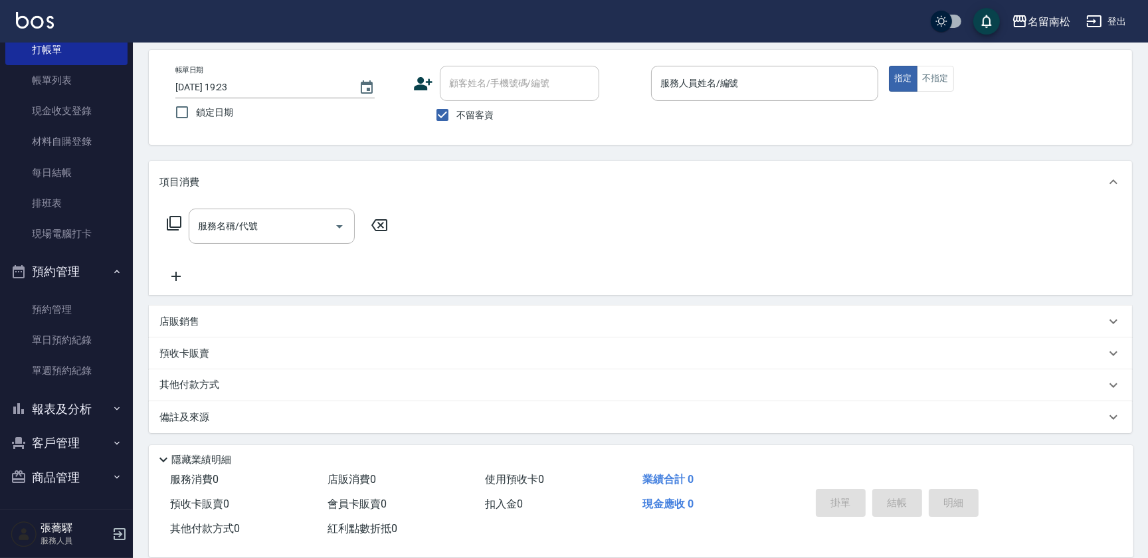
click at [72, 412] on button "報表及分析" at bounding box center [66, 409] width 122 height 35
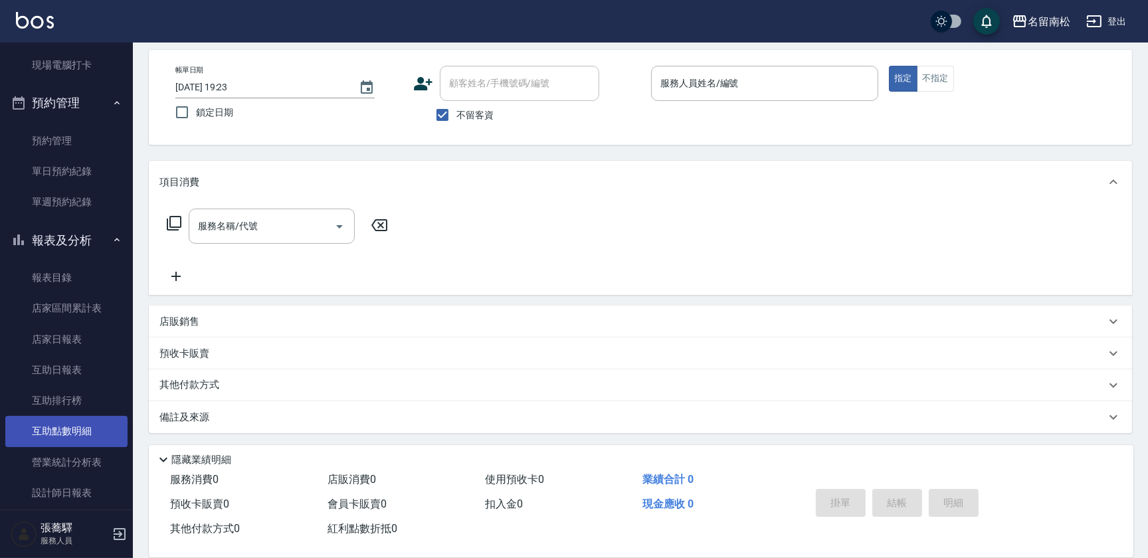
scroll to position [234, 0]
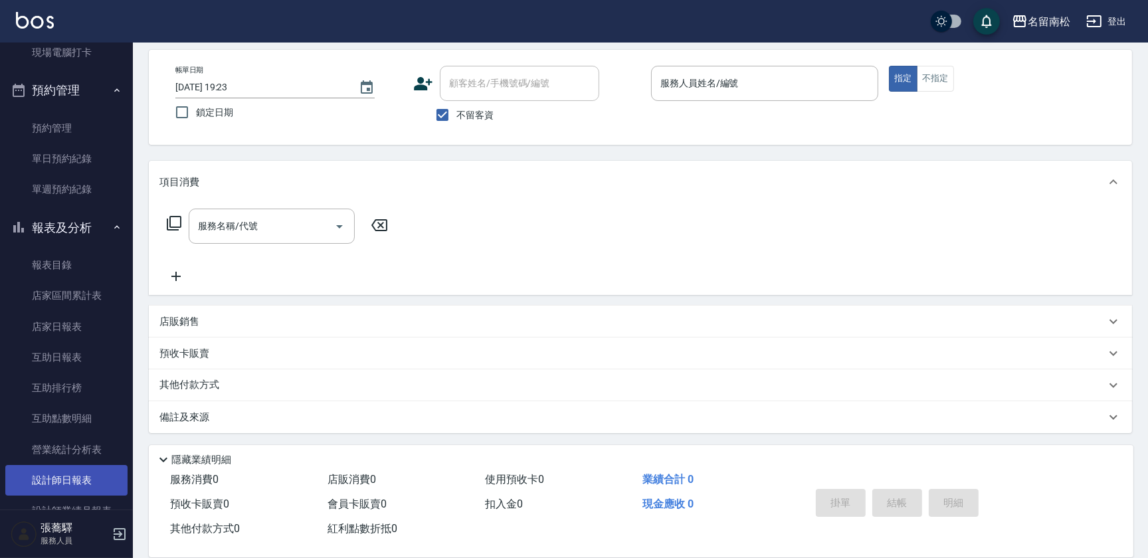
click at [74, 466] on link "設計師日報表" at bounding box center [66, 480] width 122 height 31
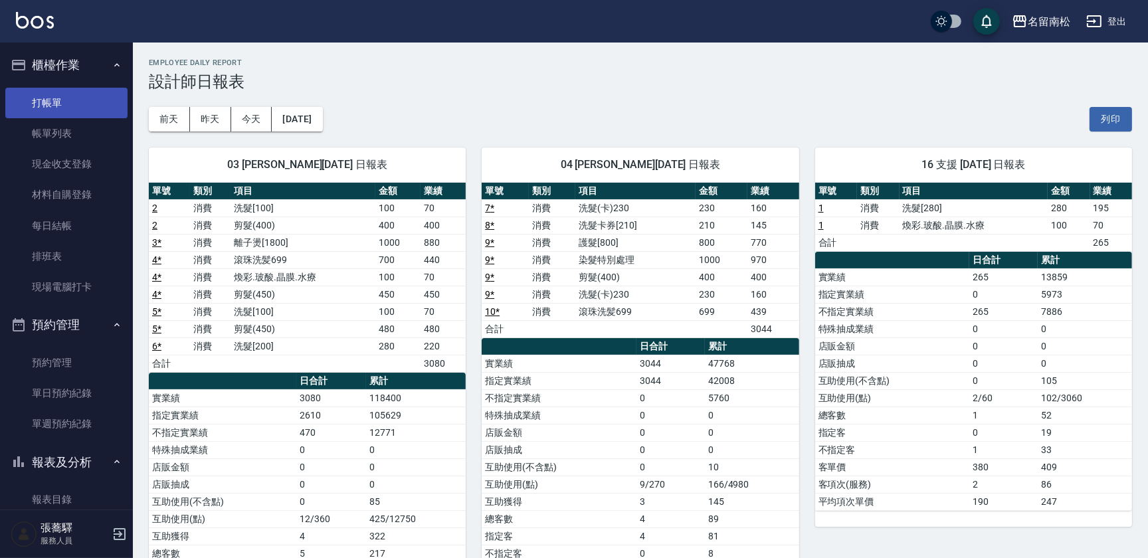
click at [58, 107] on link "打帳單" at bounding box center [66, 103] width 122 height 31
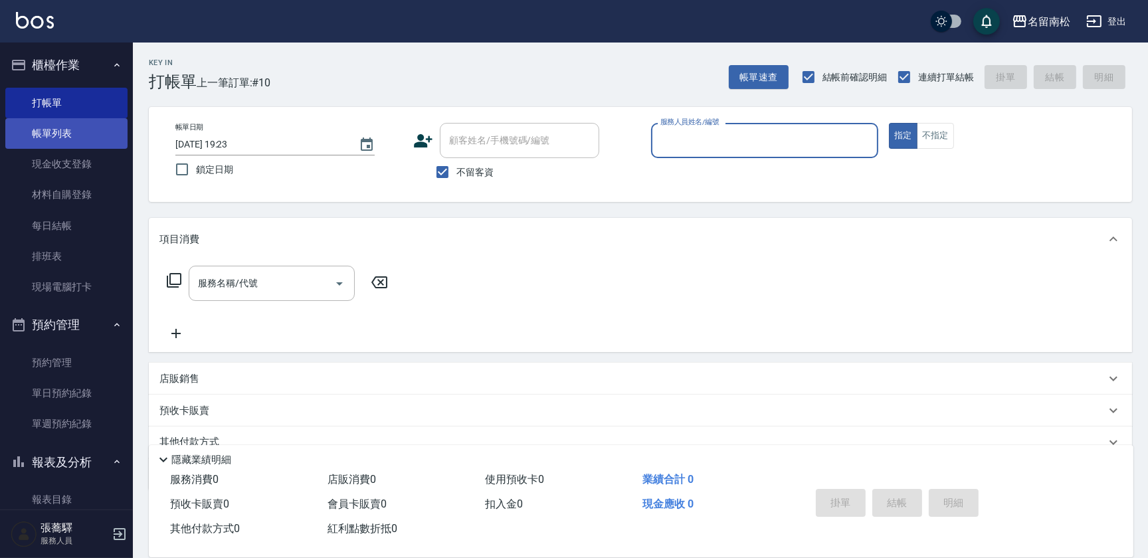
click at [65, 132] on link "帳單列表" at bounding box center [66, 133] width 122 height 31
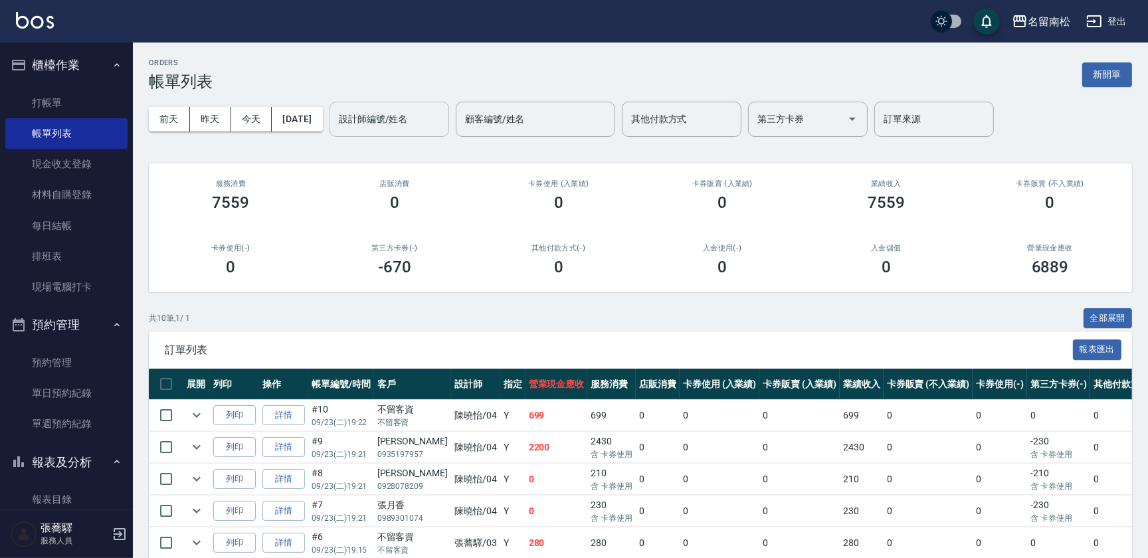
click at [399, 123] on input "設計師編號/姓名" at bounding box center [389, 119] width 108 height 23
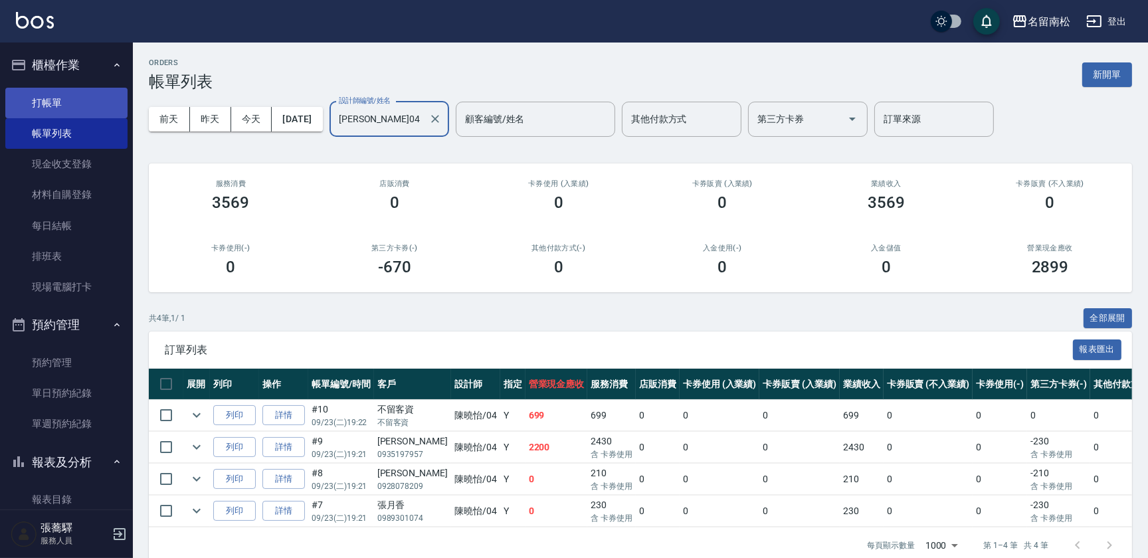
type input "[PERSON_NAME]04"
click at [46, 93] on link "打帳單" at bounding box center [66, 103] width 122 height 31
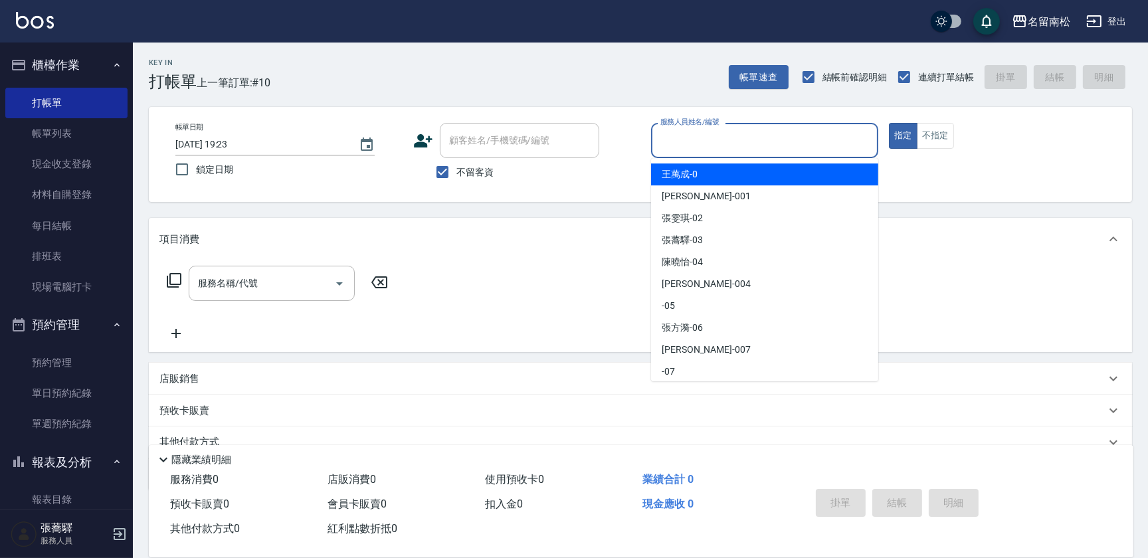
click at [772, 136] on input "服務人員姓名/編號" at bounding box center [764, 140] width 215 height 23
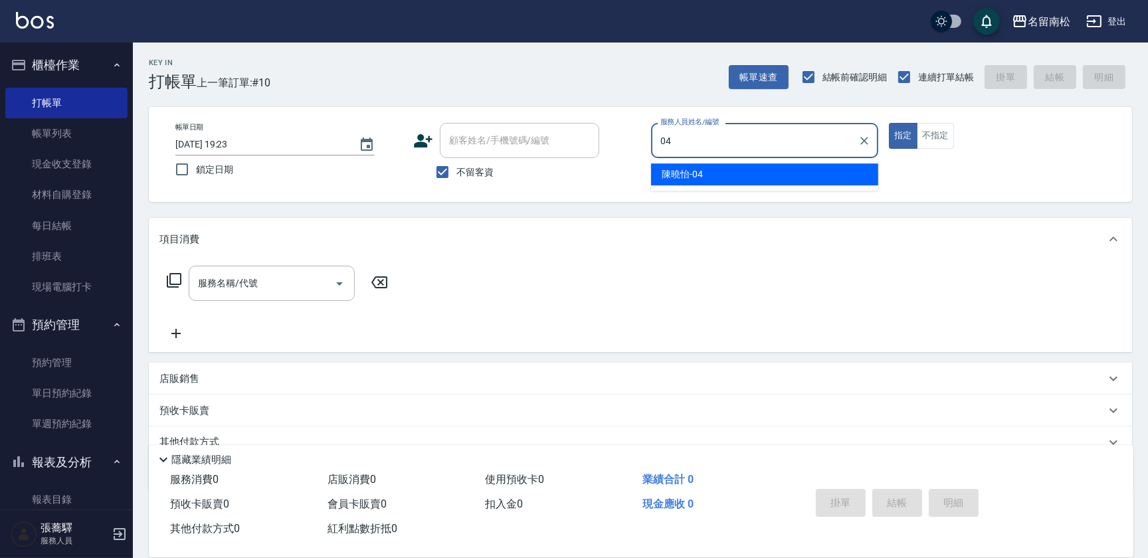
type input "[PERSON_NAME]04"
type button "true"
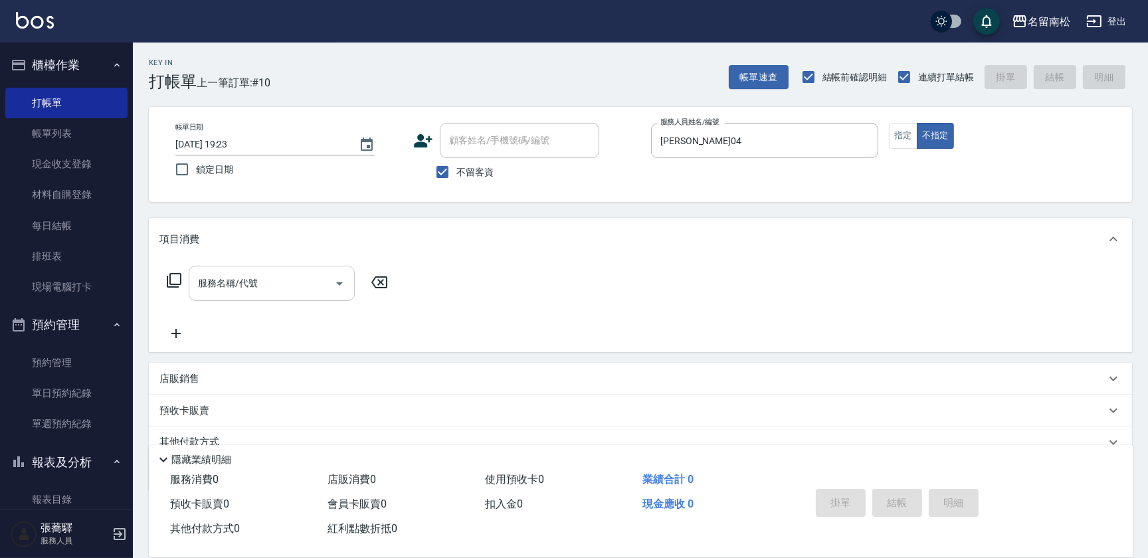
click at [266, 281] on input "服務名稱/代號" at bounding box center [262, 283] width 134 height 23
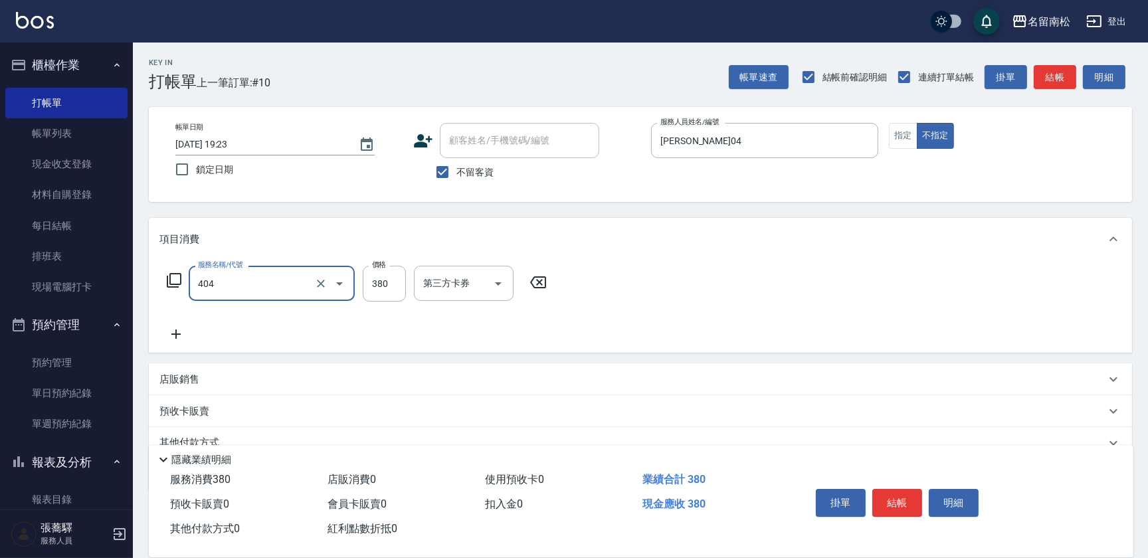
type input "剪髮(380)(404)"
click at [897, 505] on button "結帳" at bounding box center [897, 503] width 50 height 28
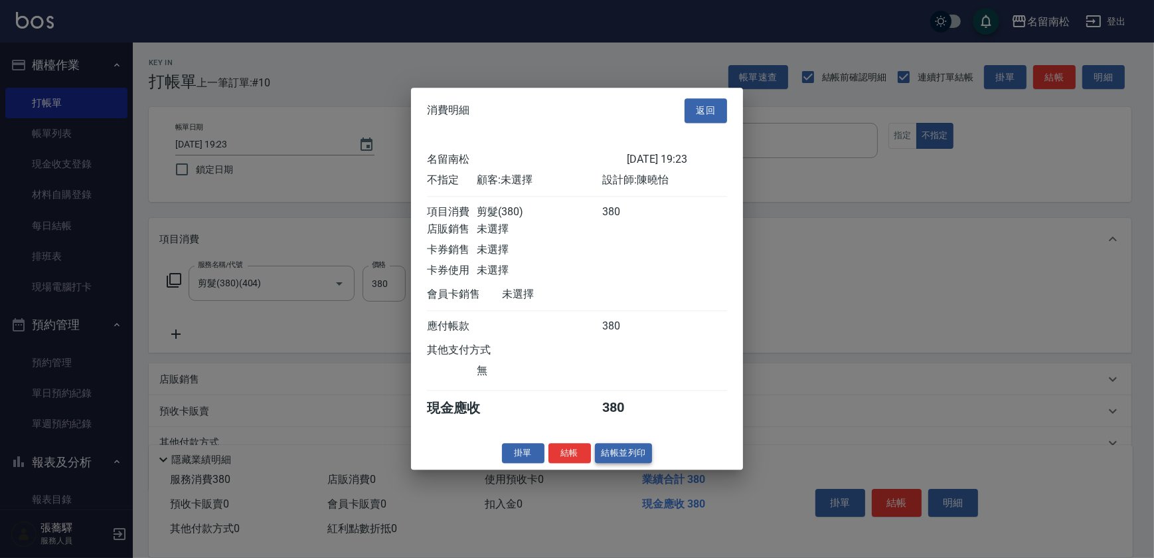
click at [613, 458] on button "結帳並列印" at bounding box center [624, 453] width 58 height 21
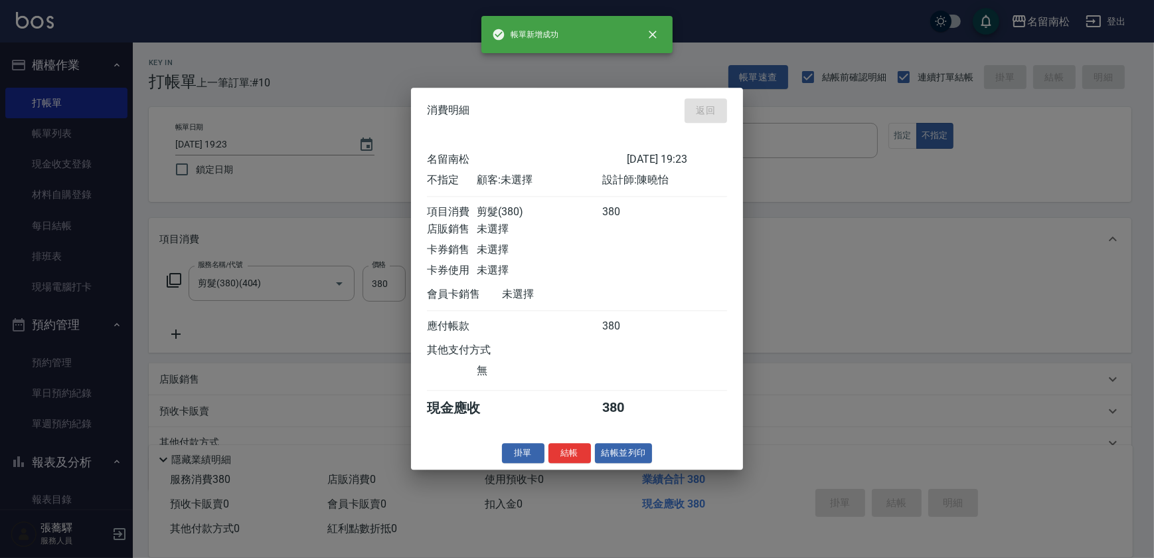
type input "[DATE] 19:24"
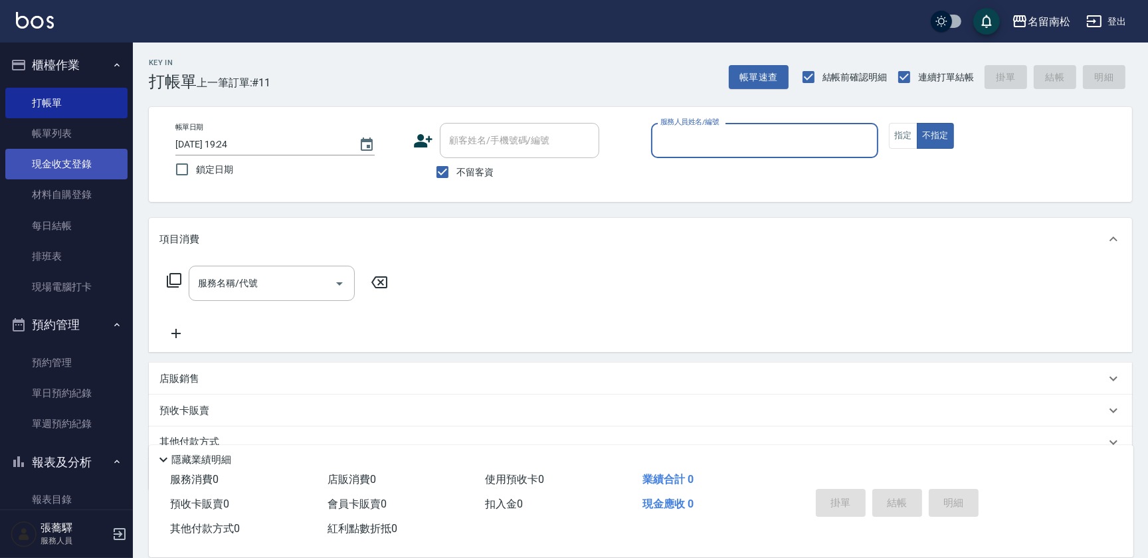
click at [93, 161] on link "現金收支登錄" at bounding box center [66, 164] width 122 height 31
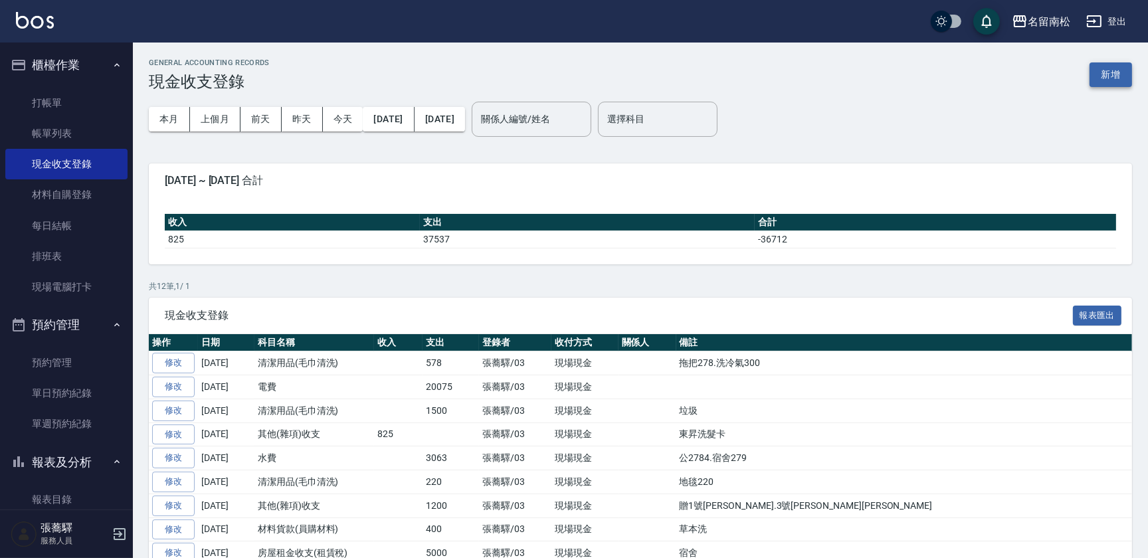
click at [1100, 79] on button "新增" at bounding box center [1110, 74] width 43 height 25
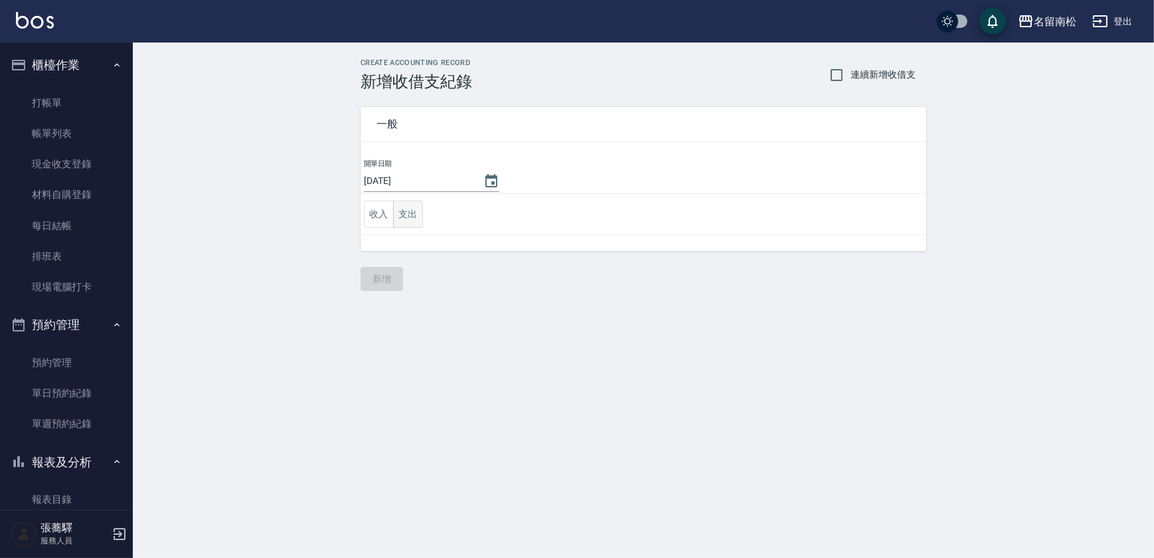
click at [416, 217] on button "支出" at bounding box center [408, 214] width 30 height 27
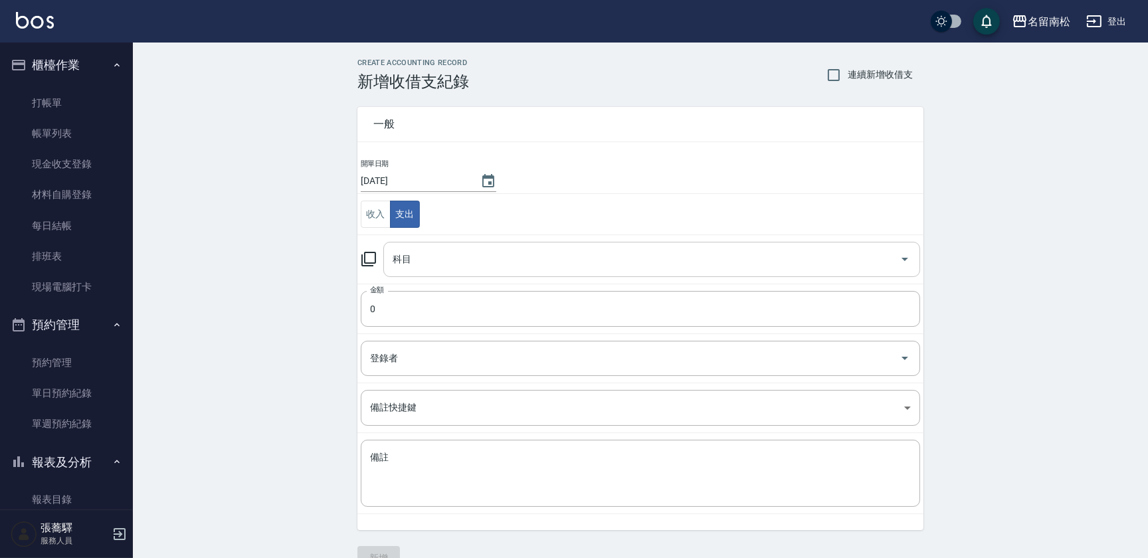
click at [579, 254] on input "科目" at bounding box center [641, 259] width 505 height 23
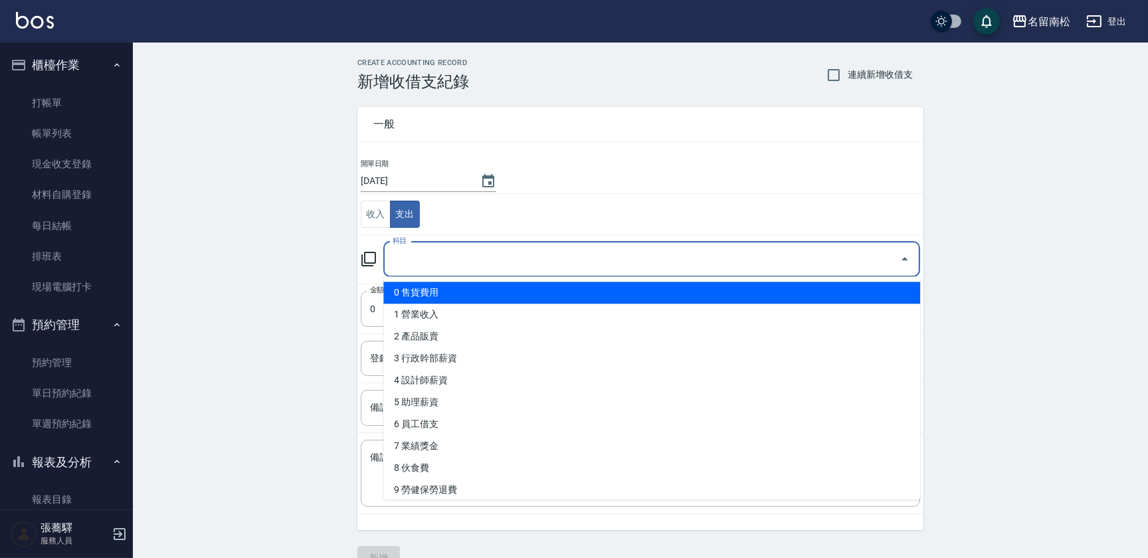
click at [907, 259] on icon "Close" at bounding box center [904, 258] width 7 height 3
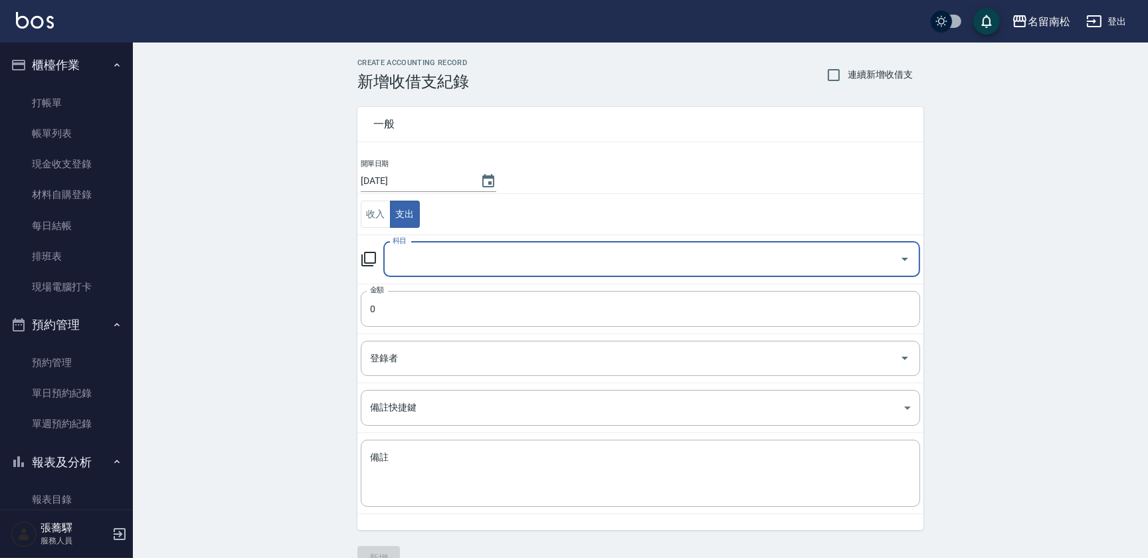
click at [910, 270] on div at bounding box center [904, 259] width 20 height 35
click at [902, 254] on icon "Open" at bounding box center [905, 259] width 16 height 16
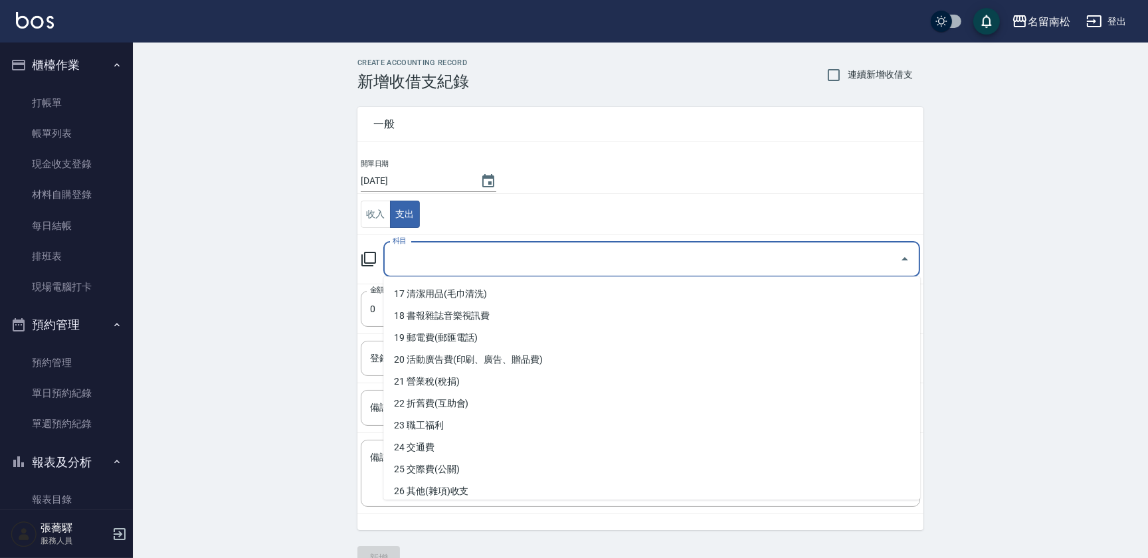
scroll to position [423, 0]
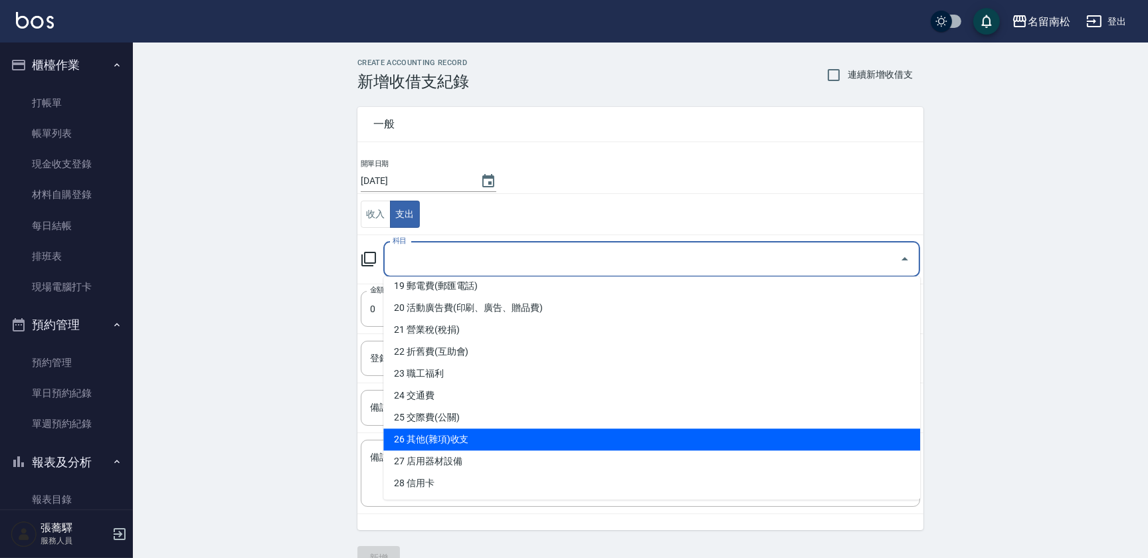
click at [648, 444] on li "26 其他(雜項)收支" at bounding box center [651, 439] width 537 height 22
type input "26 其他(雜項)收支"
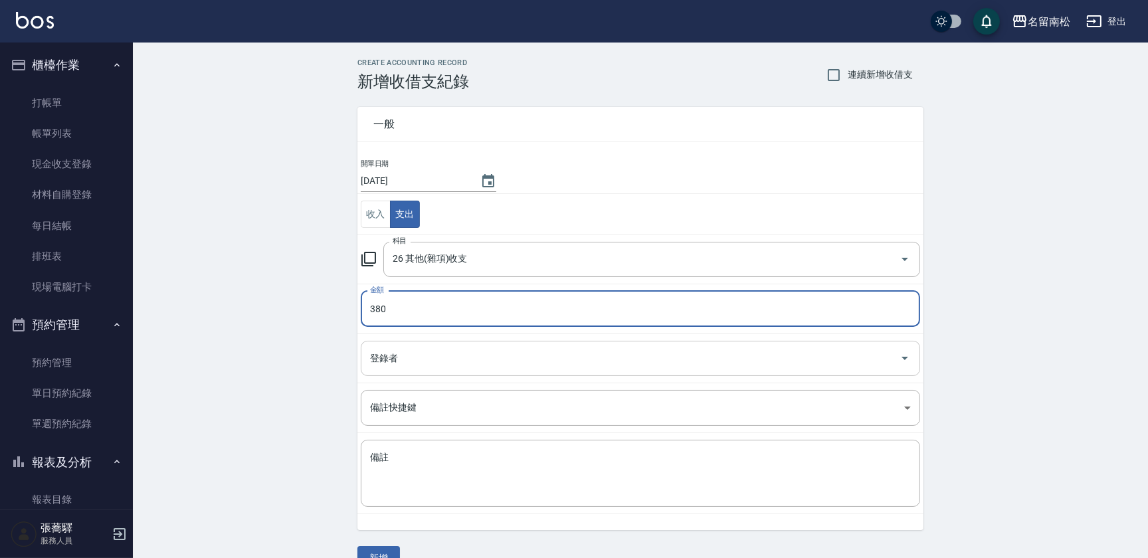
type input "380"
click at [470, 357] on input "登錄者" at bounding box center [630, 358] width 527 height 23
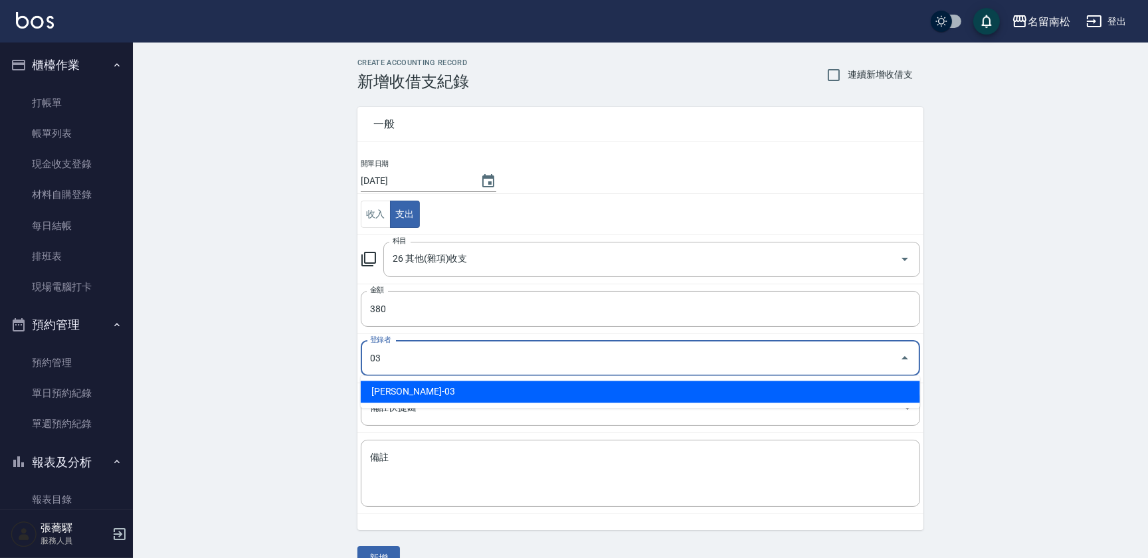
type input "[PERSON_NAME]-03"
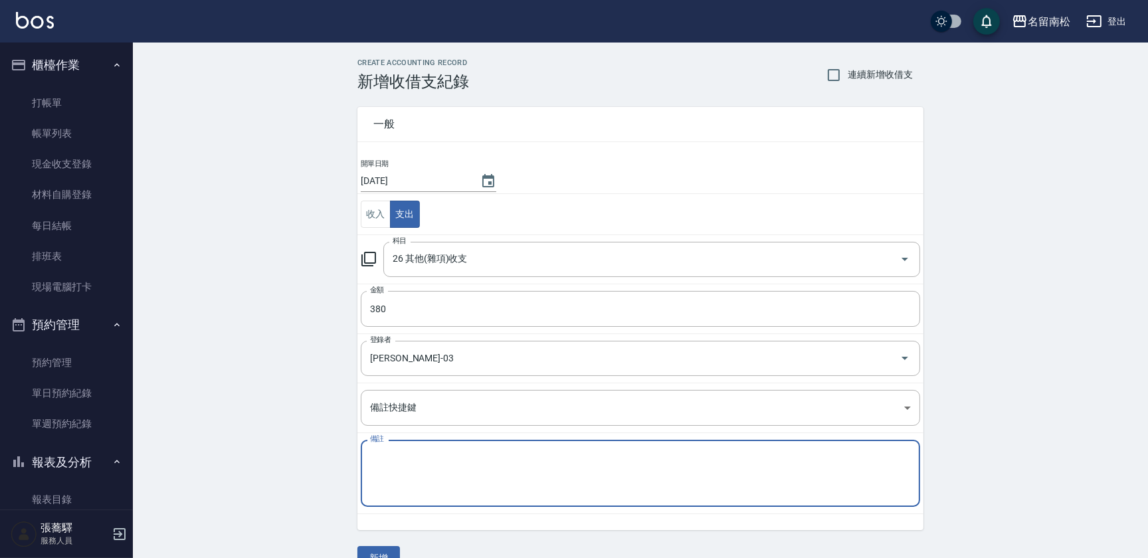
click at [438, 458] on textarea "備註" at bounding box center [640, 473] width 541 height 45
click at [482, 472] on textarea "備註" at bounding box center [640, 473] width 541 height 45
type textarea "水果"
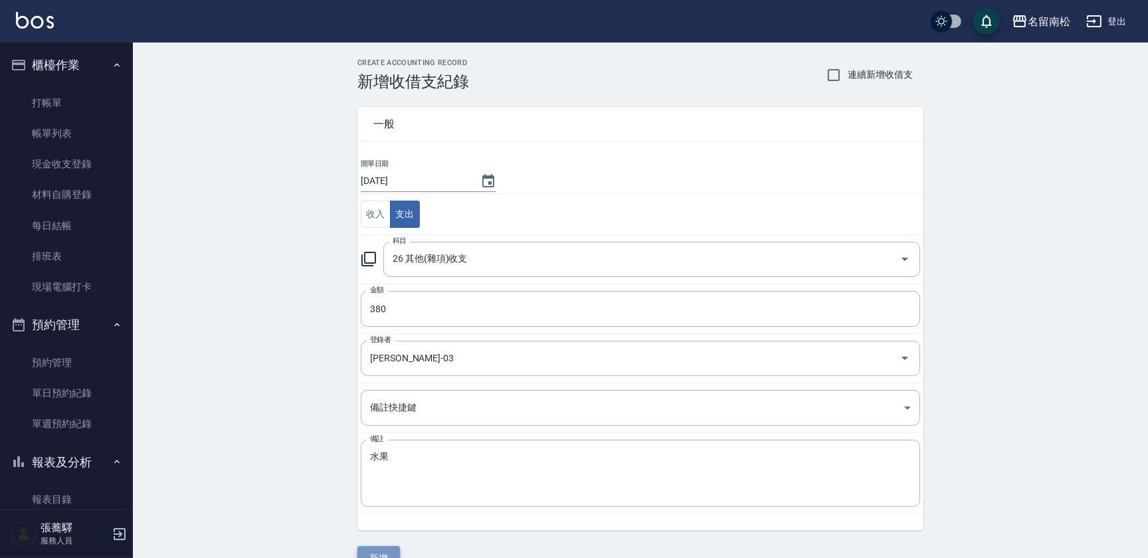
click at [372, 548] on button "新增" at bounding box center [378, 558] width 43 height 25
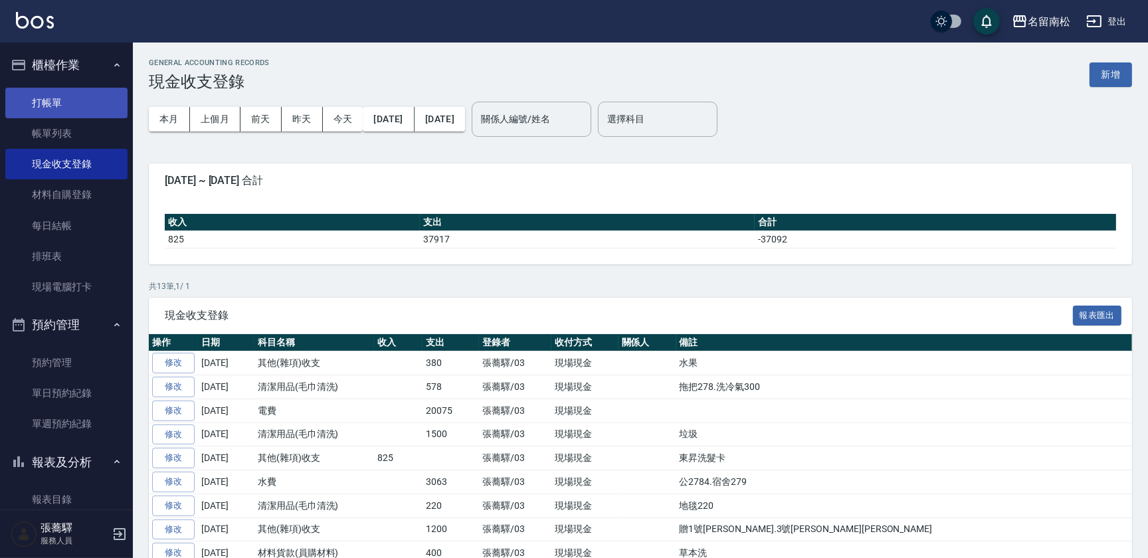
click at [77, 112] on link "打帳單" at bounding box center [66, 103] width 122 height 31
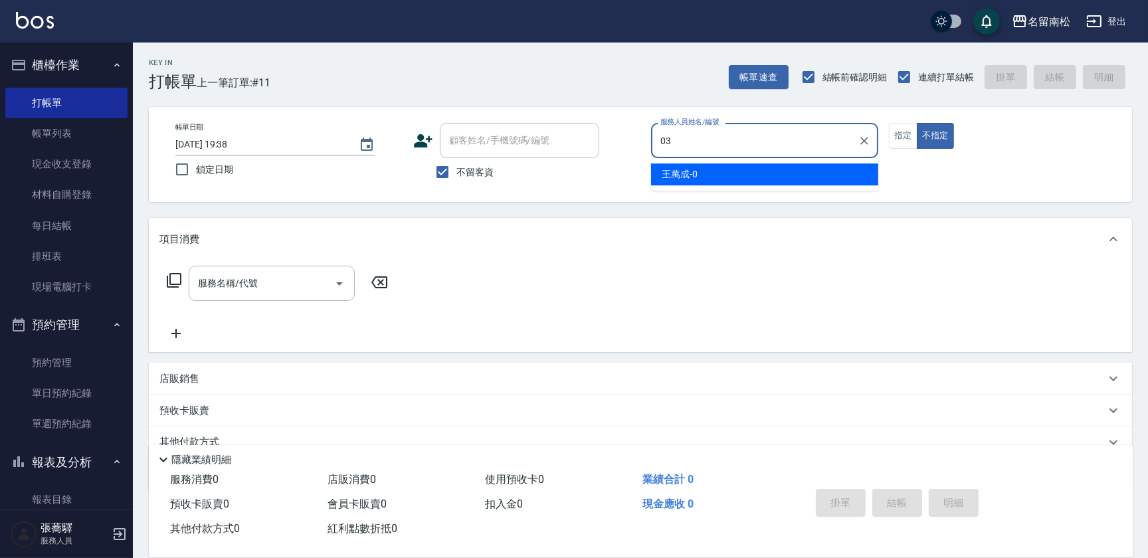
type input "[PERSON_NAME]-03"
type button "false"
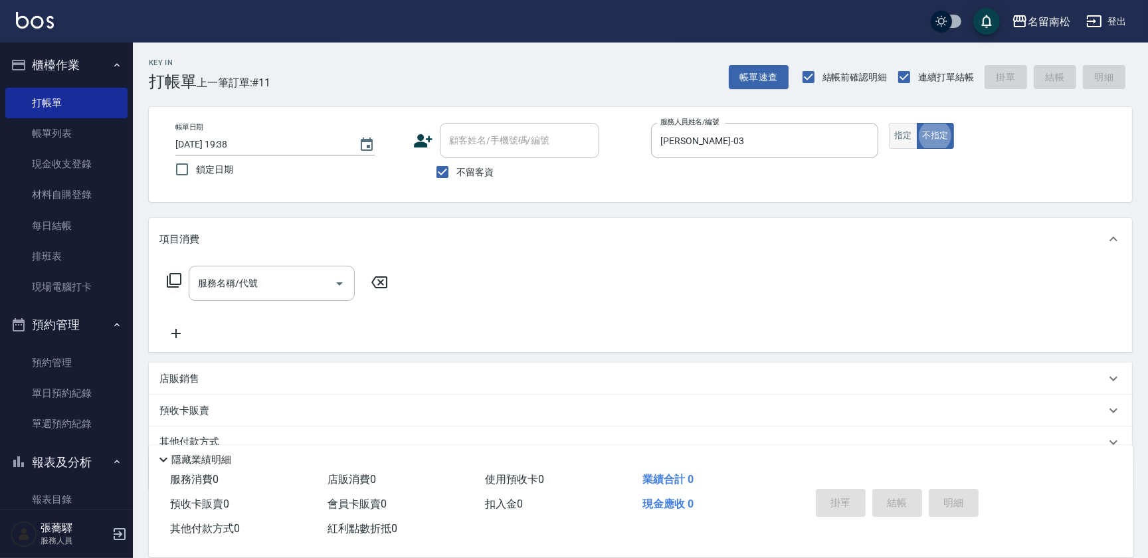
click at [894, 133] on button "指定" at bounding box center [903, 136] width 29 height 26
click at [270, 289] on input "服務名稱/代號" at bounding box center [262, 283] width 134 height 23
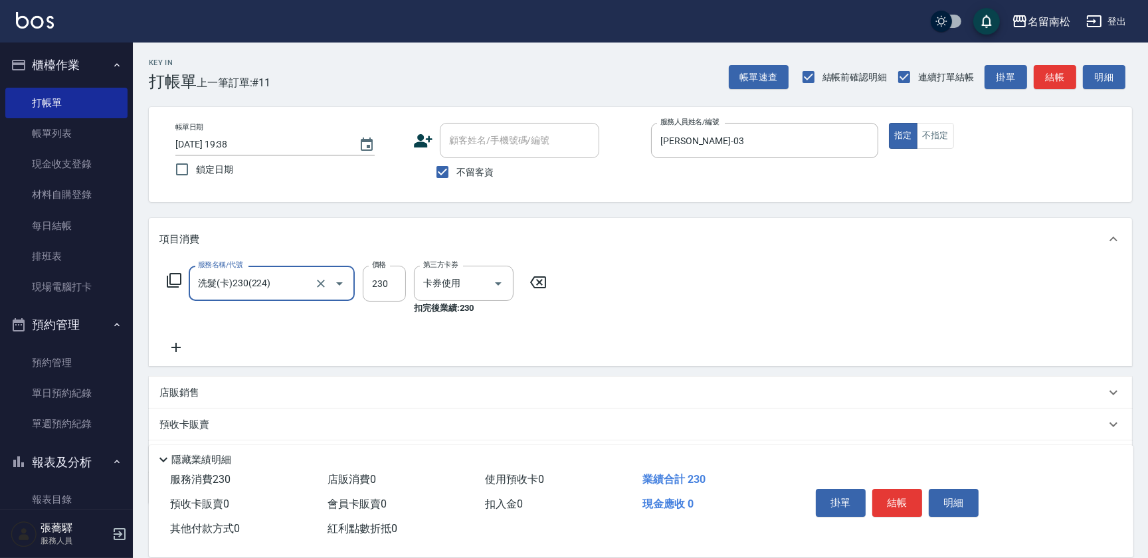
type input "洗髮(卡)230(224)"
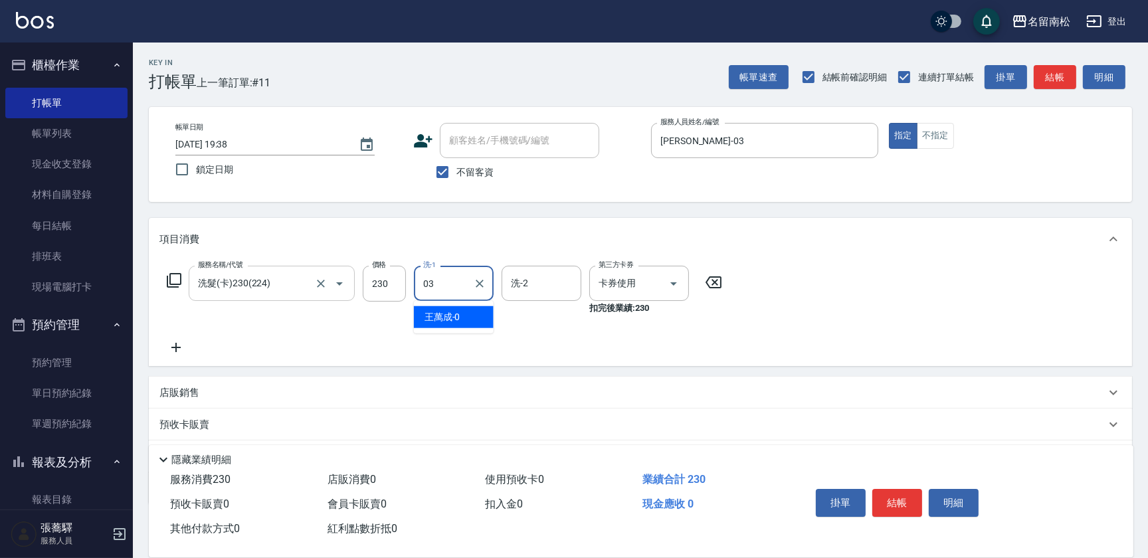
type input "[PERSON_NAME]-03"
click at [914, 499] on button "結帳" at bounding box center [897, 503] width 50 height 28
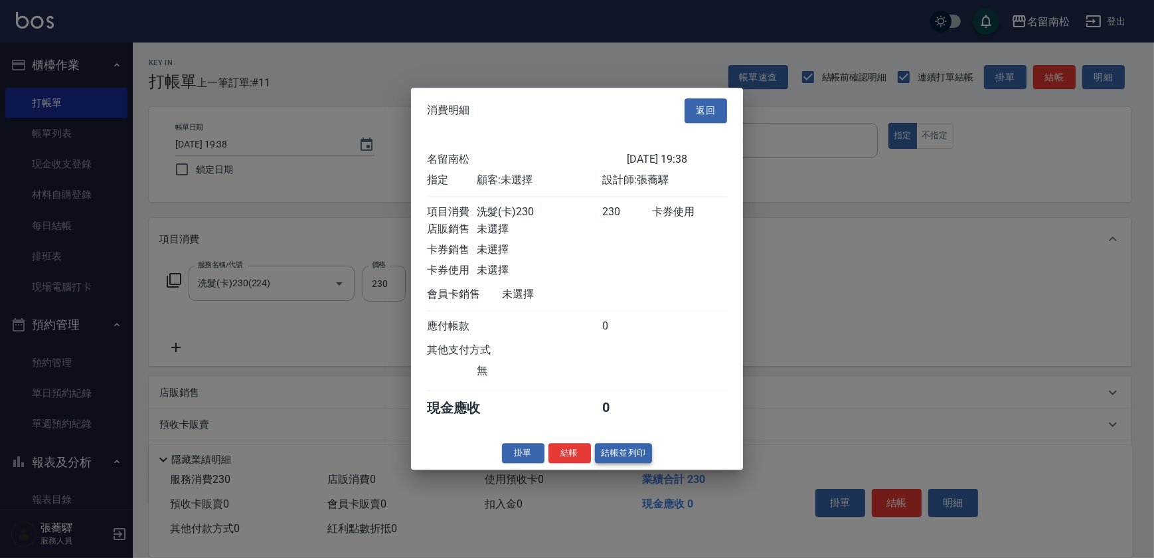
click at [633, 460] on button "結帳並列印" at bounding box center [624, 453] width 58 height 21
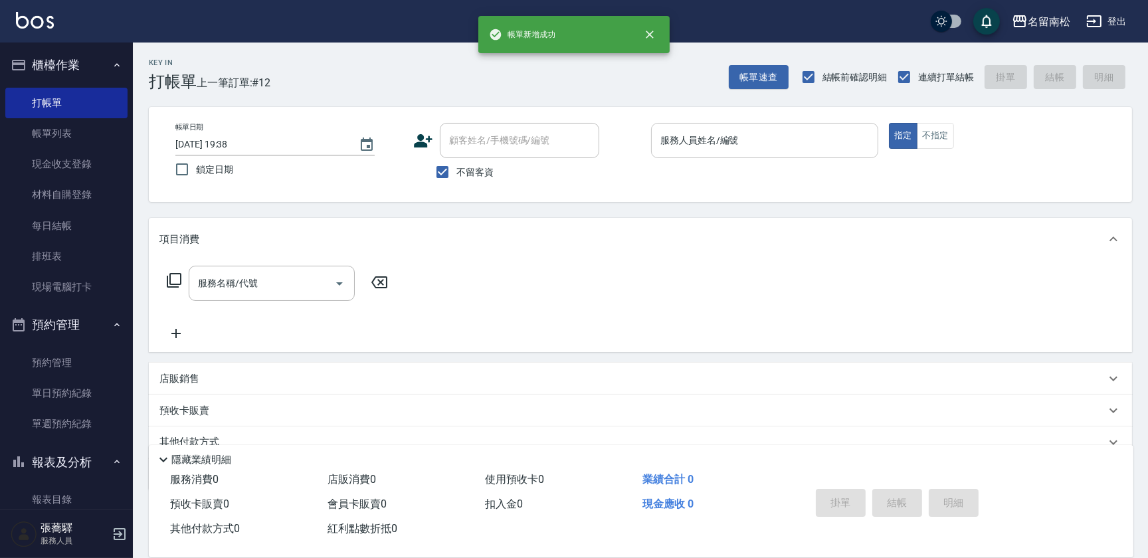
click at [786, 132] on input "服務人員姓名/編號" at bounding box center [764, 140] width 215 height 23
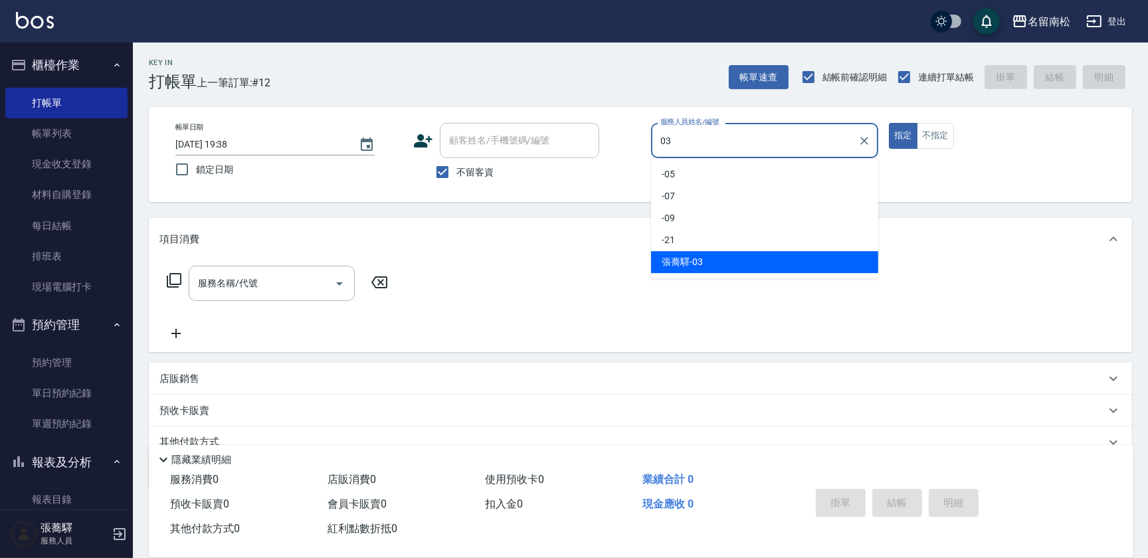
type input "[PERSON_NAME]-03"
type button "true"
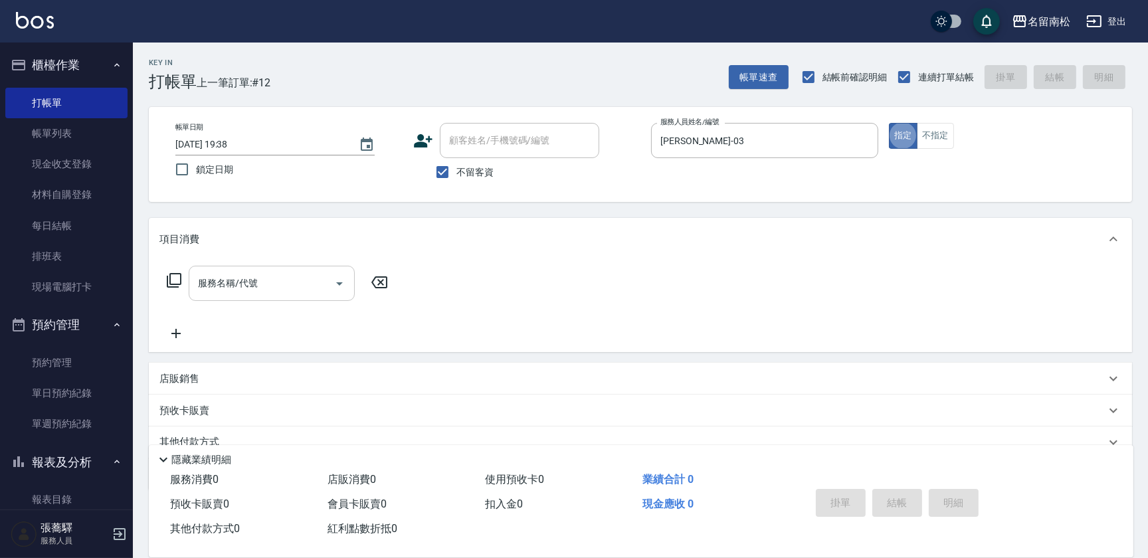
click at [280, 289] on input "服務名稱/代號" at bounding box center [262, 283] width 134 height 23
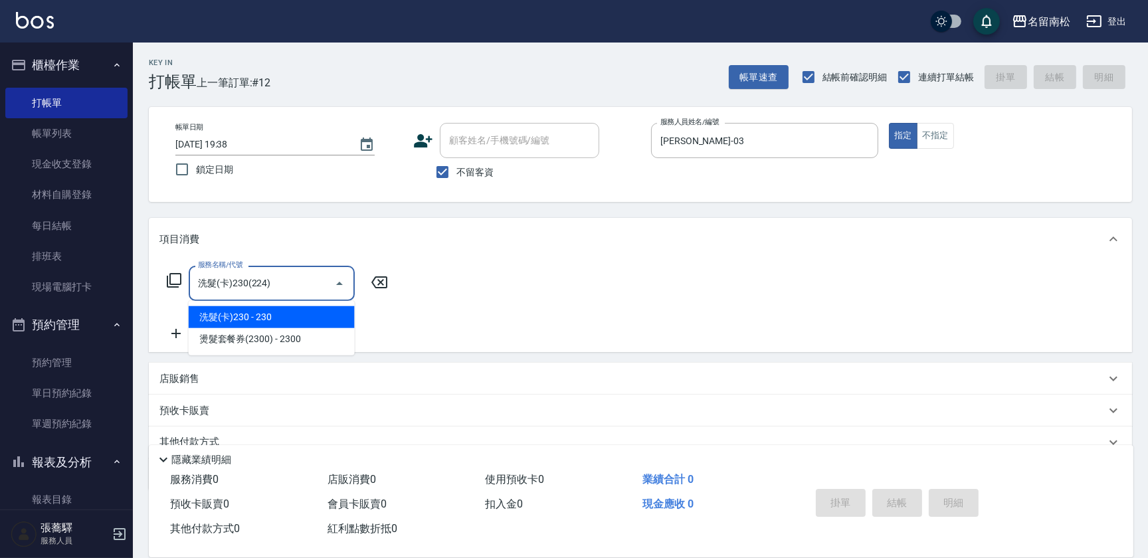
type input "洗髮(卡)230(224)"
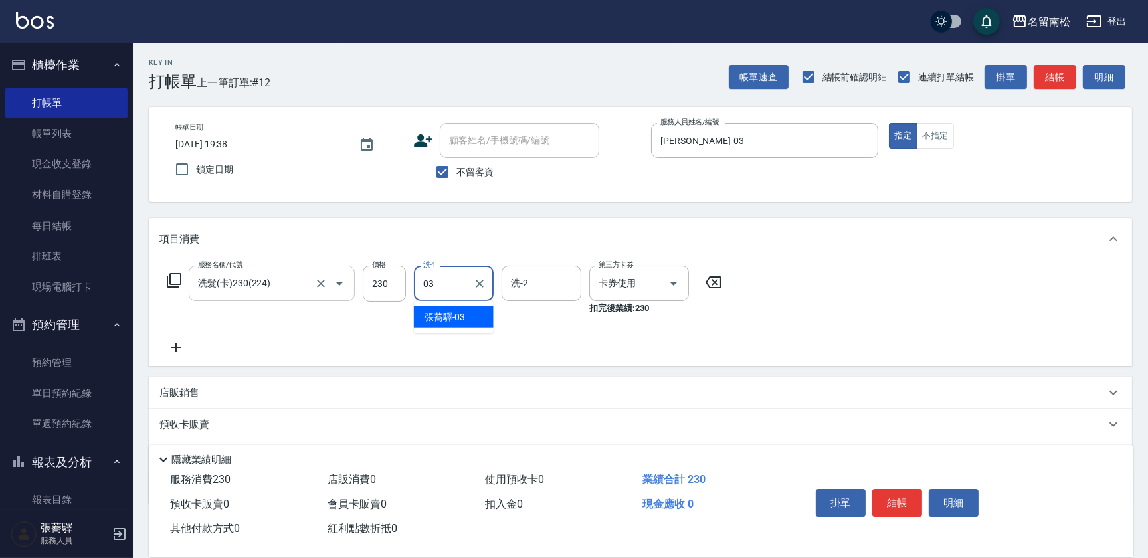
type input "[PERSON_NAME]-03"
click at [896, 497] on button "結帳" at bounding box center [897, 503] width 50 height 28
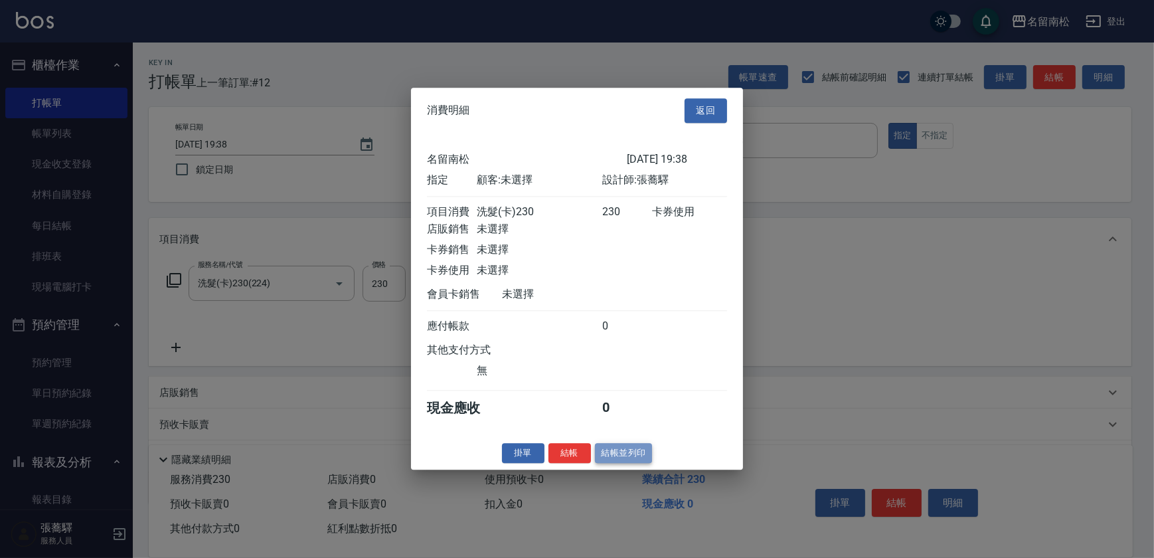
click at [618, 455] on button "結帳並列印" at bounding box center [624, 453] width 58 height 21
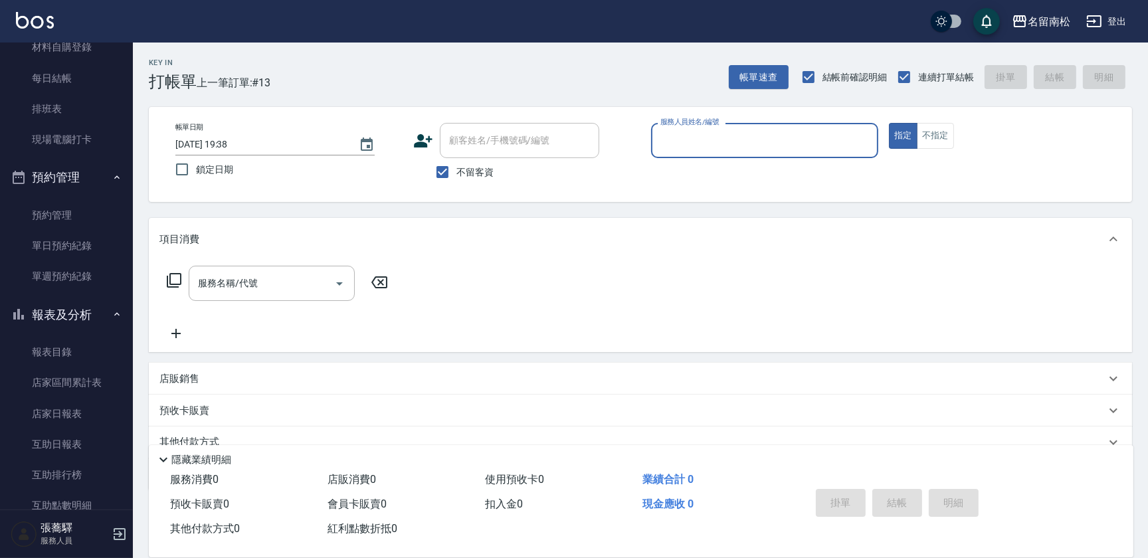
scroll to position [212, 0]
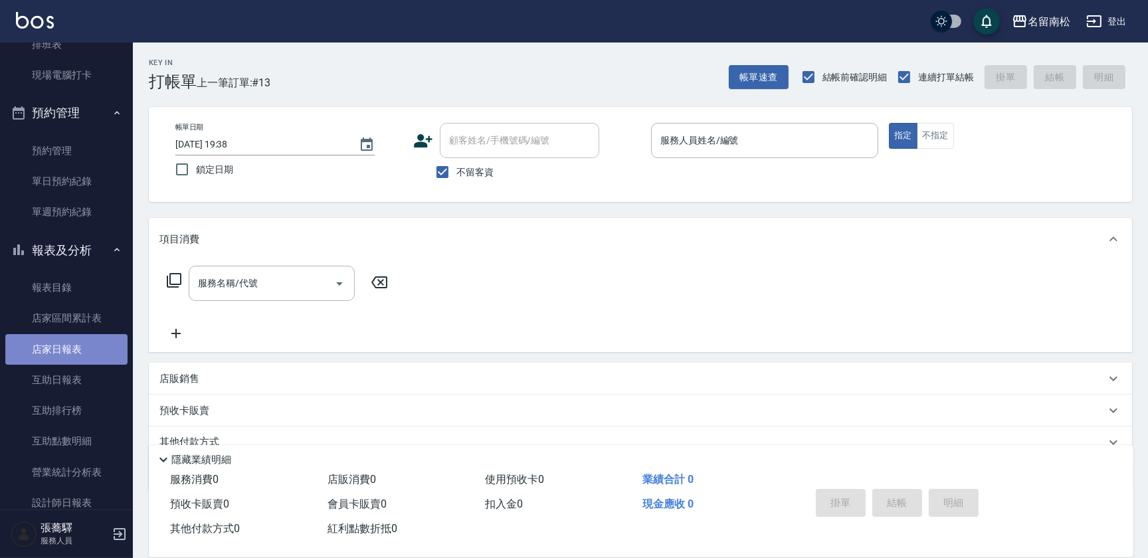
click at [87, 345] on link "店家日報表" at bounding box center [66, 349] width 122 height 31
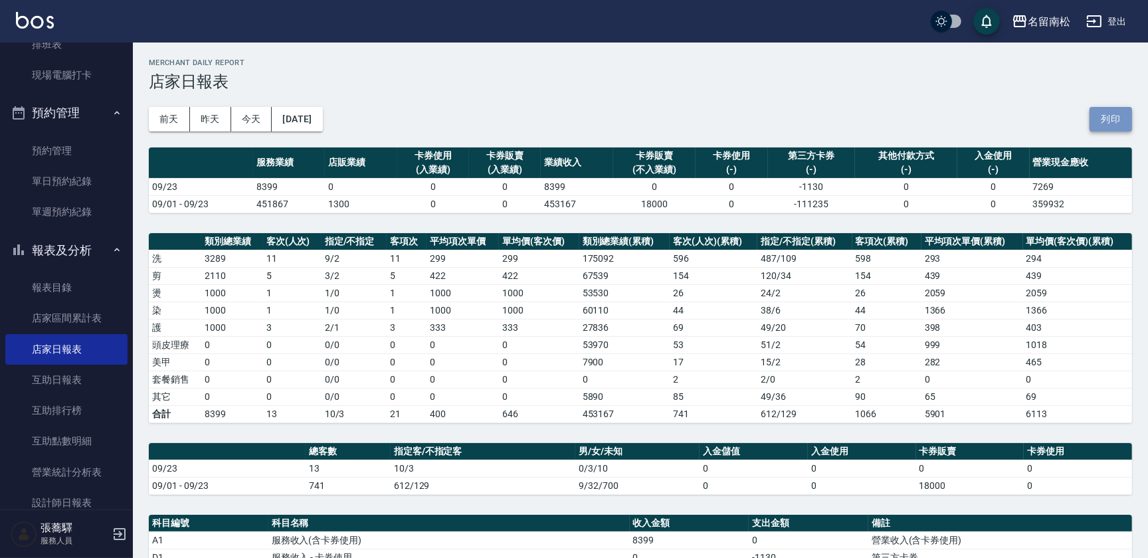
click at [1108, 120] on button "列印" at bounding box center [1110, 119] width 43 height 25
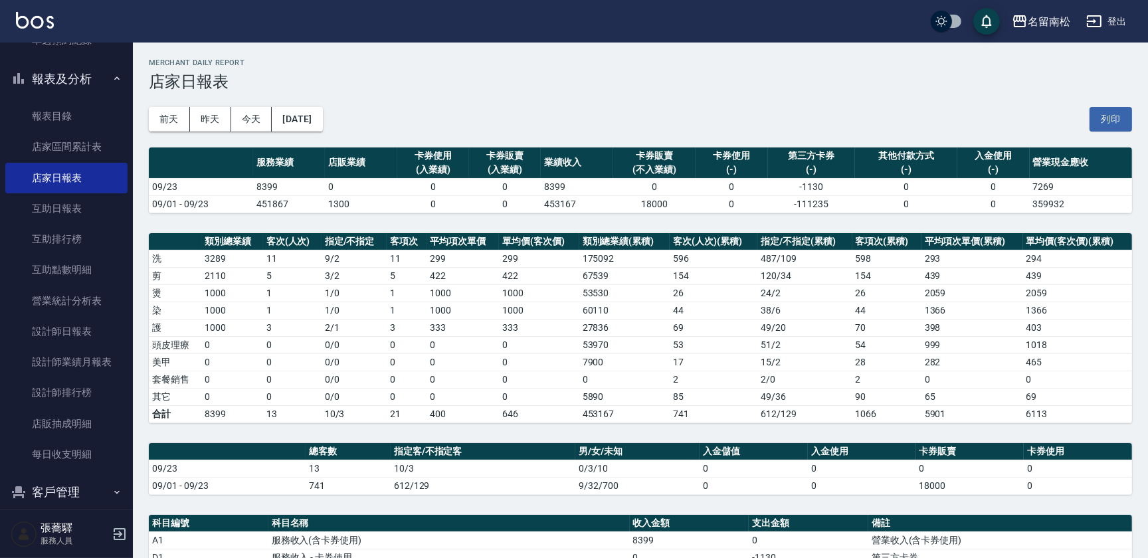
scroll to position [384, 0]
click at [87, 212] on link "互助日報表" at bounding box center [66, 208] width 122 height 31
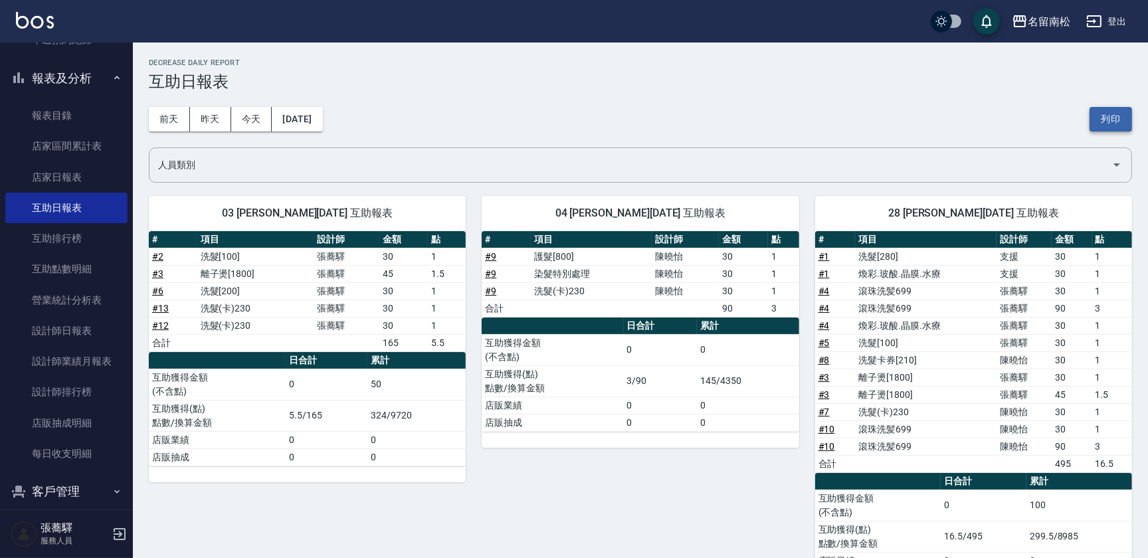
click at [1116, 122] on button "列印" at bounding box center [1110, 119] width 43 height 25
click at [92, 321] on link "設計師日報表" at bounding box center [66, 330] width 122 height 31
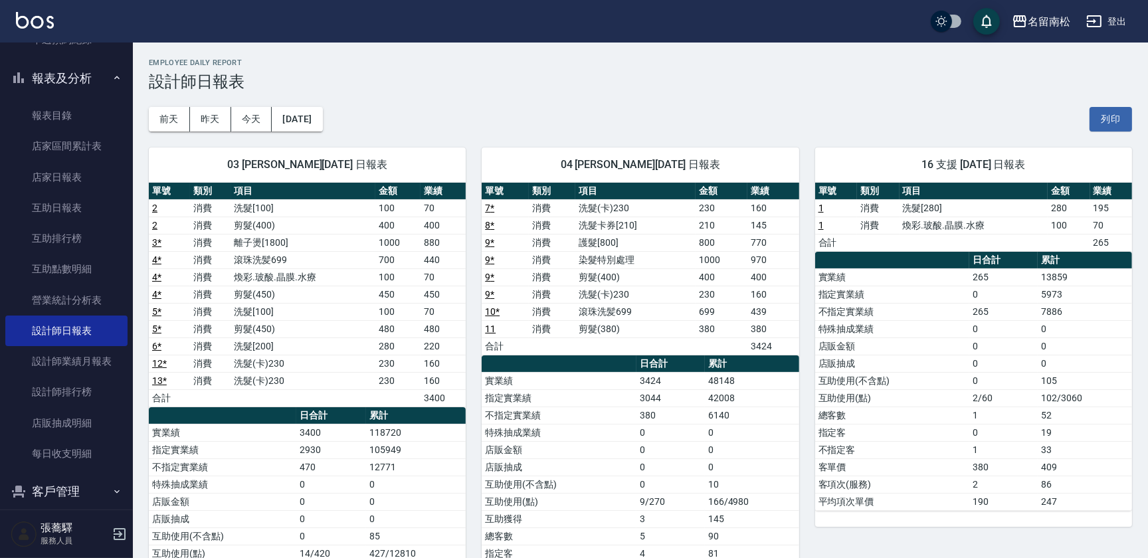
drag, startPoint x: 1103, startPoint y: 114, endPoint x: 92, endPoint y: 491, distance: 1079.8
click at [1103, 114] on button "列印" at bounding box center [1110, 119] width 43 height 25
